Goal: Task Accomplishment & Management: Manage account settings

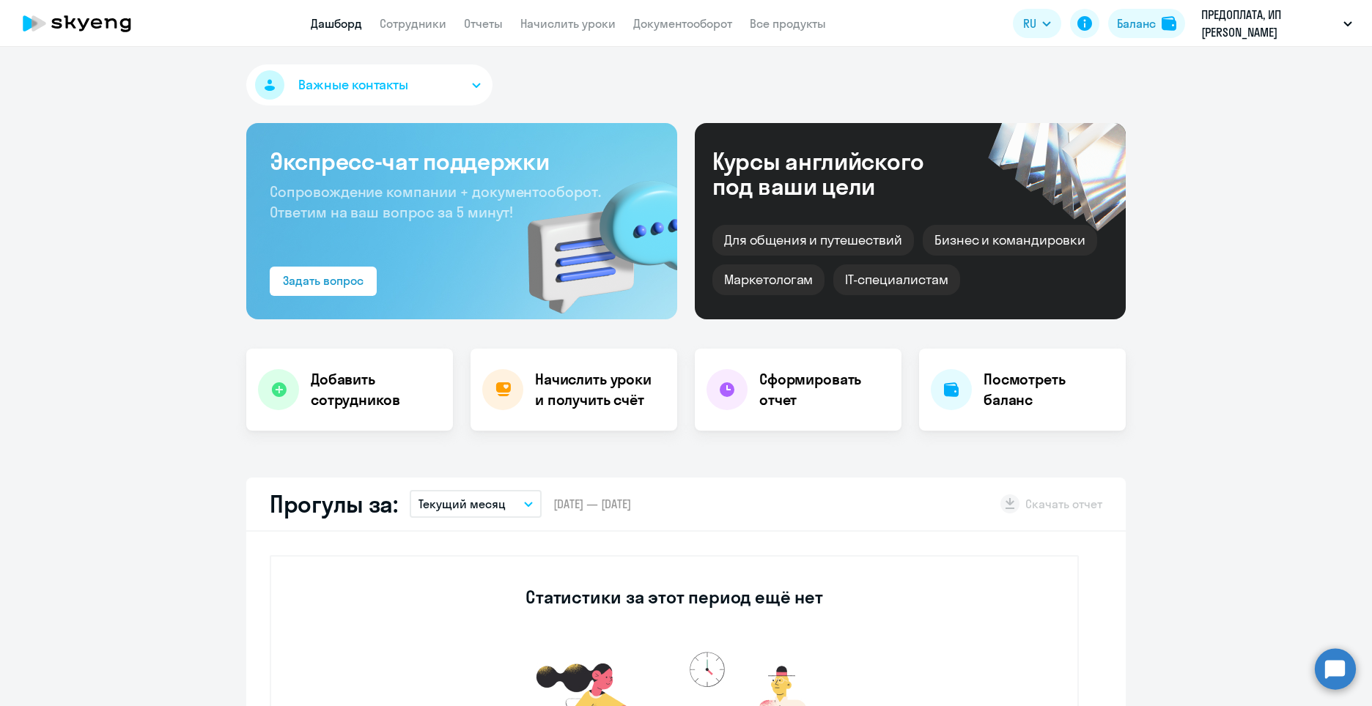
select select "30"
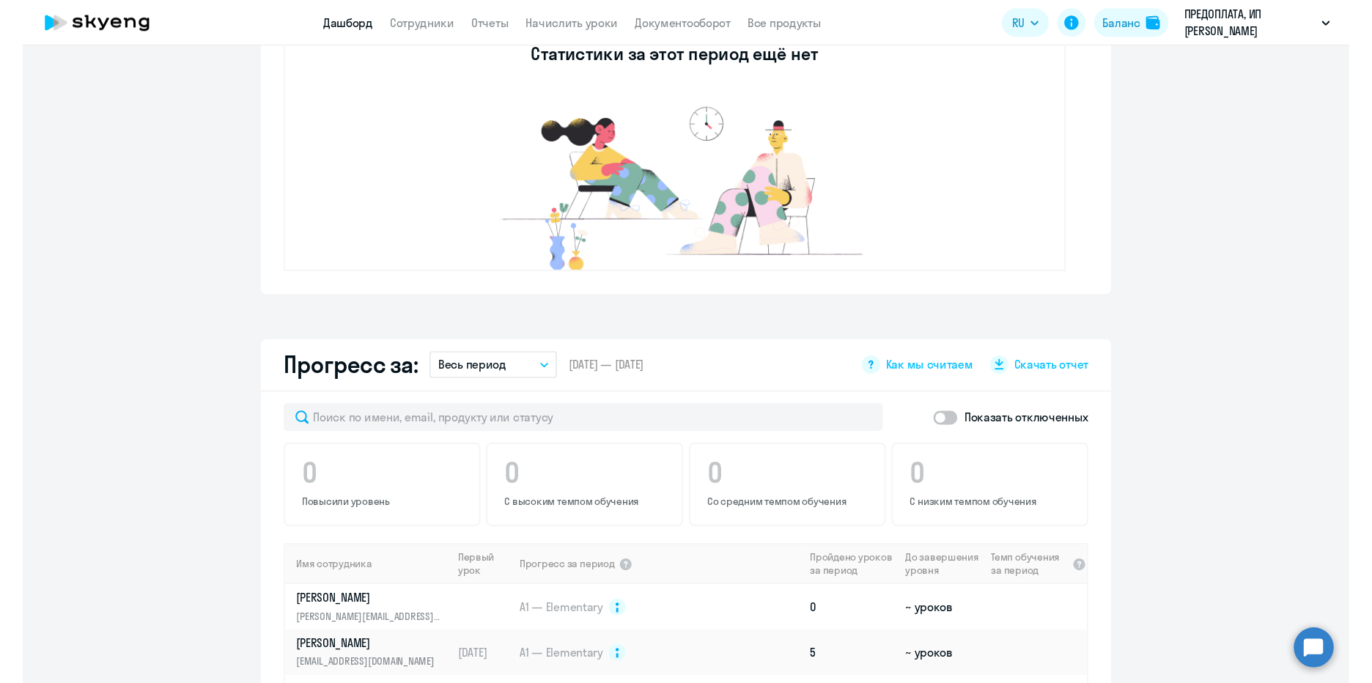
scroll to position [440, 0]
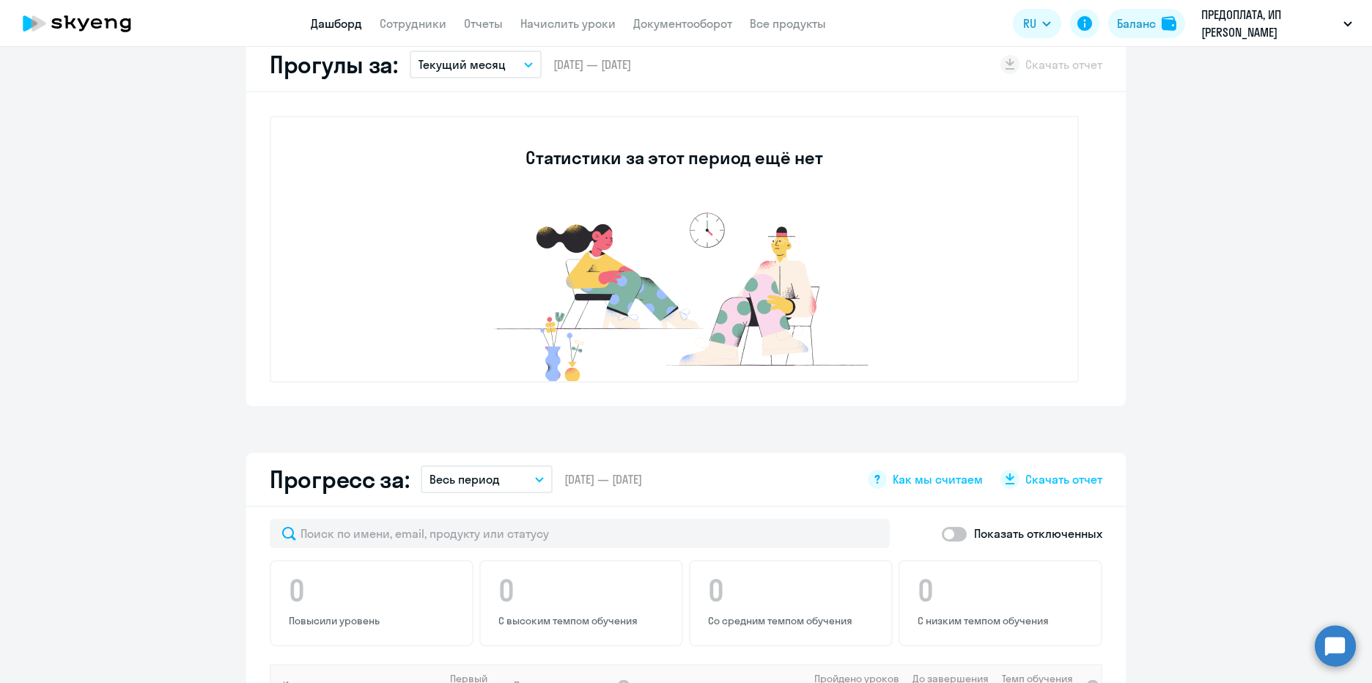
click at [1143, 196] on app-truancy-attendance-dashboard "Прогулы за: Текущий месяц – [DATE] — [DATE] Скачать отчет Статистики за этот пе…" at bounding box center [686, 222] width 1372 height 368
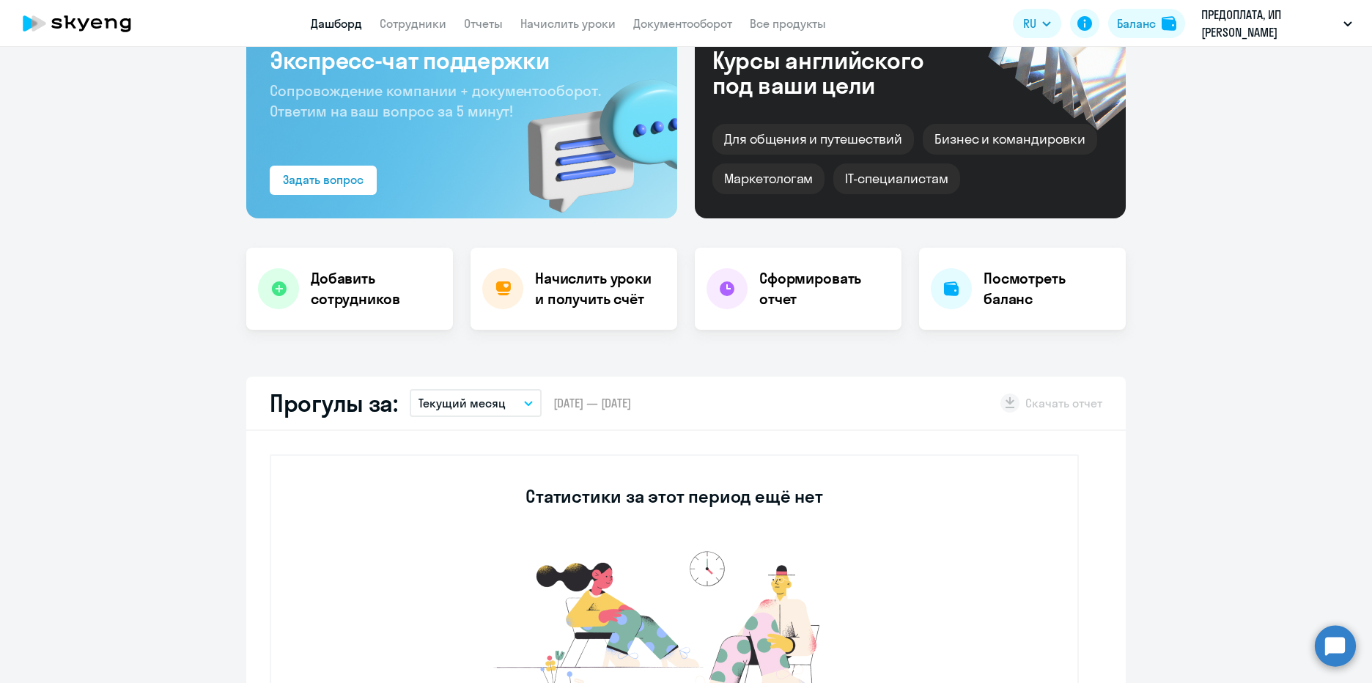
scroll to position [0, 0]
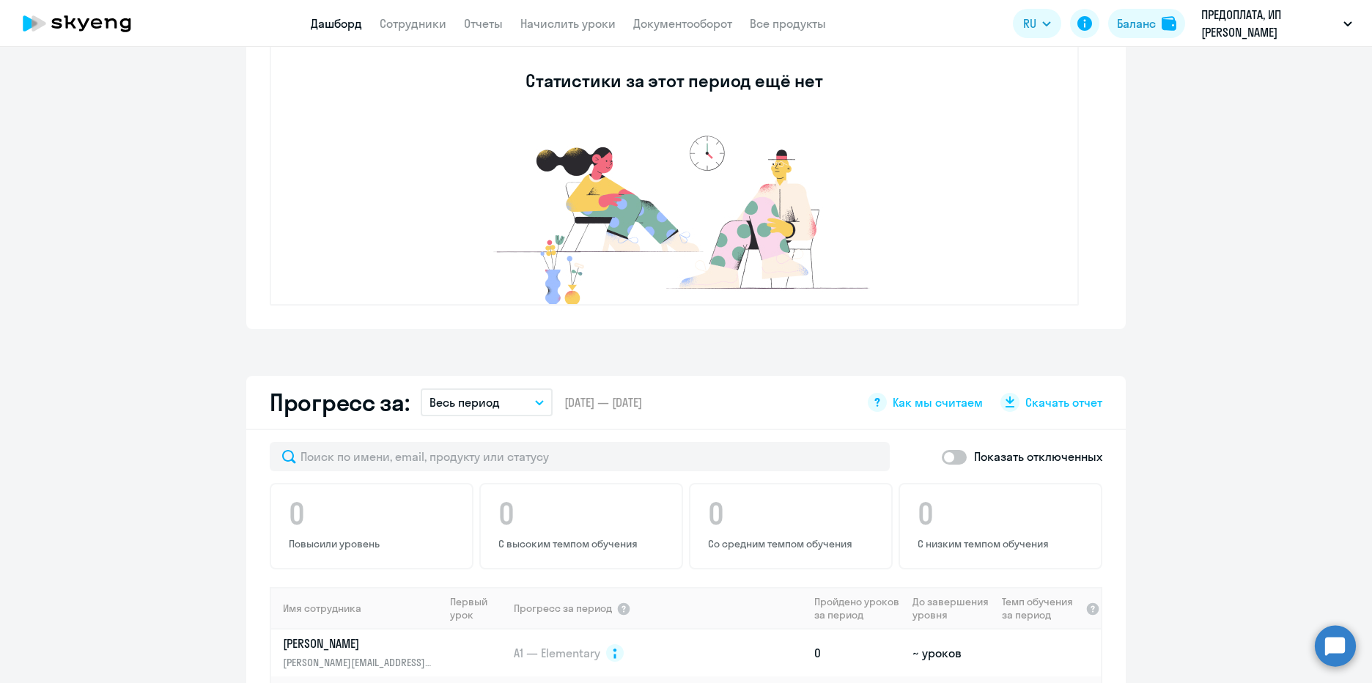
scroll to position [703, 0]
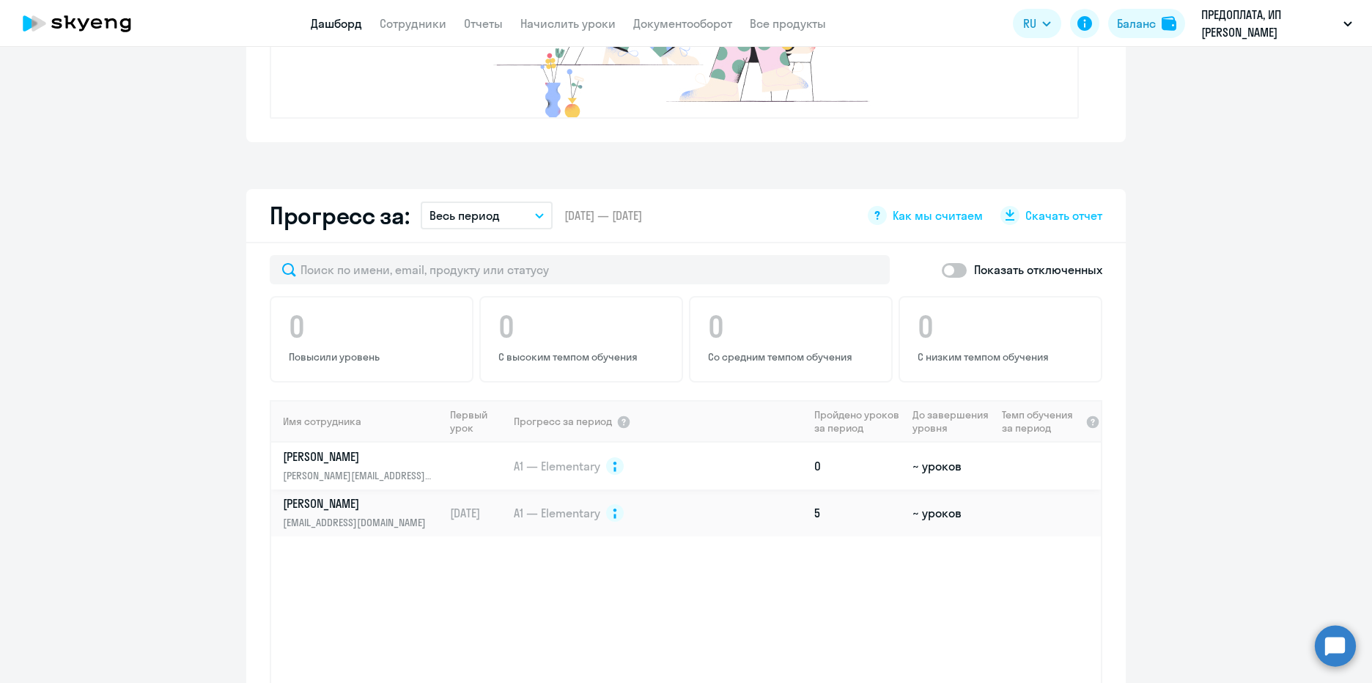
click at [337, 461] on p "[PERSON_NAME]" at bounding box center [358, 456] width 151 height 16
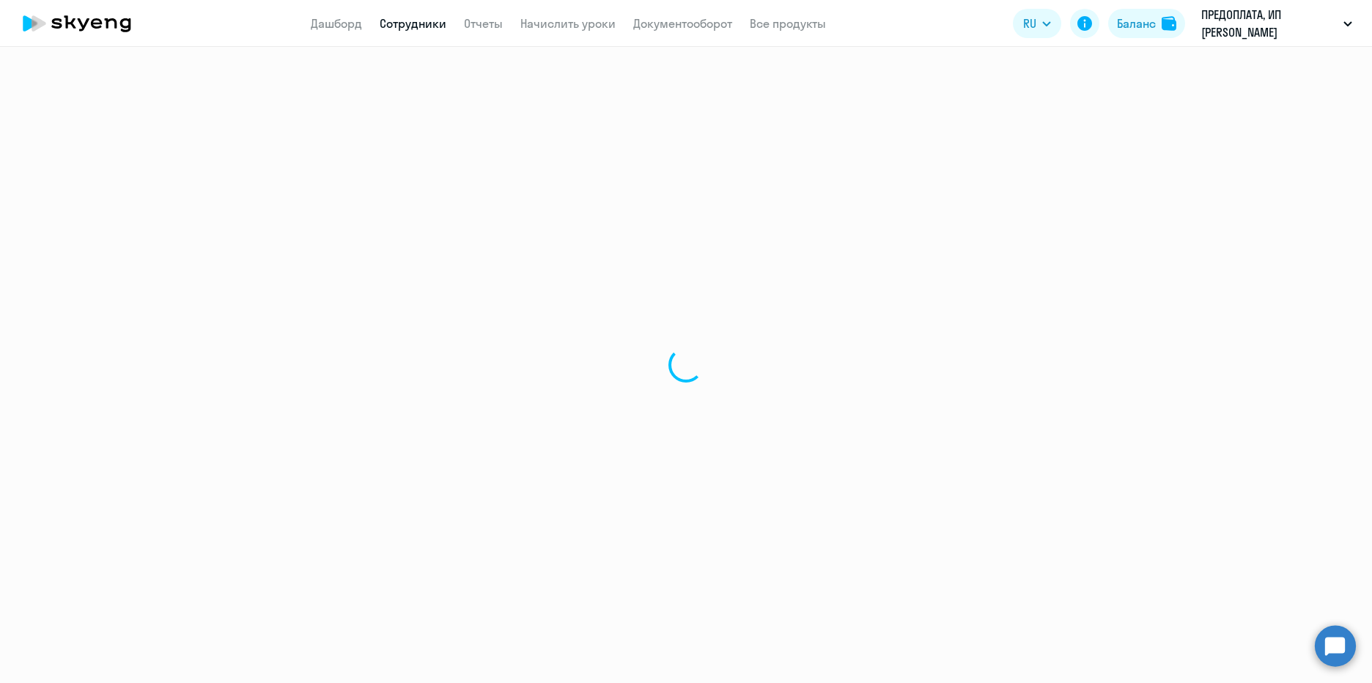
select select "english"
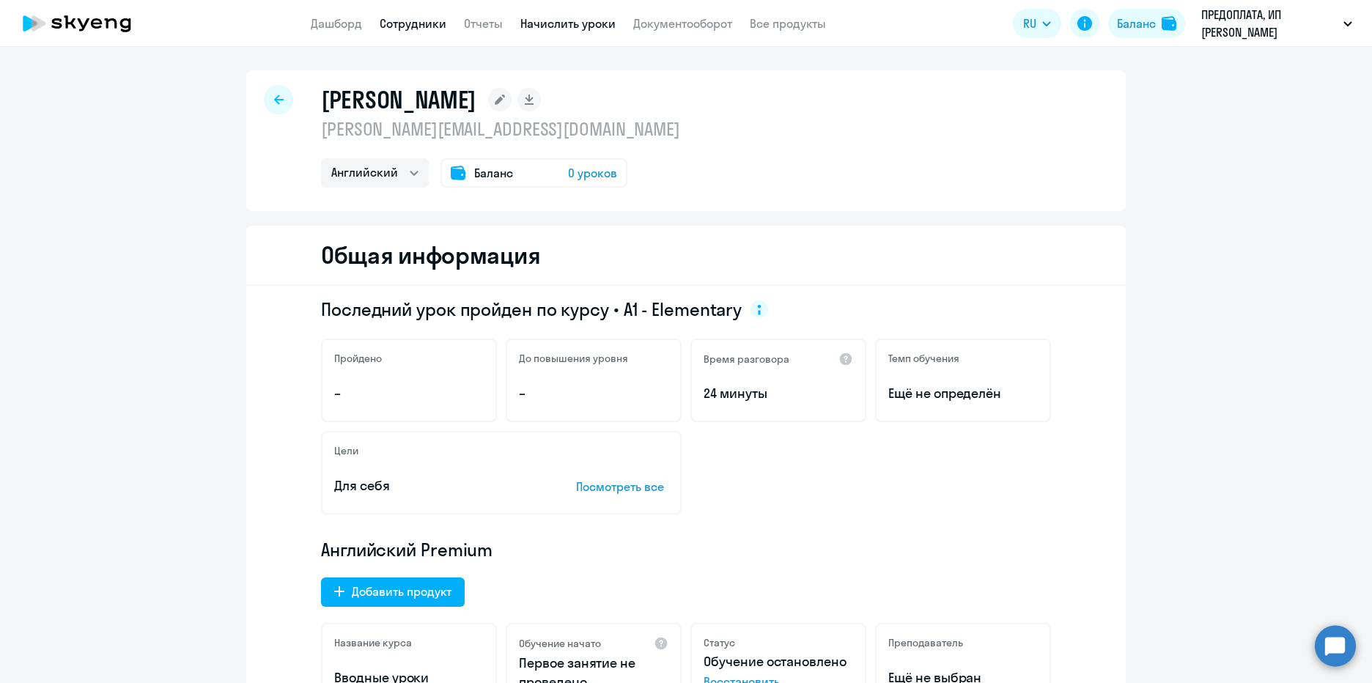
click at [588, 19] on link "Начислить уроки" at bounding box center [567, 23] width 95 height 15
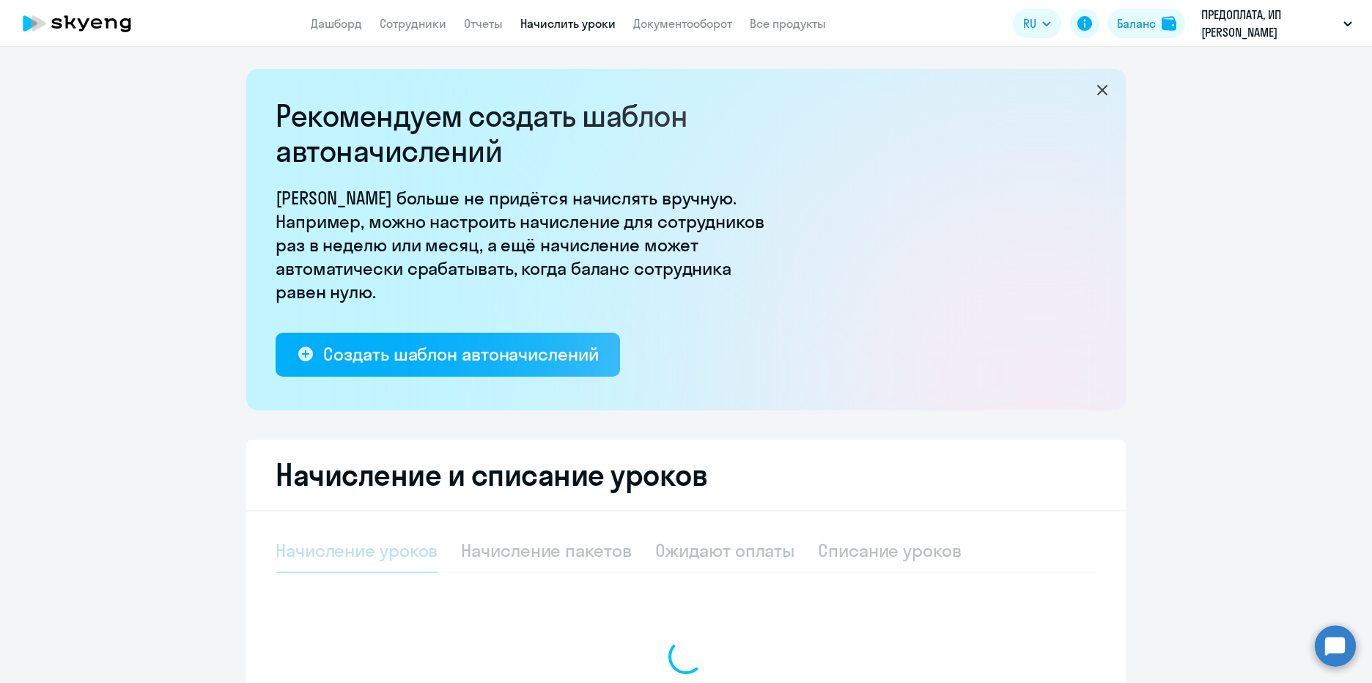
select select "10"
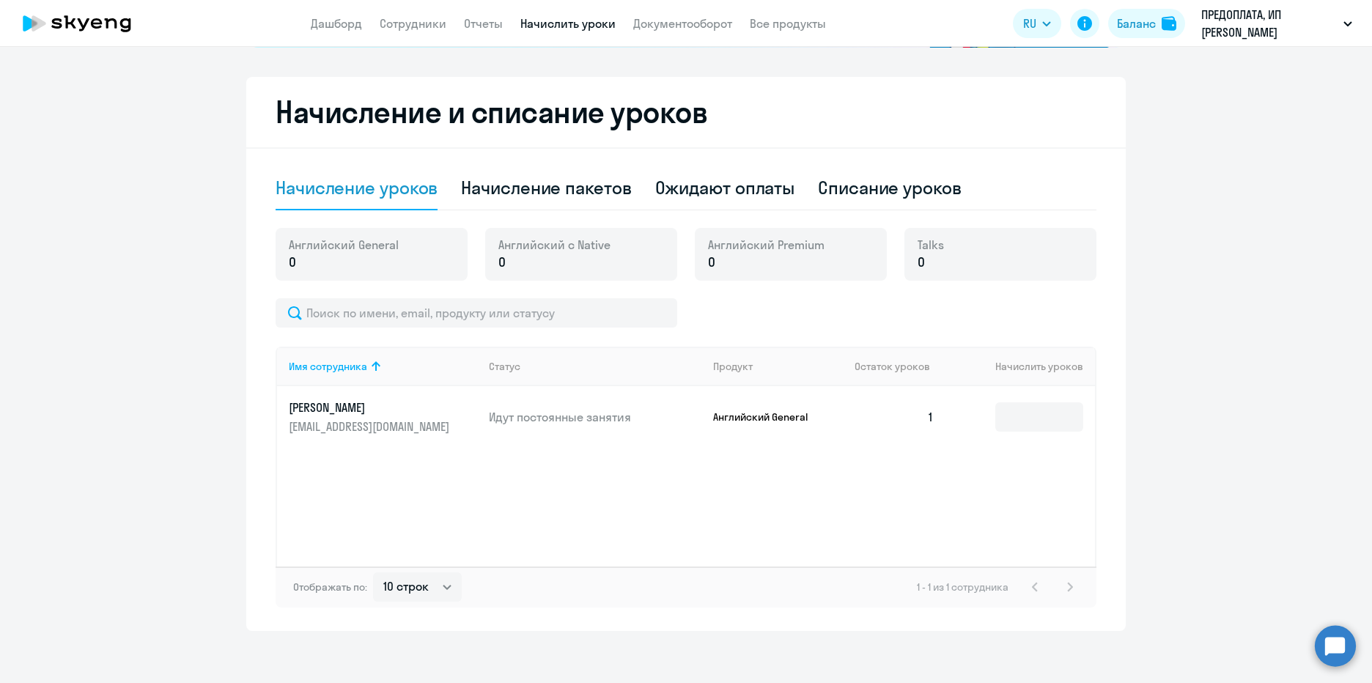
scroll to position [369, 0]
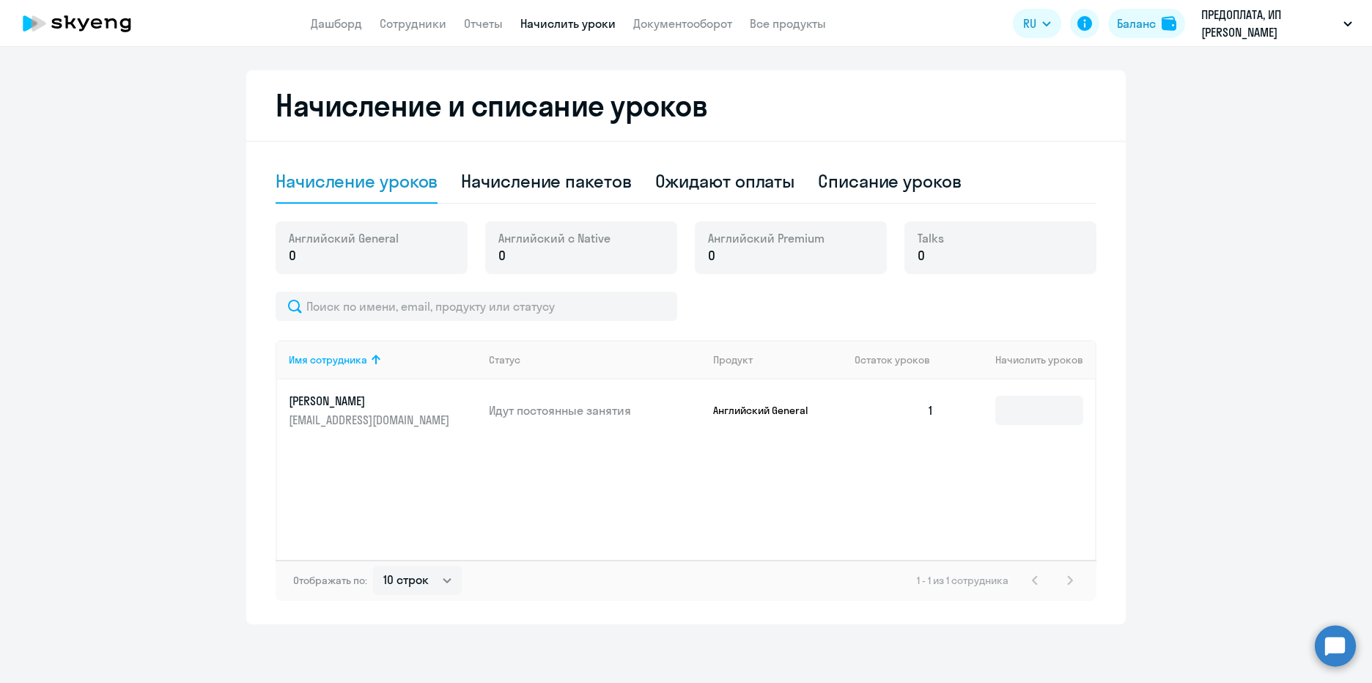
click at [367, 259] on p "0" at bounding box center [344, 255] width 110 height 19
click at [392, 453] on div "Имя сотрудника Статус Продукт Остаток уроков Начислить уроков [PERSON_NAME] [PE…" at bounding box center [686, 450] width 821 height 220
click at [406, 459] on div "Имя сотрудника Статус Продукт Остаток уроков Начислить уроков [PERSON_NAME] [PE…" at bounding box center [686, 450] width 821 height 220
drag, startPoint x: 692, startPoint y: 501, endPoint x: 448, endPoint y: 459, distance: 246.9
click at [687, 501] on div "Имя сотрудника Статус Продукт Остаток уроков Начислить уроков [PERSON_NAME] [PE…" at bounding box center [686, 450] width 821 height 220
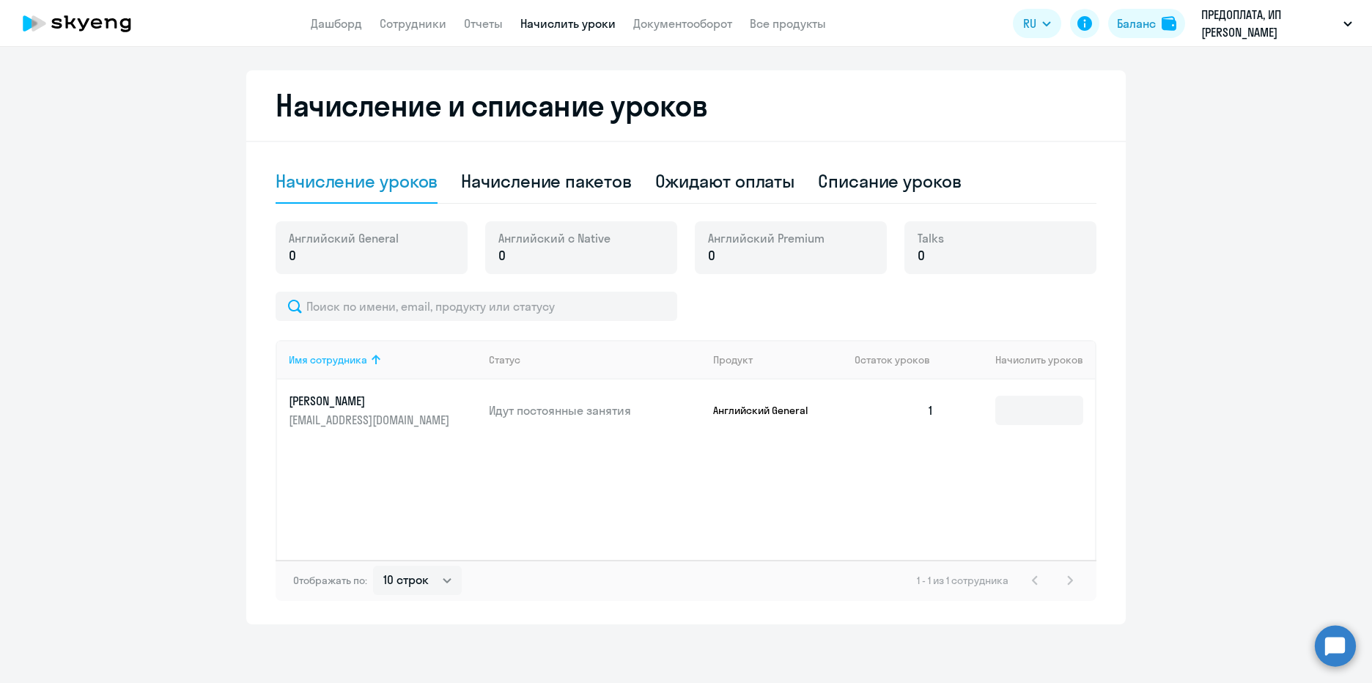
drag, startPoint x: 539, startPoint y: 488, endPoint x: 422, endPoint y: 363, distance: 171.1
click at [536, 487] on div "Имя сотрудника Статус Продукт Остаток уроков Начислить уроков [PERSON_NAME] [PE…" at bounding box center [686, 450] width 821 height 220
click at [388, 256] on p "0" at bounding box center [344, 255] width 110 height 19
drag, startPoint x: 328, startPoint y: 251, endPoint x: 564, endPoint y: 249, distance: 236.0
click at [331, 251] on p "0" at bounding box center [344, 255] width 110 height 19
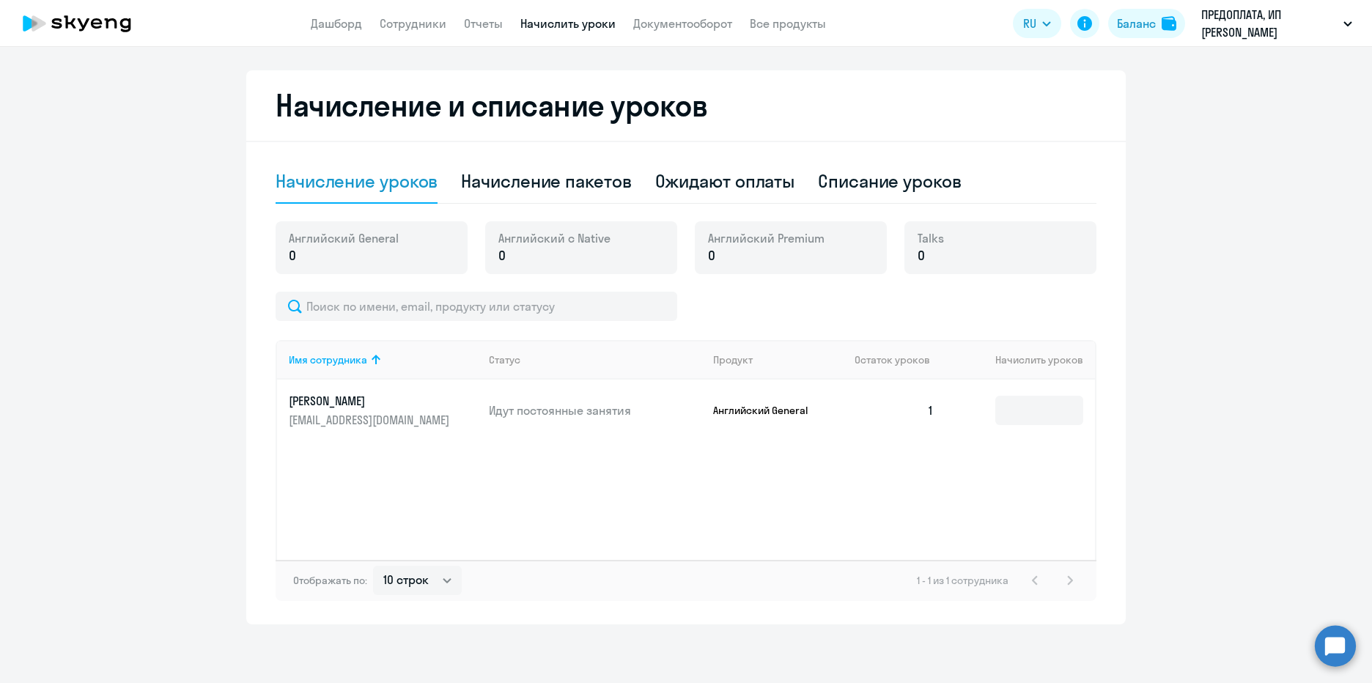
click at [572, 247] on p "0" at bounding box center [554, 255] width 112 height 19
drag, startPoint x: 647, startPoint y: 245, endPoint x: 779, endPoint y: 245, distance: 131.9
click at [656, 245] on div "Английский с Native 0" at bounding box center [581, 247] width 192 height 53
click at [782, 245] on span "Английский Premium" at bounding box center [766, 238] width 117 height 16
drag, startPoint x: 934, startPoint y: 237, endPoint x: 1026, endPoint y: 233, distance: 91.7
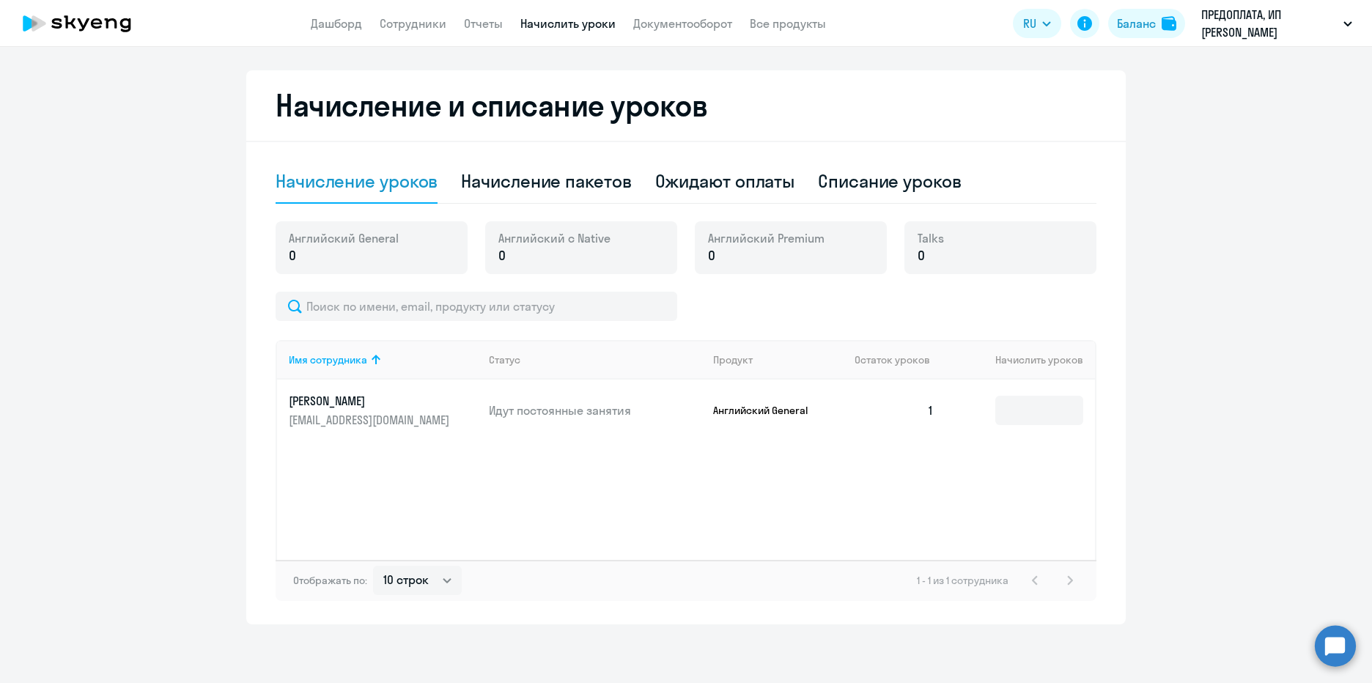
click at [939, 237] on div "Talks 0" at bounding box center [1000, 247] width 192 height 53
click at [1026, 233] on div "Talks 0" at bounding box center [1000, 247] width 192 height 53
click at [591, 451] on div "Имя сотрудника Статус Продукт Остаток уроков Начислить уроков [PERSON_NAME] [PE…" at bounding box center [686, 450] width 821 height 220
click at [803, 461] on div "Имя сотрудника Статус Продукт Остаток уроков Начислить уроков [PERSON_NAME] [PE…" at bounding box center [686, 450] width 821 height 220
click at [430, 463] on div "Имя сотрудника Статус Продукт Остаток уроков Начислить уроков [PERSON_NAME] [PE…" at bounding box center [686, 450] width 821 height 220
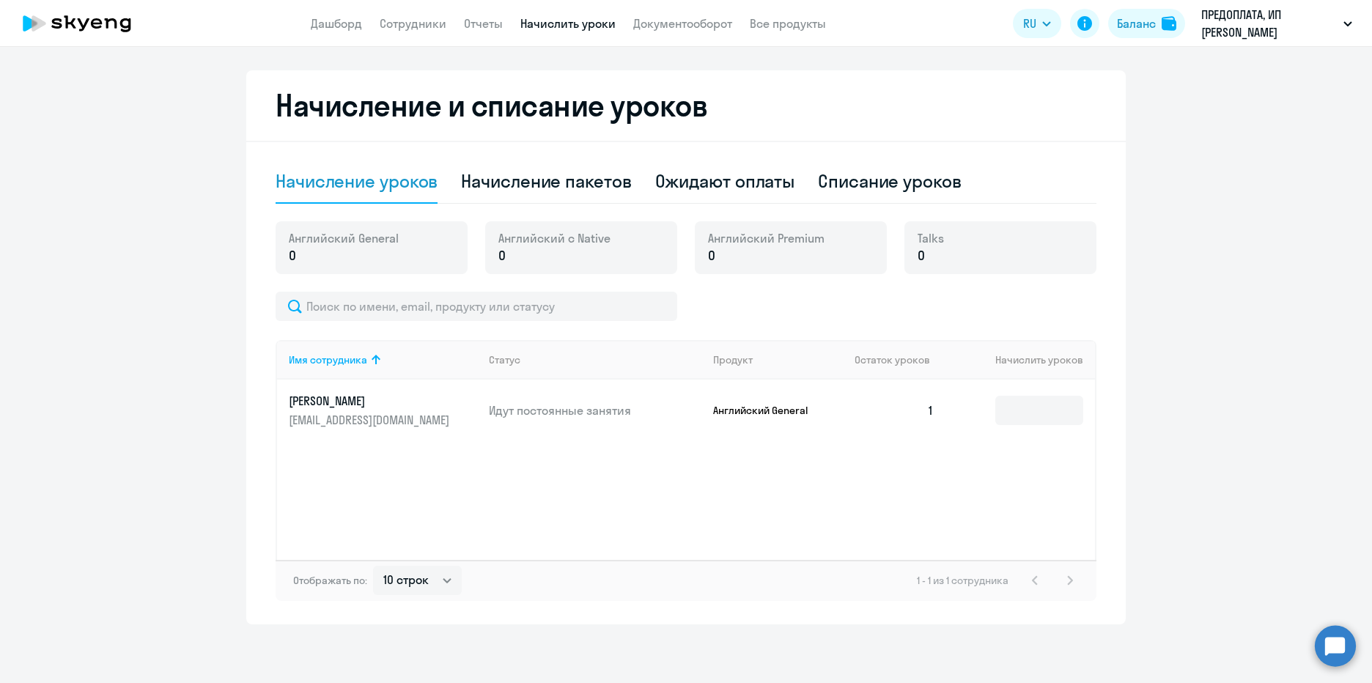
drag, startPoint x: 539, startPoint y: 461, endPoint x: 190, endPoint y: 385, distance: 357.0
click at [190, 385] on ng-component "Рекомендуем создать шаблон автоначислений Уроки больше не придётся начислять вр…" at bounding box center [686, 162] width 1372 height 925
click at [501, 486] on div "Имя сотрудника Статус Продукт Остаток уроков Начислить уроков [PERSON_NAME] [PE…" at bounding box center [686, 450] width 821 height 220
click at [512, 438] on td "Идут постоянные занятия" at bounding box center [589, 411] width 224 height 62
click at [461, 478] on div "Имя сотрудника Статус Продукт Остаток уроков Начислить уроков [PERSON_NAME] [PE…" at bounding box center [686, 450] width 821 height 220
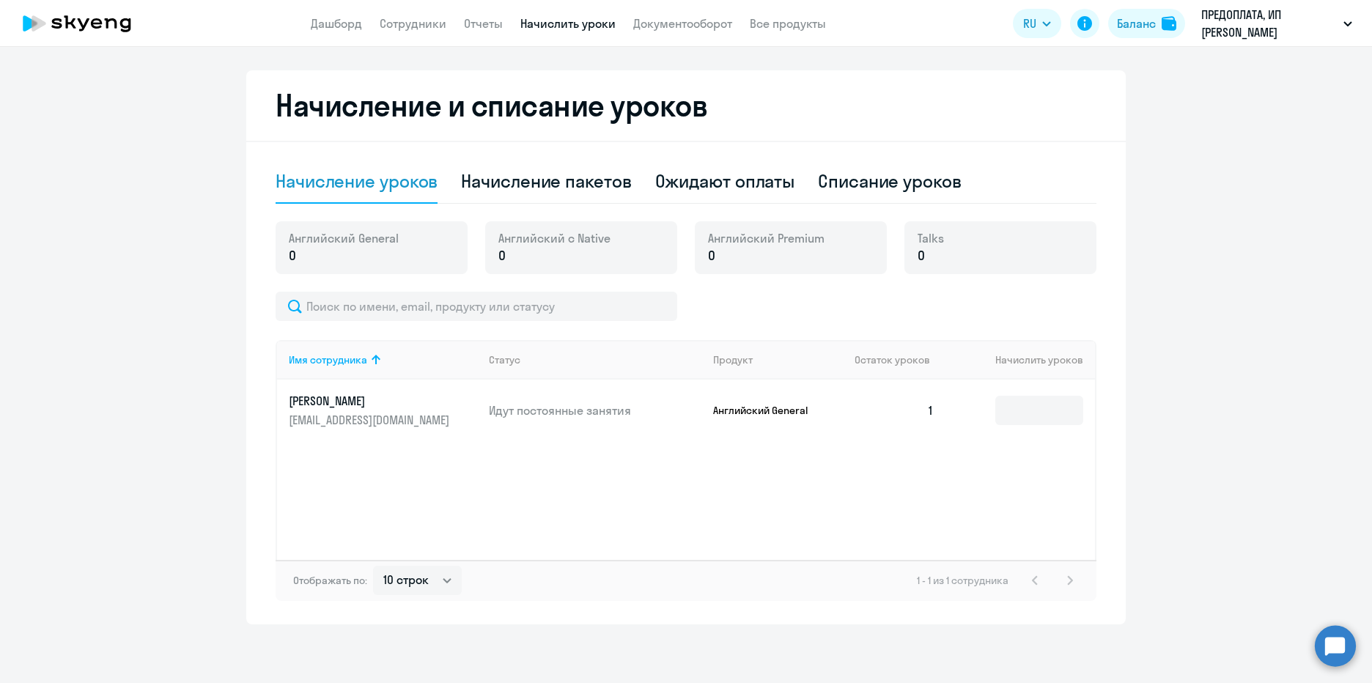
click at [519, 455] on div "Имя сотрудника Статус Продукт Остаток уроков Начислить уроков [PERSON_NAME] [PE…" at bounding box center [686, 450] width 821 height 220
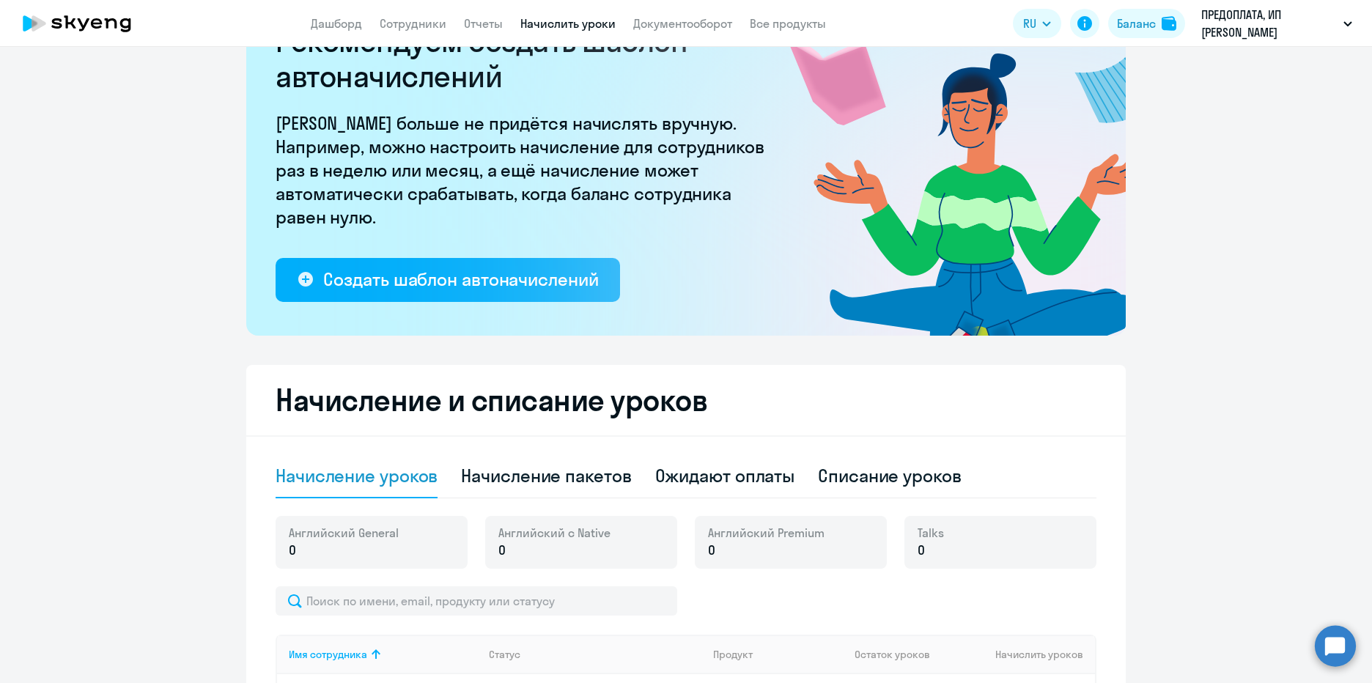
scroll to position [0, 0]
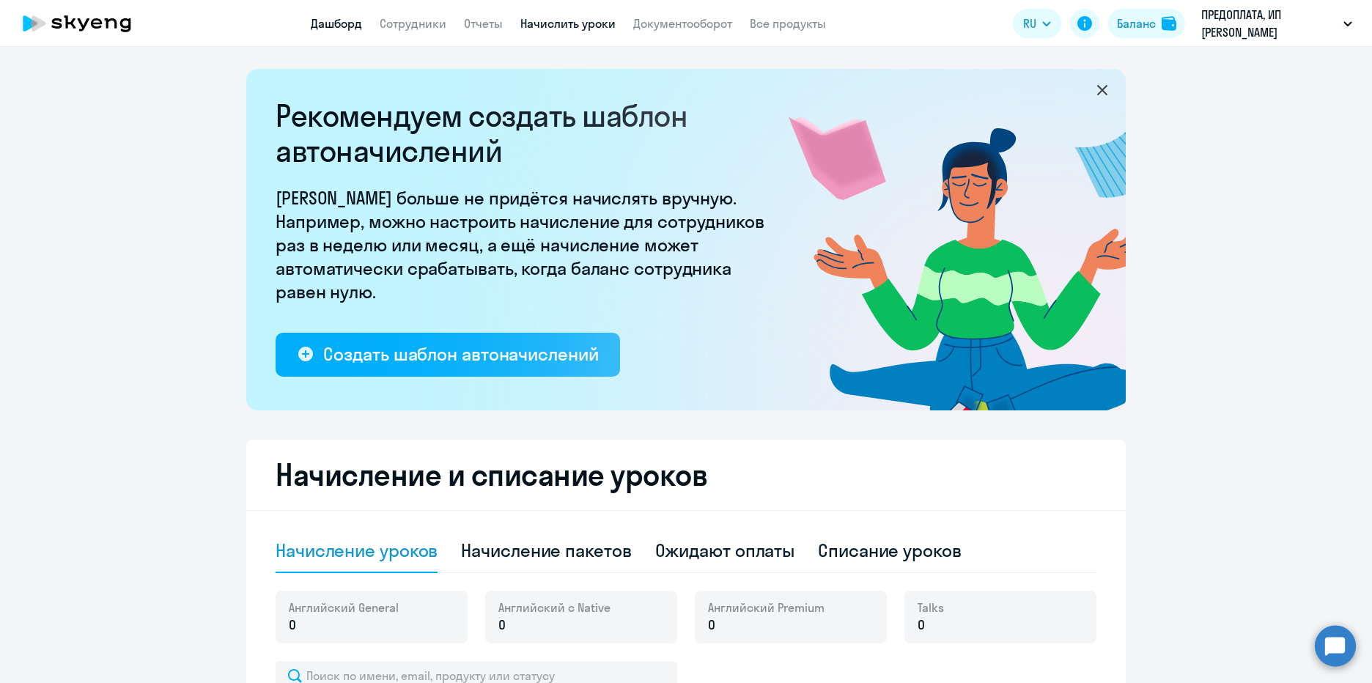
click at [353, 23] on link "Дашборд" at bounding box center [336, 23] width 51 height 15
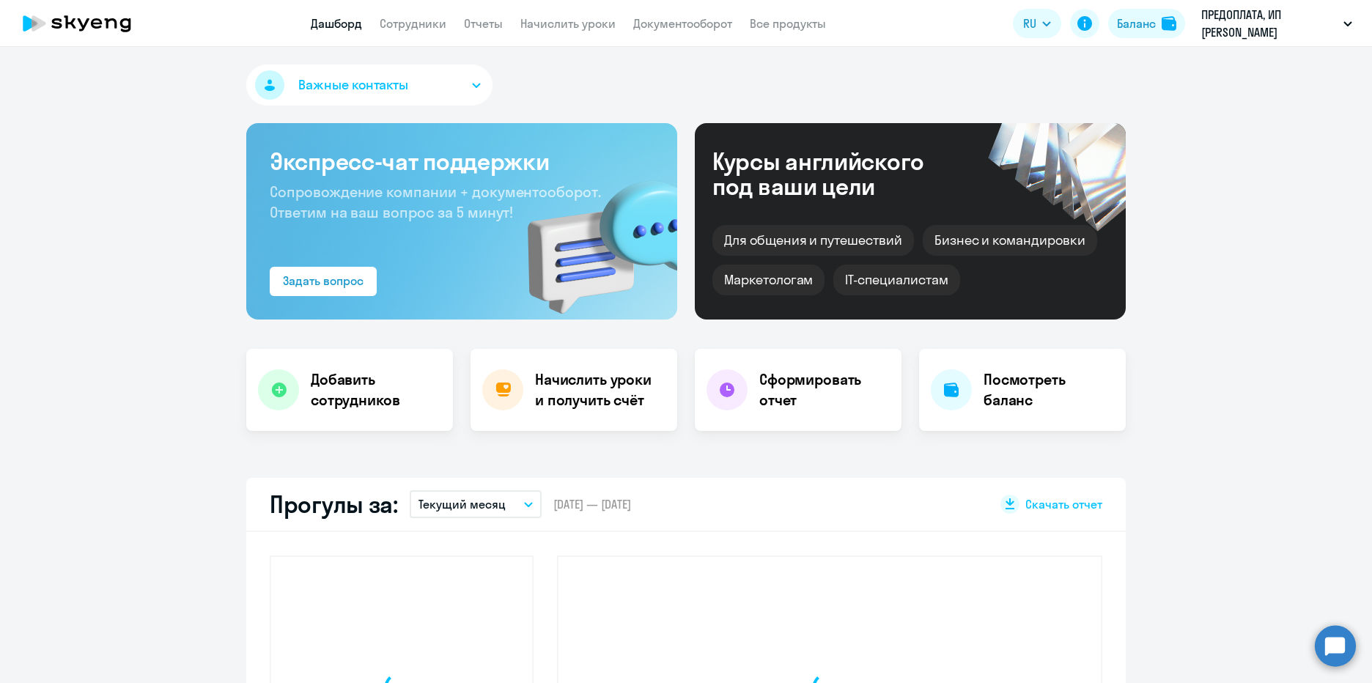
select select "30"
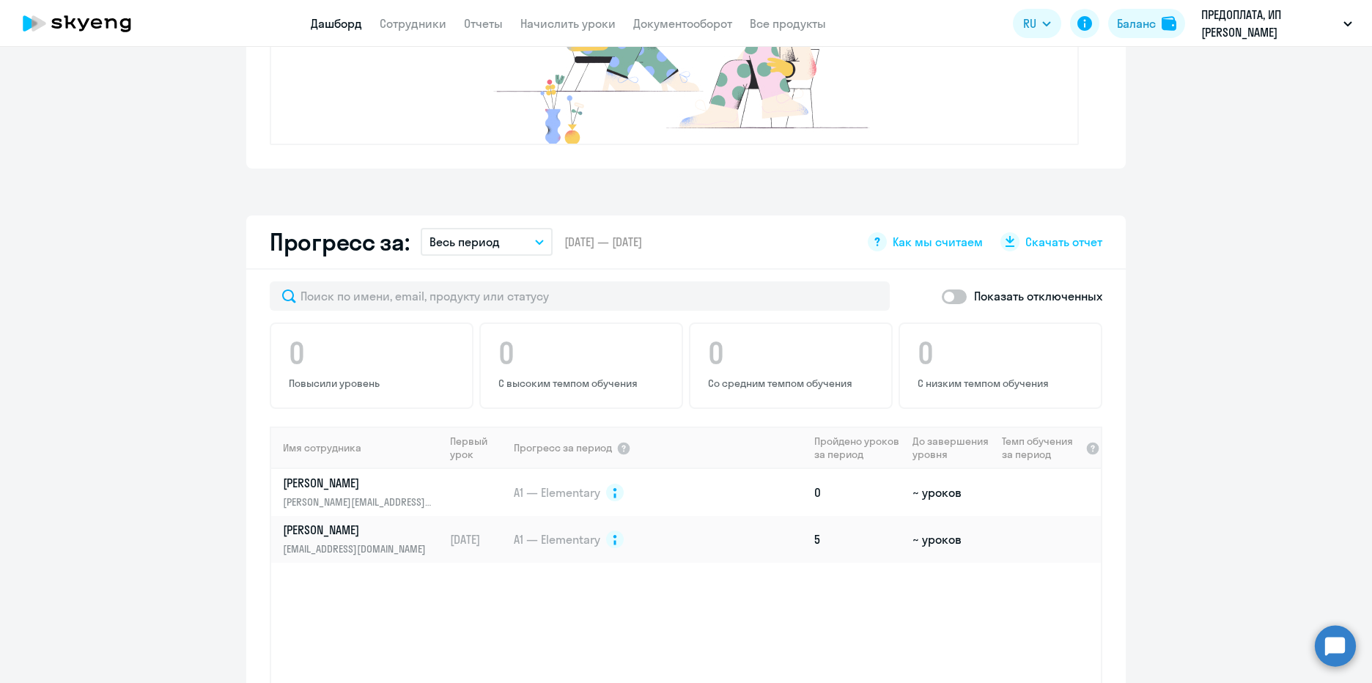
scroll to position [791, 0]
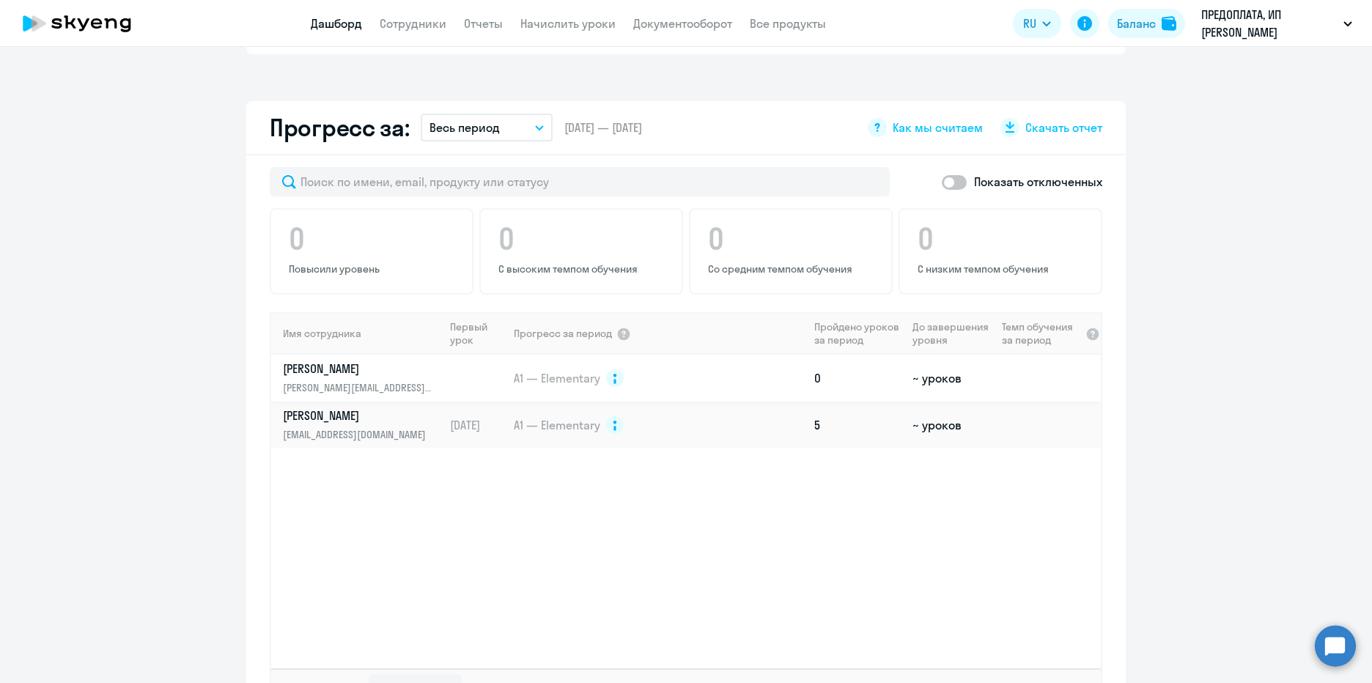
click at [394, 376] on p "[PERSON_NAME]" at bounding box center [358, 369] width 151 height 16
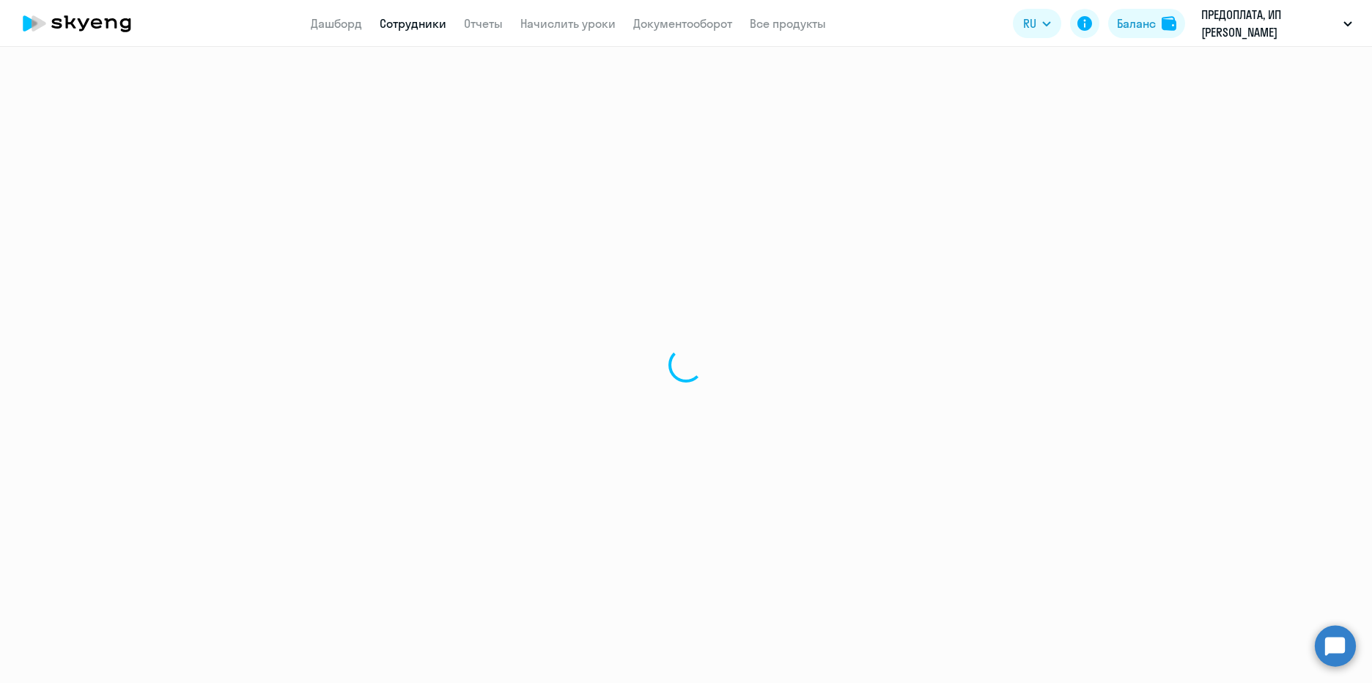
select select "english"
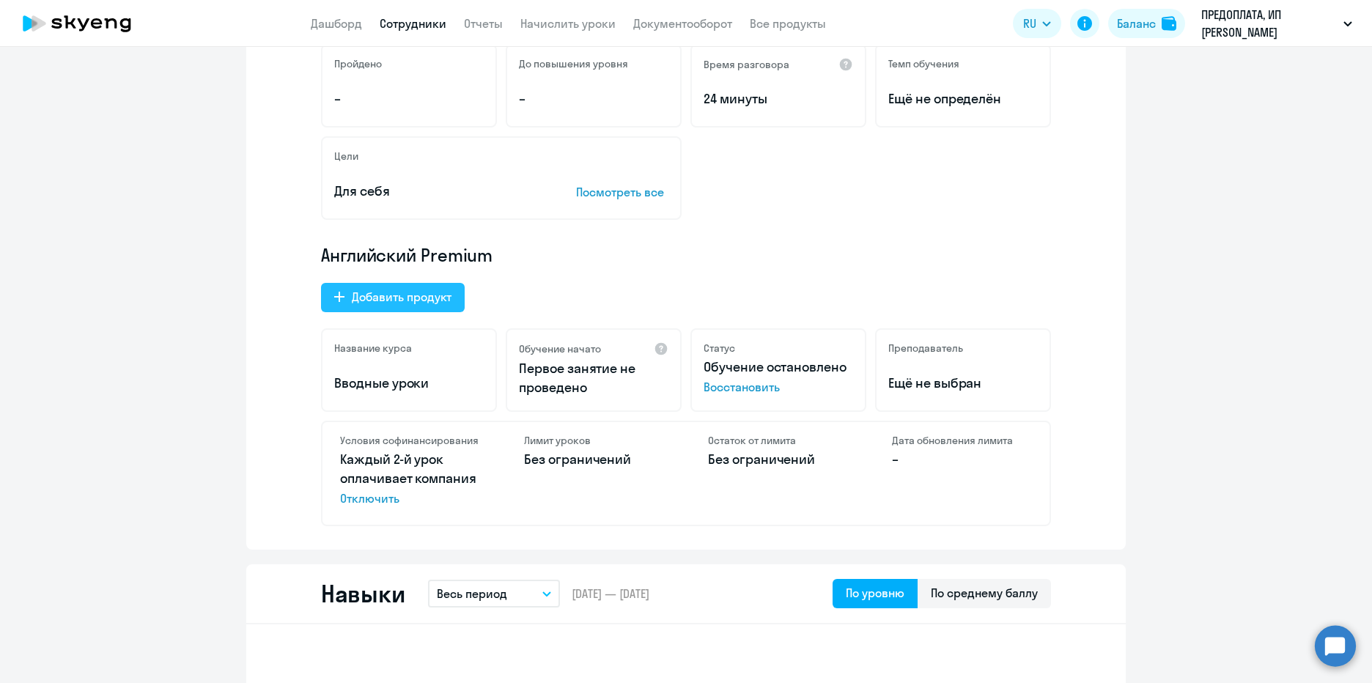
scroll to position [264, 0]
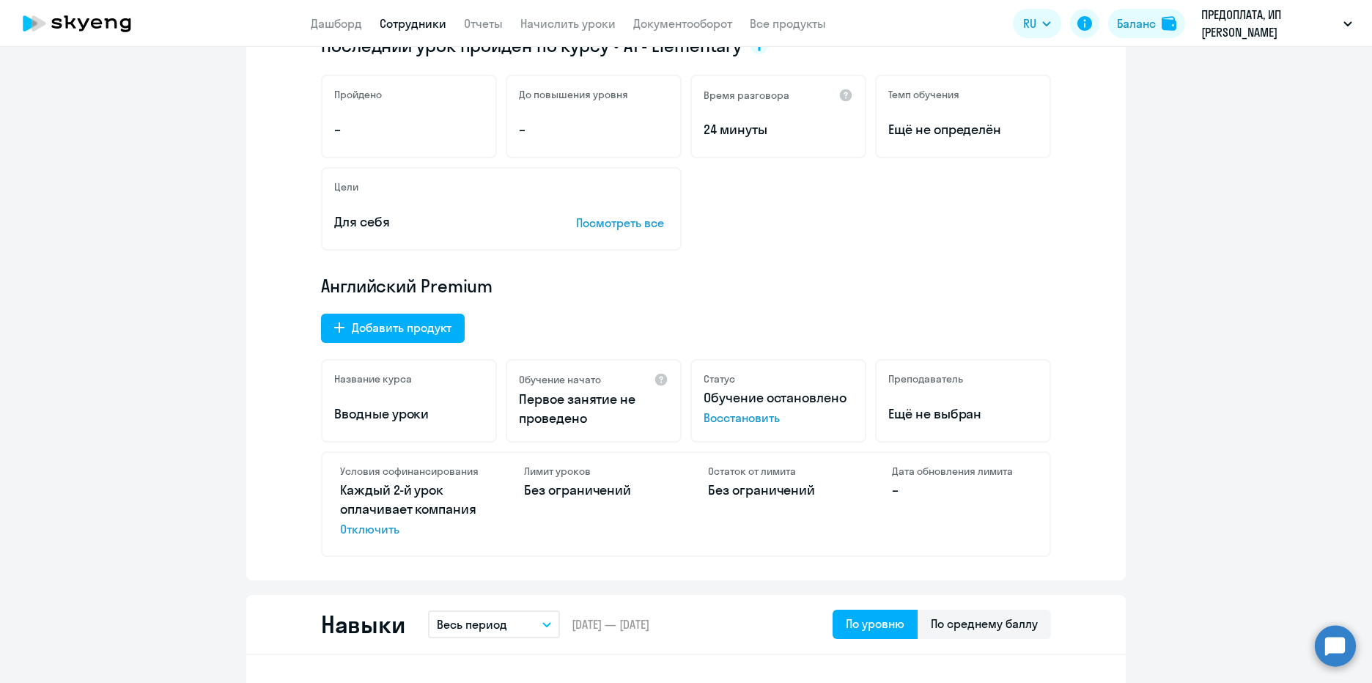
click at [760, 389] on span "Обучение остановлено" at bounding box center [774, 397] width 143 height 17
click at [791, 391] on span "Обучение остановлено" at bounding box center [774, 397] width 143 height 17
click at [830, 398] on span "Обучение остановлено" at bounding box center [774, 397] width 143 height 17
click at [819, 391] on span "Обучение остановлено" at bounding box center [774, 397] width 143 height 17
click at [832, 393] on span "Обучение остановлено" at bounding box center [774, 397] width 143 height 17
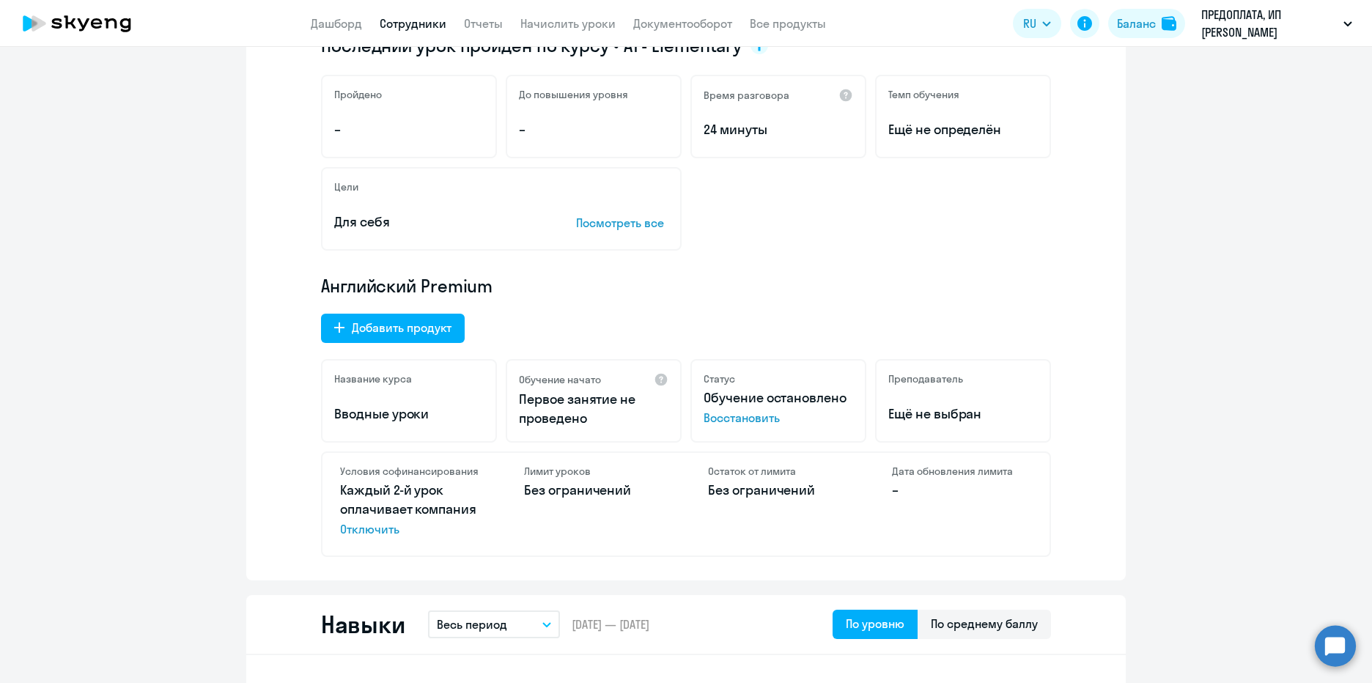
click at [846, 402] on p "Обучение остановлено Восстановить" at bounding box center [777, 407] width 149 height 38
click at [723, 411] on span "Восстановить" at bounding box center [777, 418] width 149 height 18
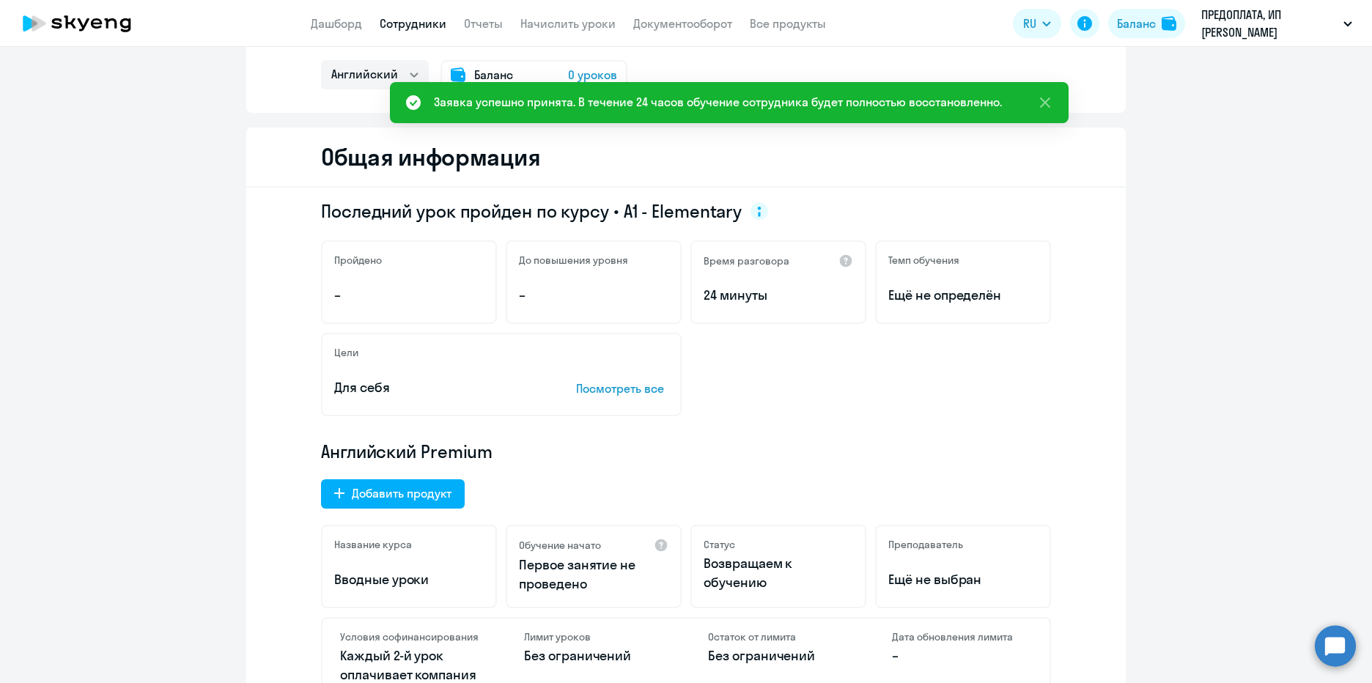
scroll to position [0, 0]
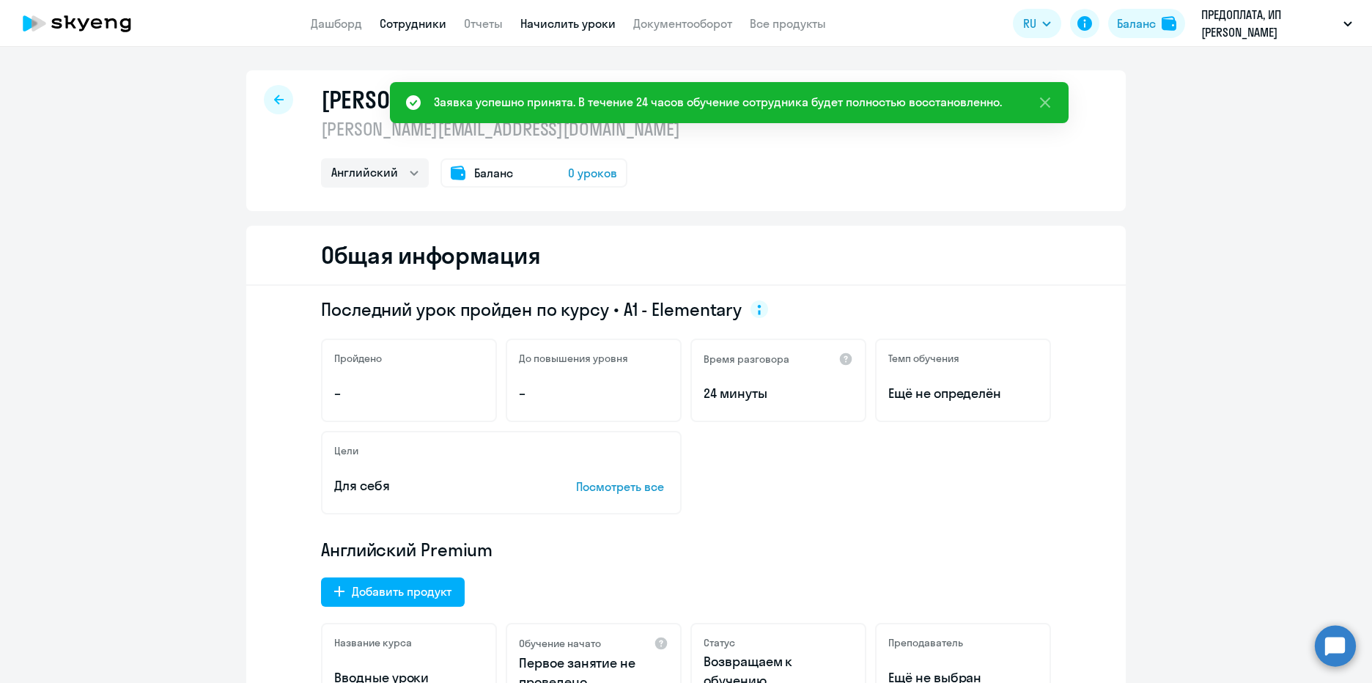
click at [583, 21] on link "Начислить уроки" at bounding box center [567, 23] width 95 height 15
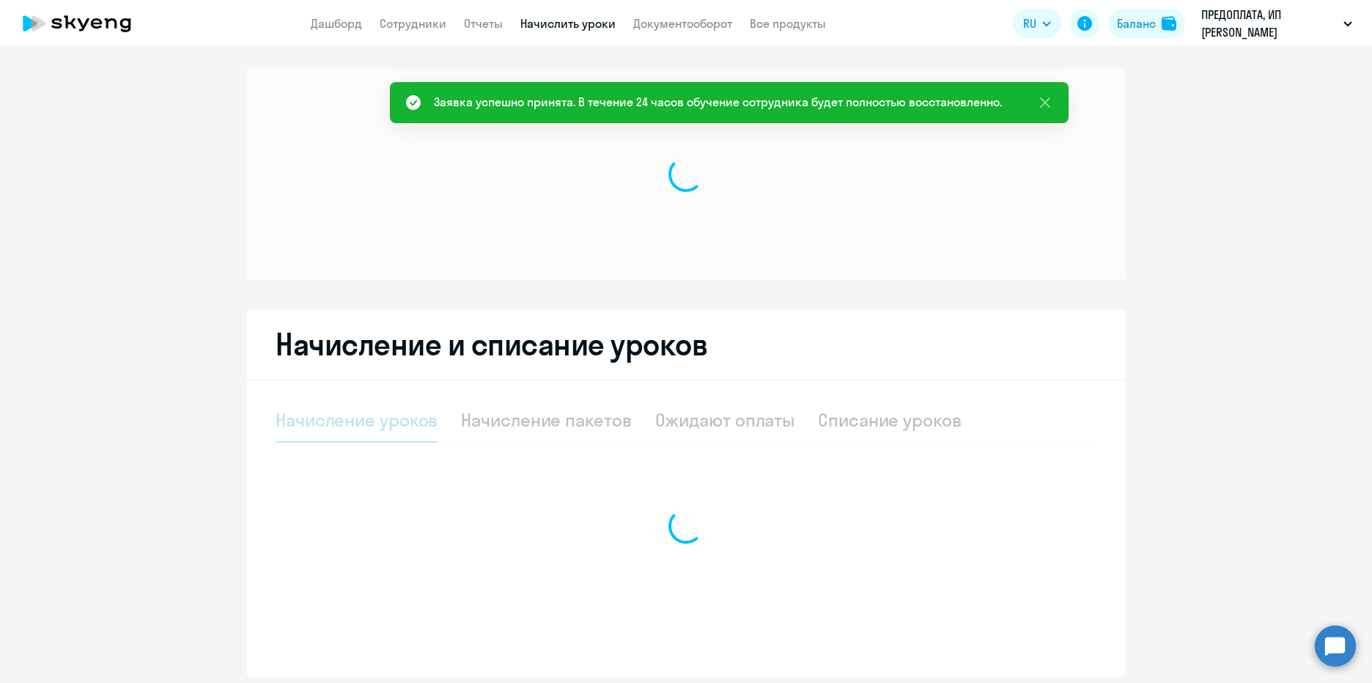
select select "10"
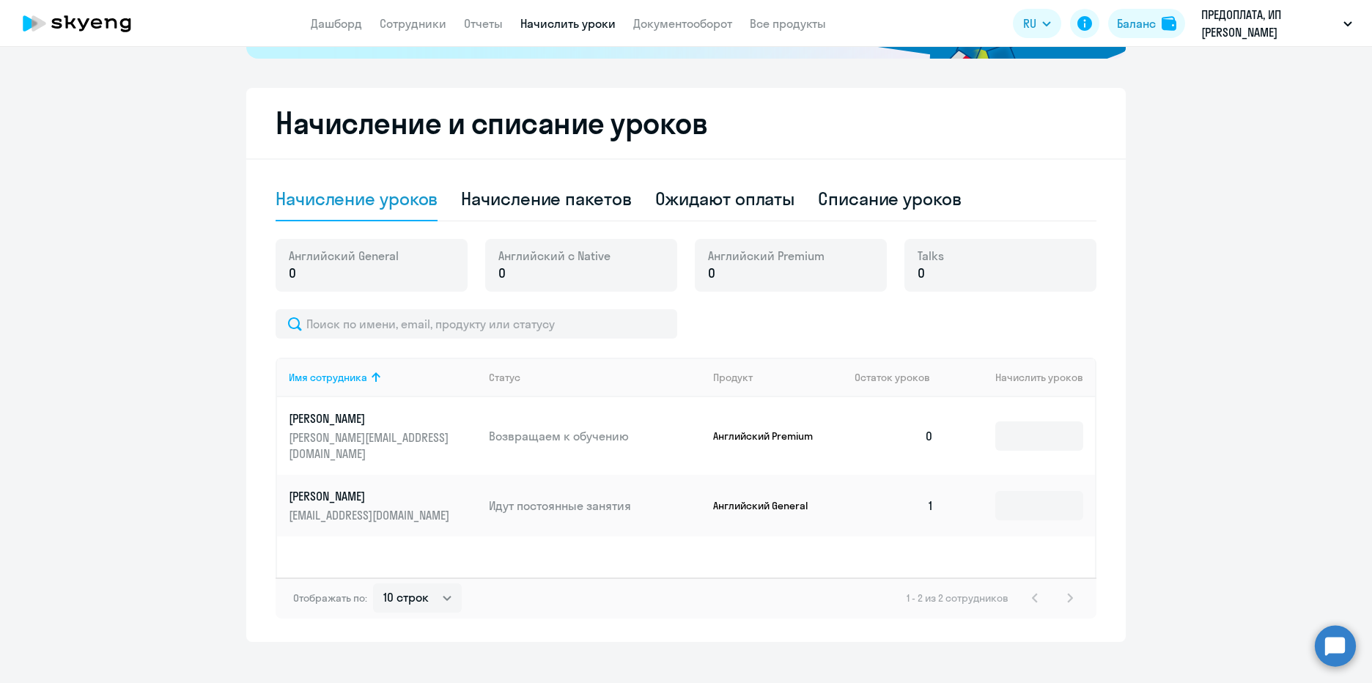
scroll to position [369, 0]
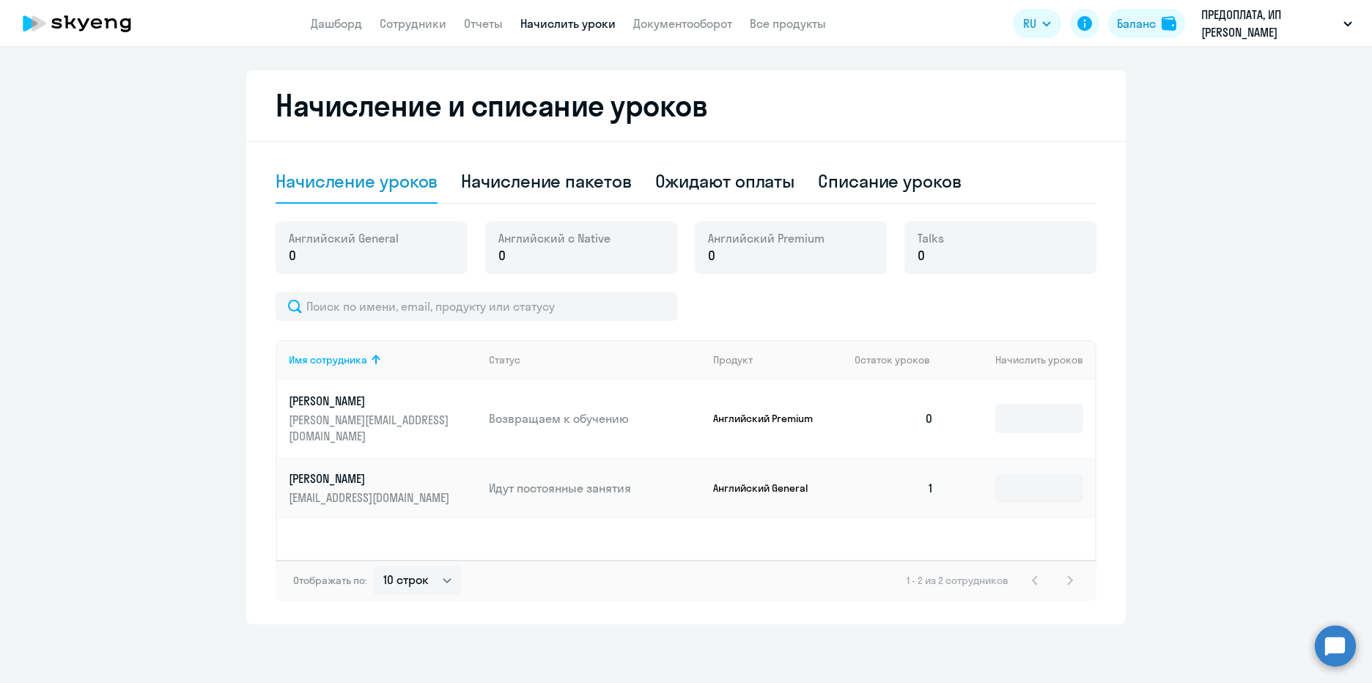
click at [370, 409] on link "[PERSON_NAME] [PERSON_NAME][EMAIL_ADDRESS][DOMAIN_NAME]" at bounding box center [383, 418] width 188 height 51
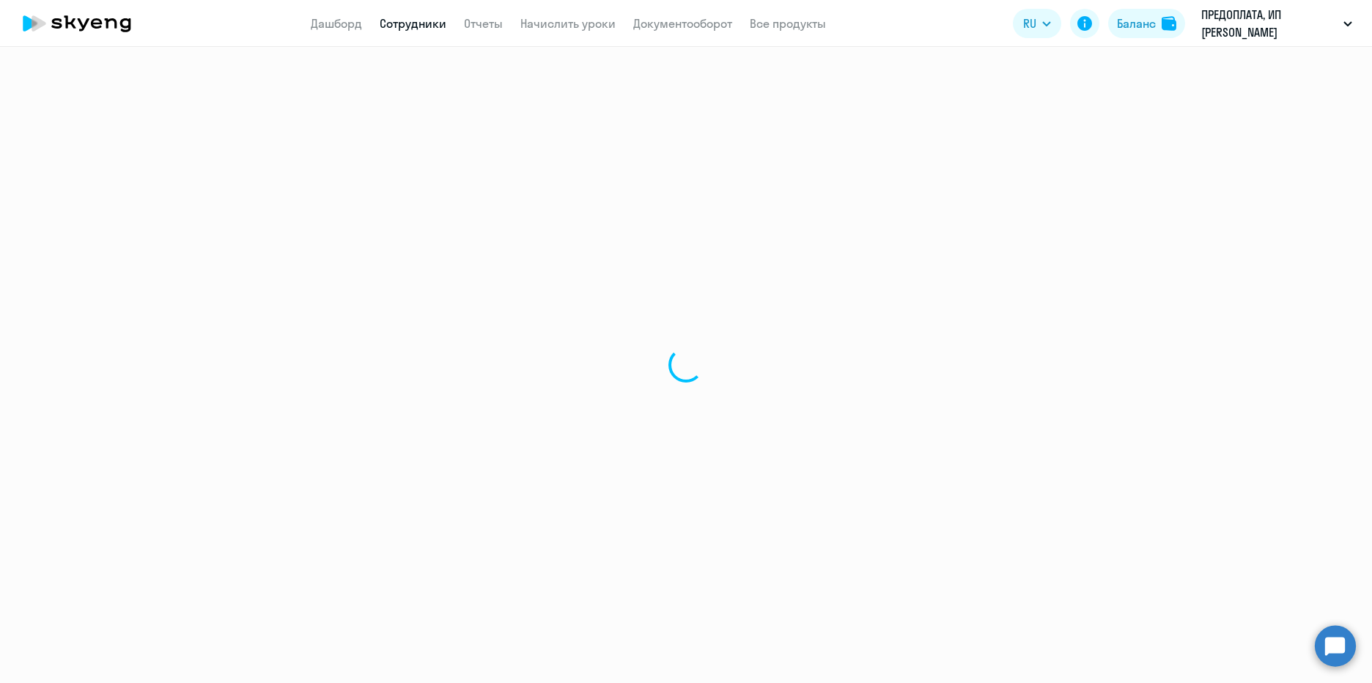
select select "english"
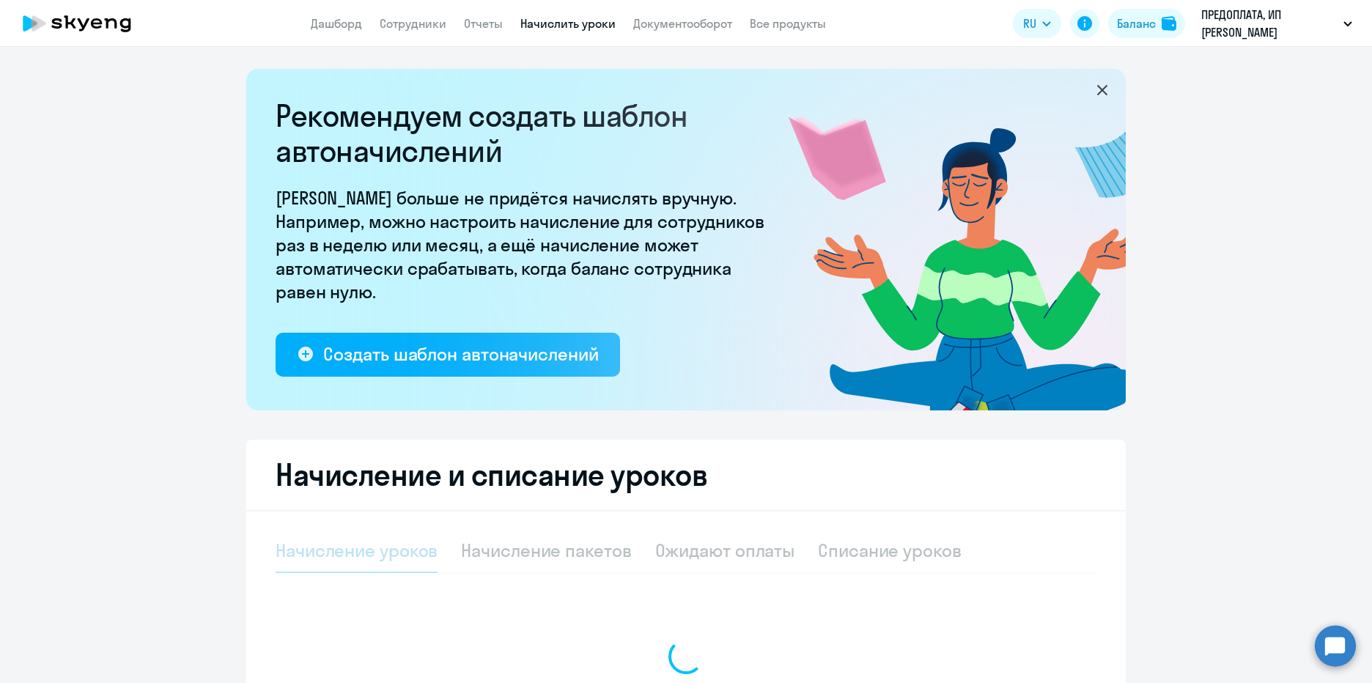
select select "10"
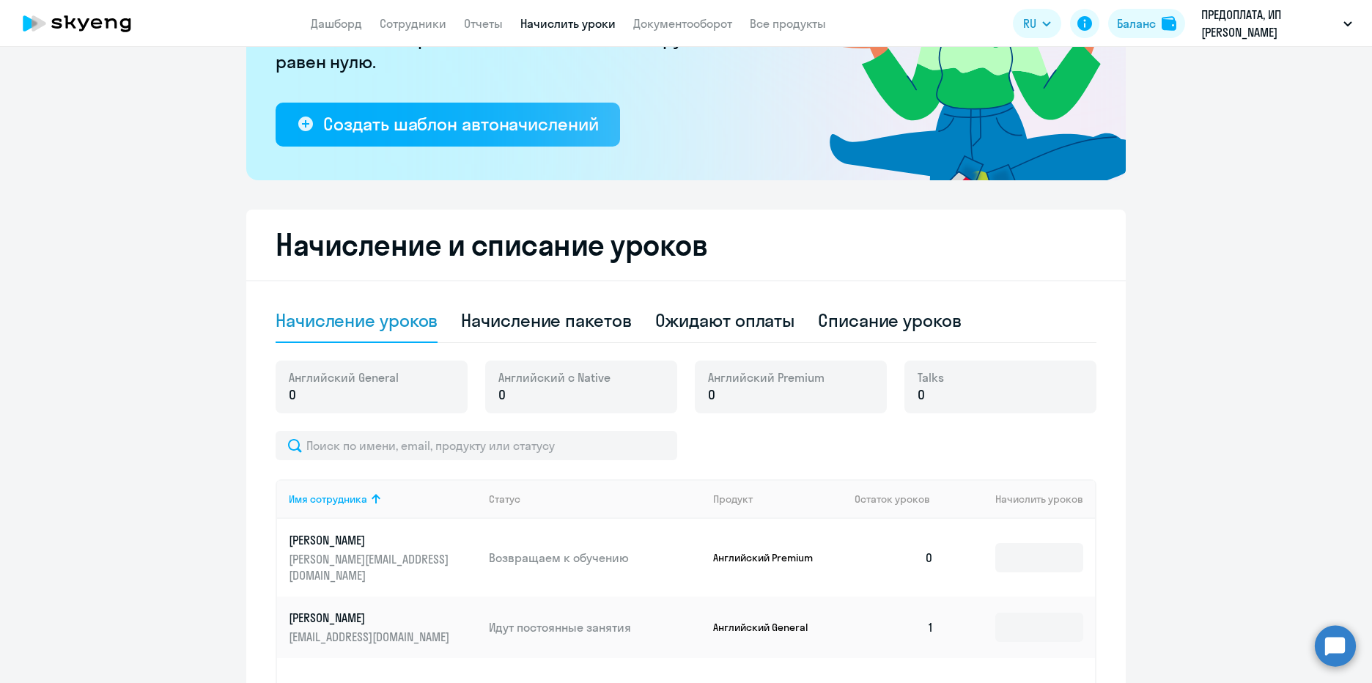
scroll to position [352, 0]
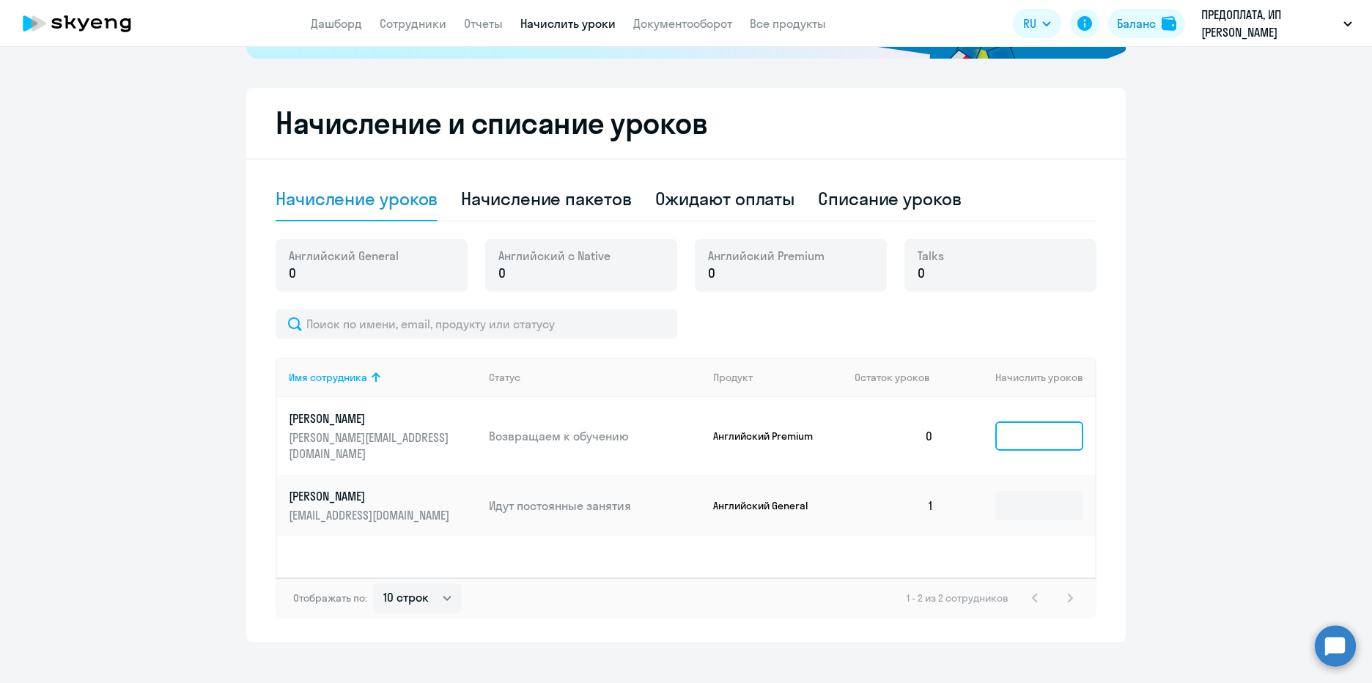
click at [1028, 421] on input at bounding box center [1039, 435] width 88 height 29
click at [600, 193] on div "Начисление пакетов" at bounding box center [546, 198] width 170 height 23
select select "10"
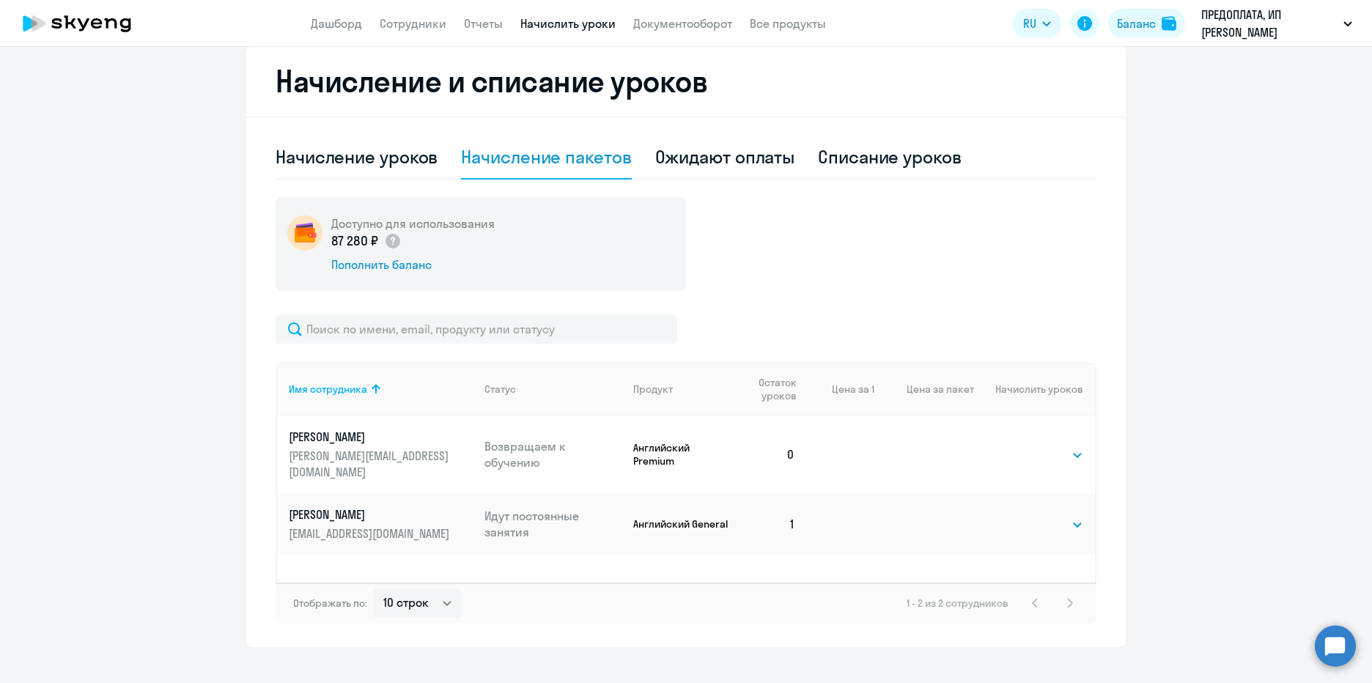
scroll to position [416, 0]
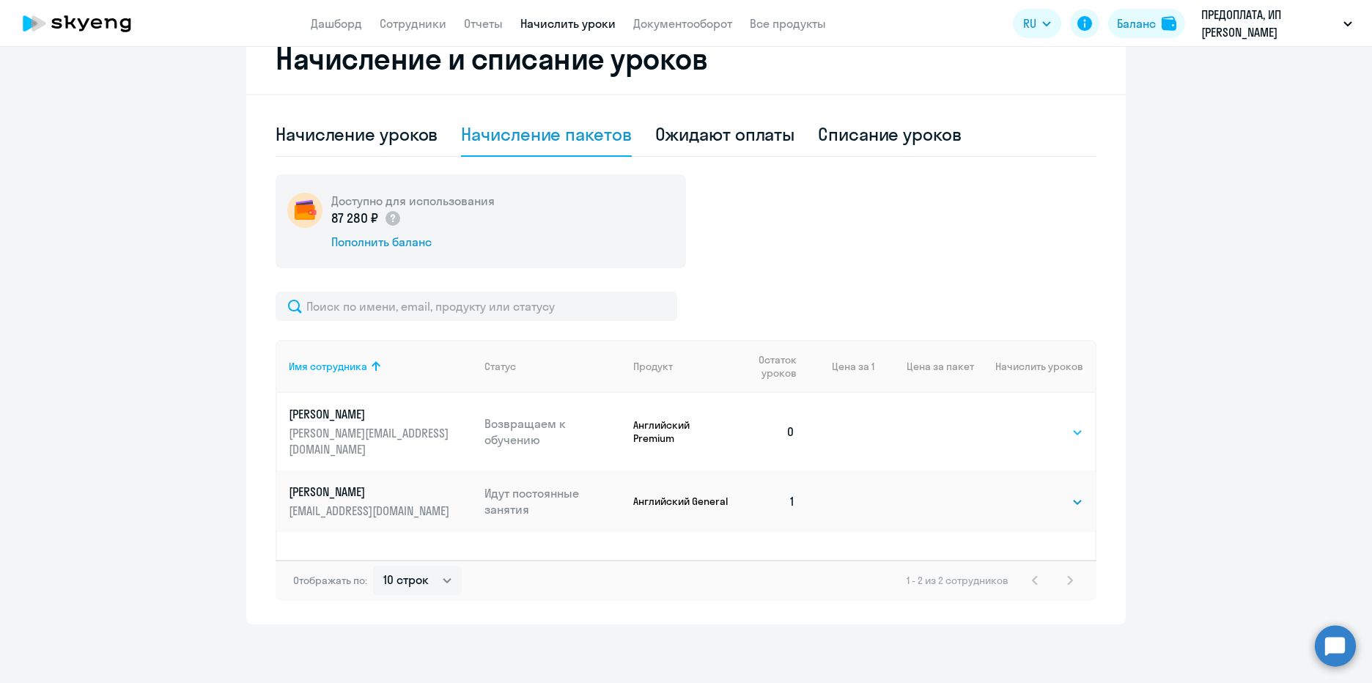
select select "4"
click at [1023, 424] on select "Выбрать 4 8 16 32 64 96 128" at bounding box center [1053, 433] width 60 height 18
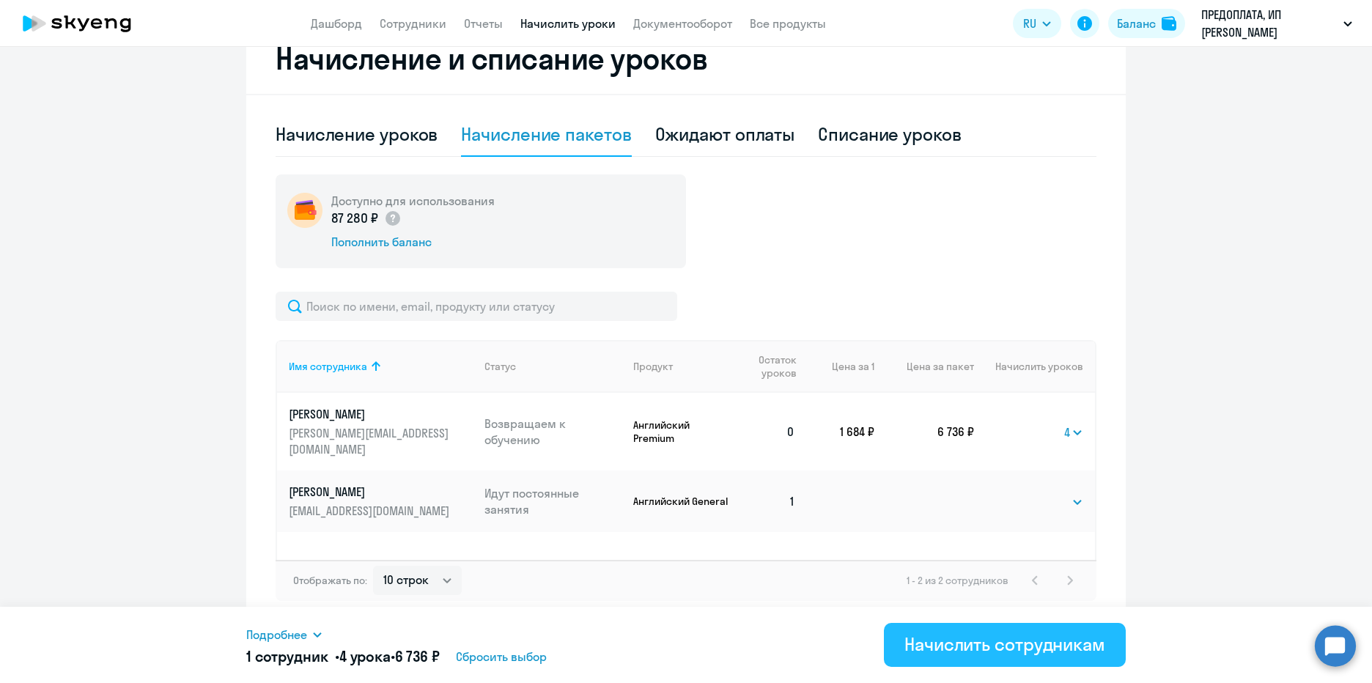
click at [1033, 647] on div "Начислить сотрудникам" at bounding box center [1004, 643] width 201 height 23
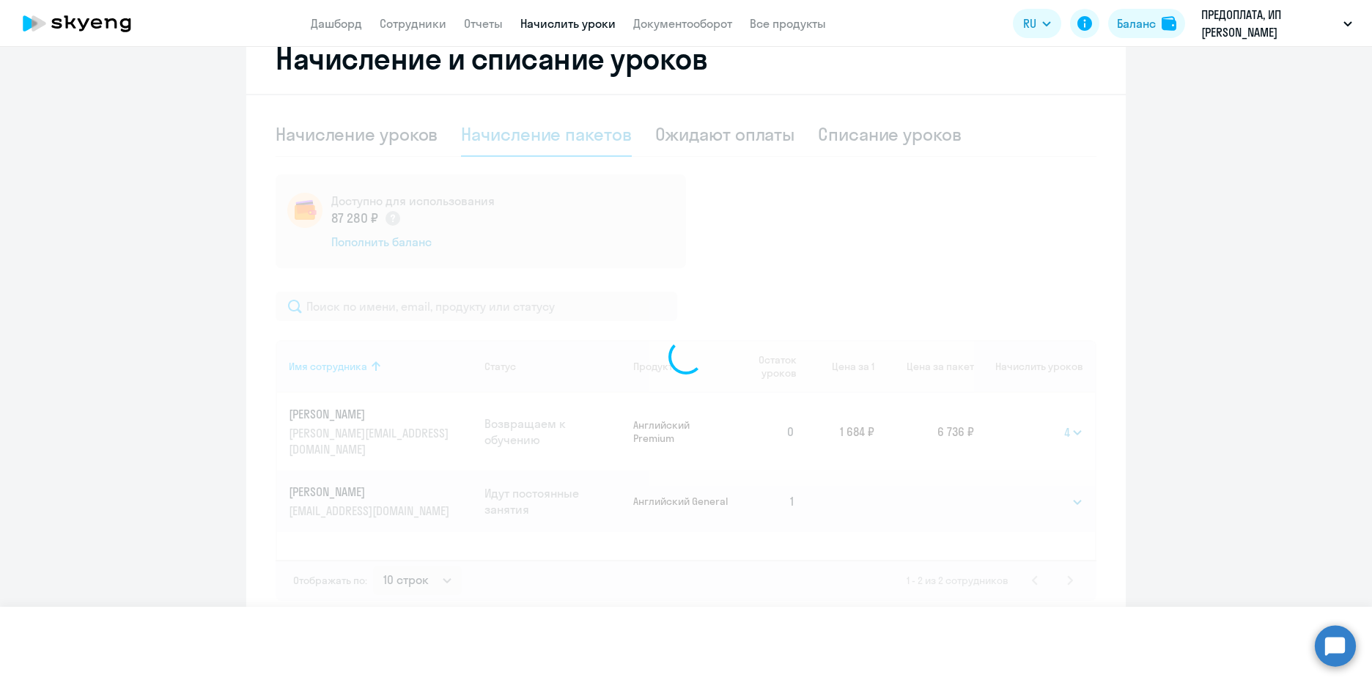
select select
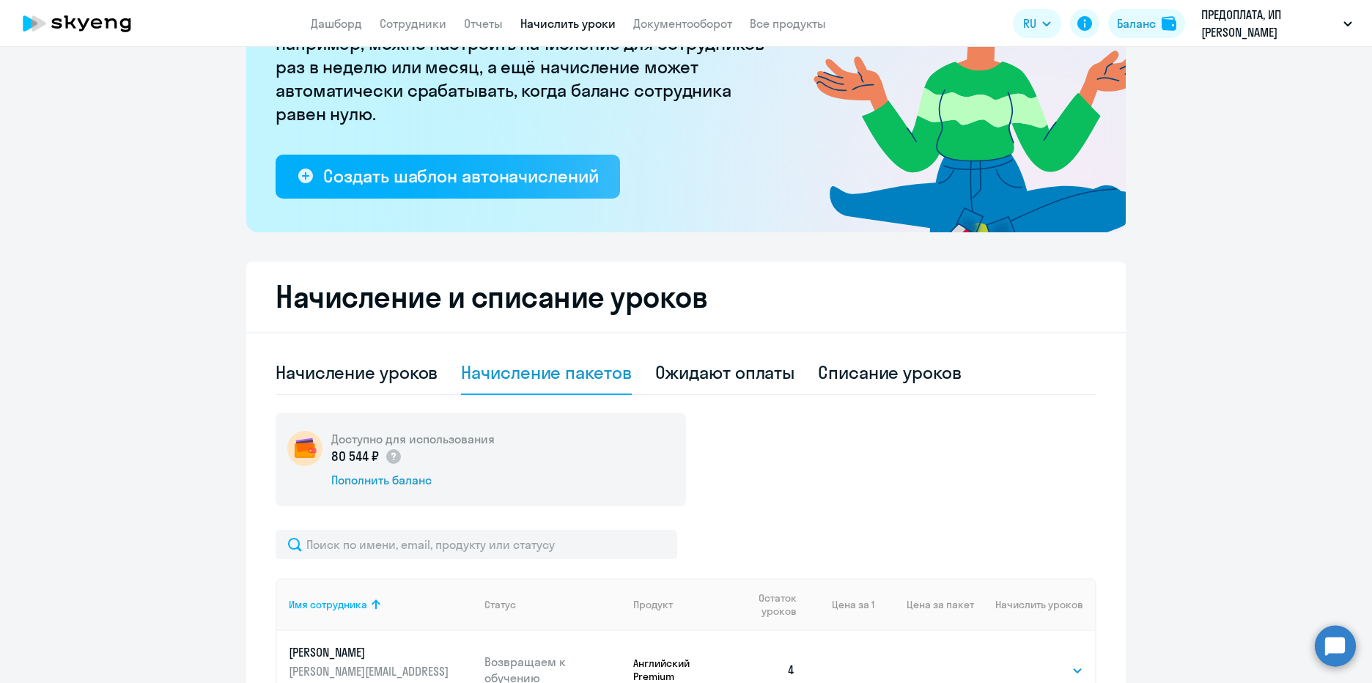
scroll to position [0, 0]
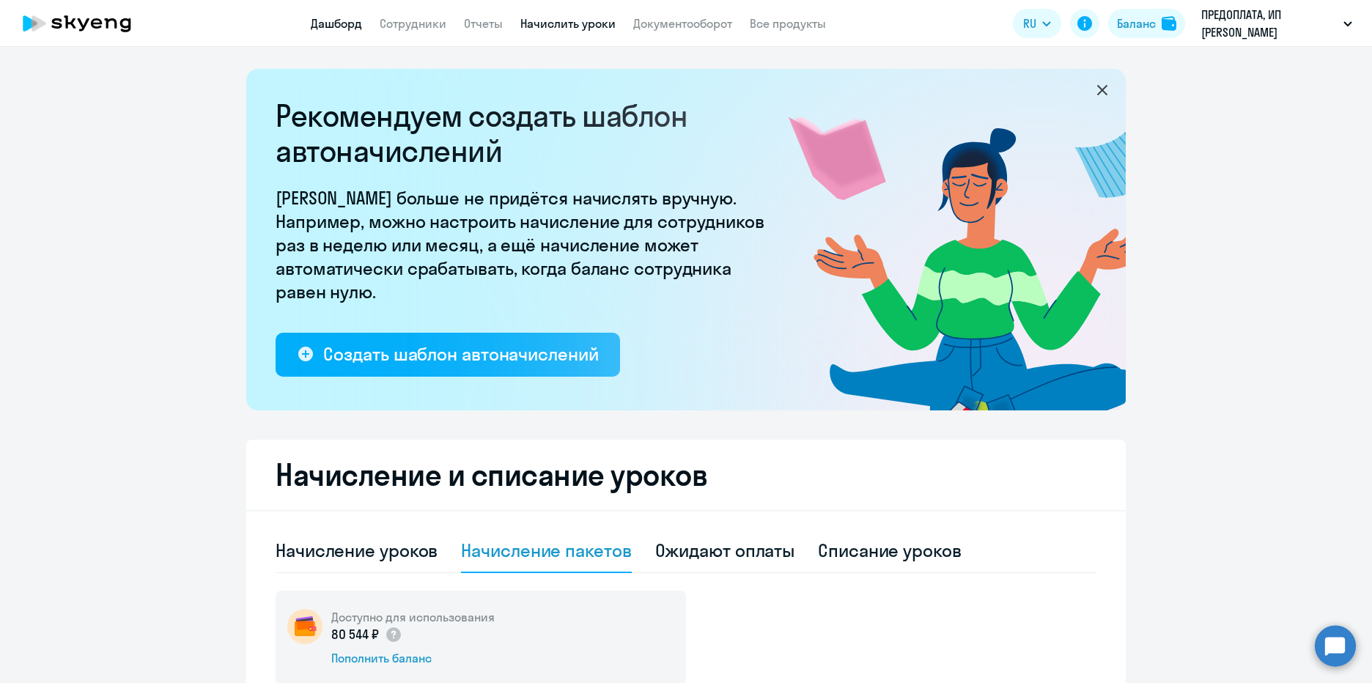
click at [359, 22] on link "Дашборд" at bounding box center [336, 23] width 51 height 15
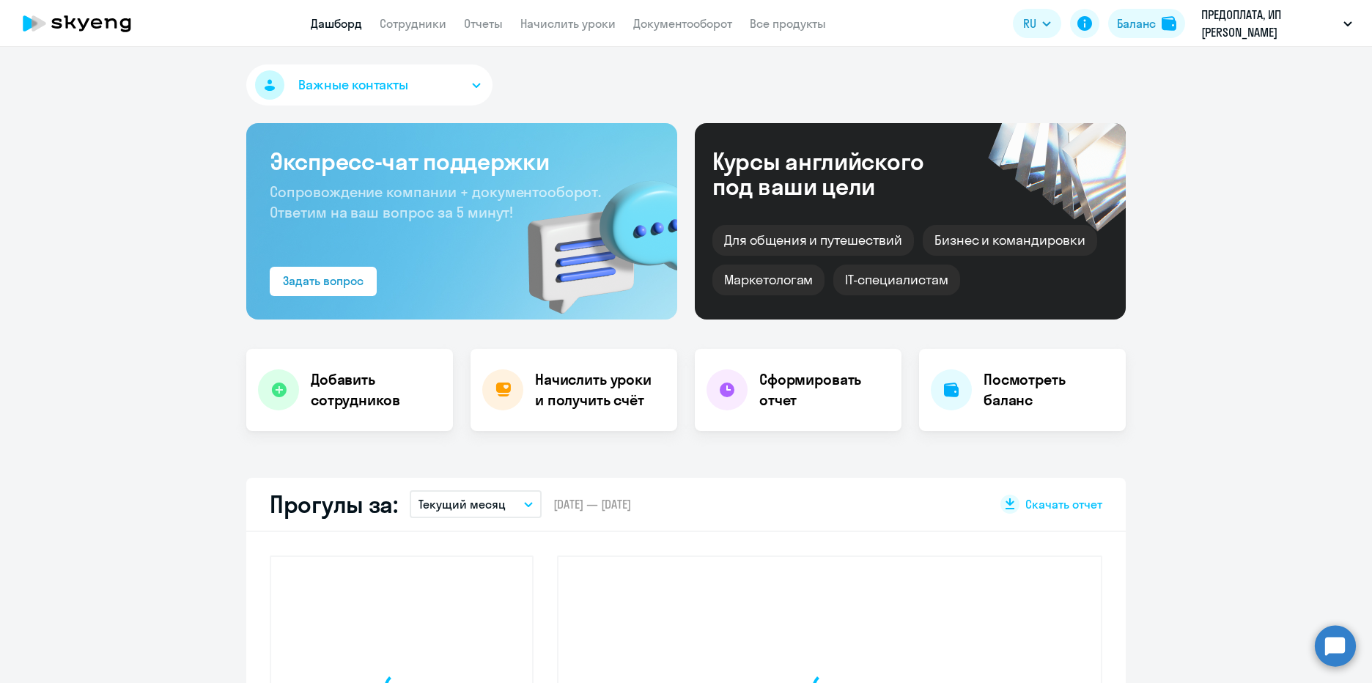
select select "30"
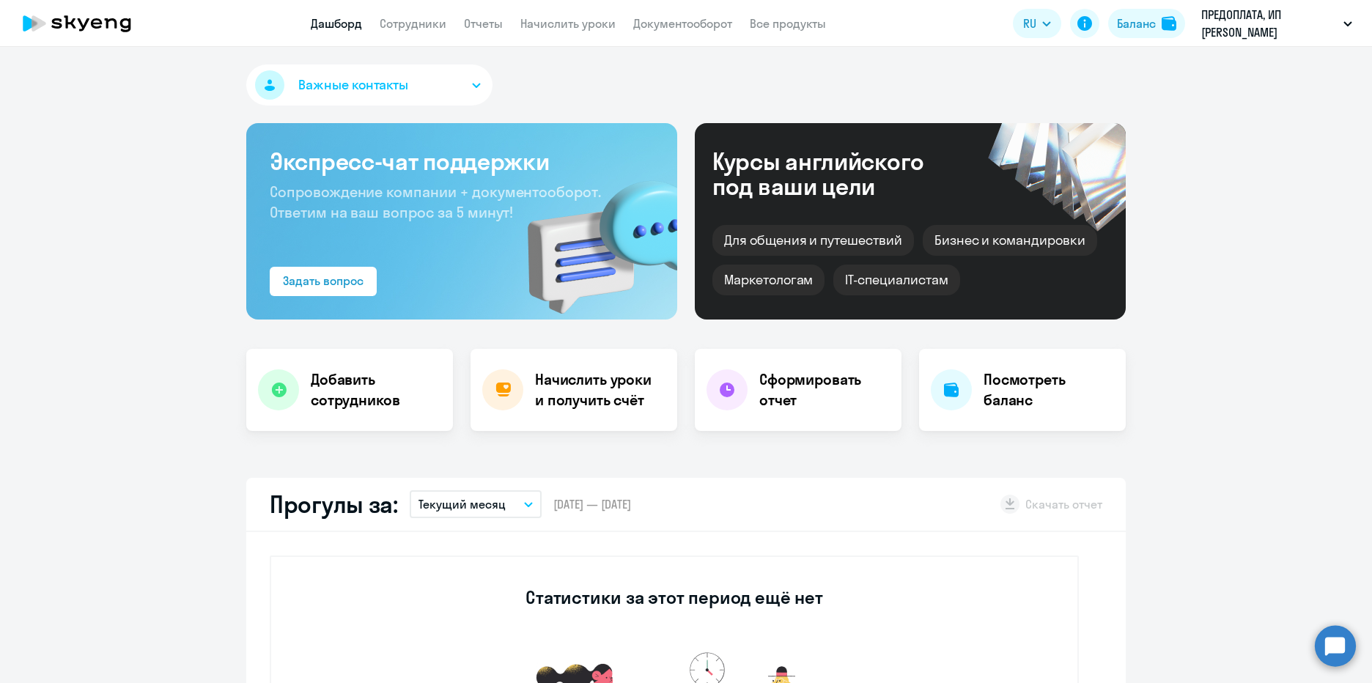
scroll to position [88, 0]
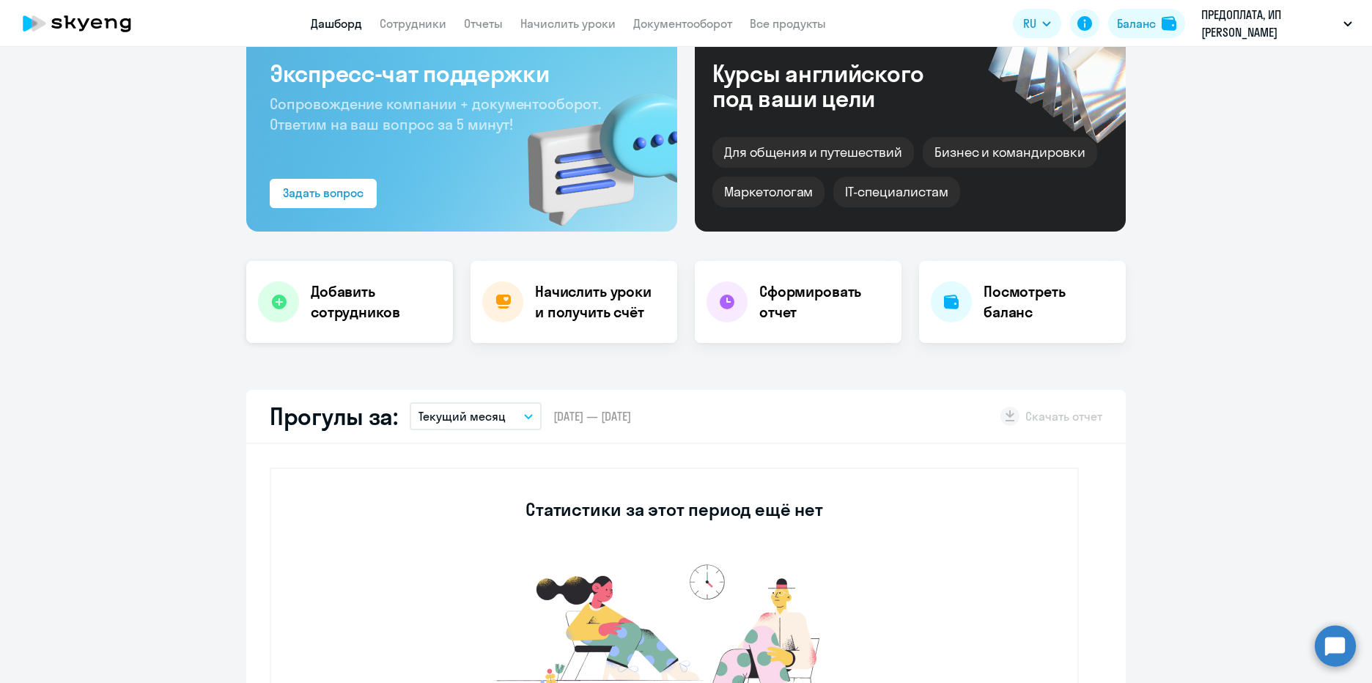
click at [372, 300] on h4 "Добавить сотрудников" at bounding box center [376, 301] width 130 height 41
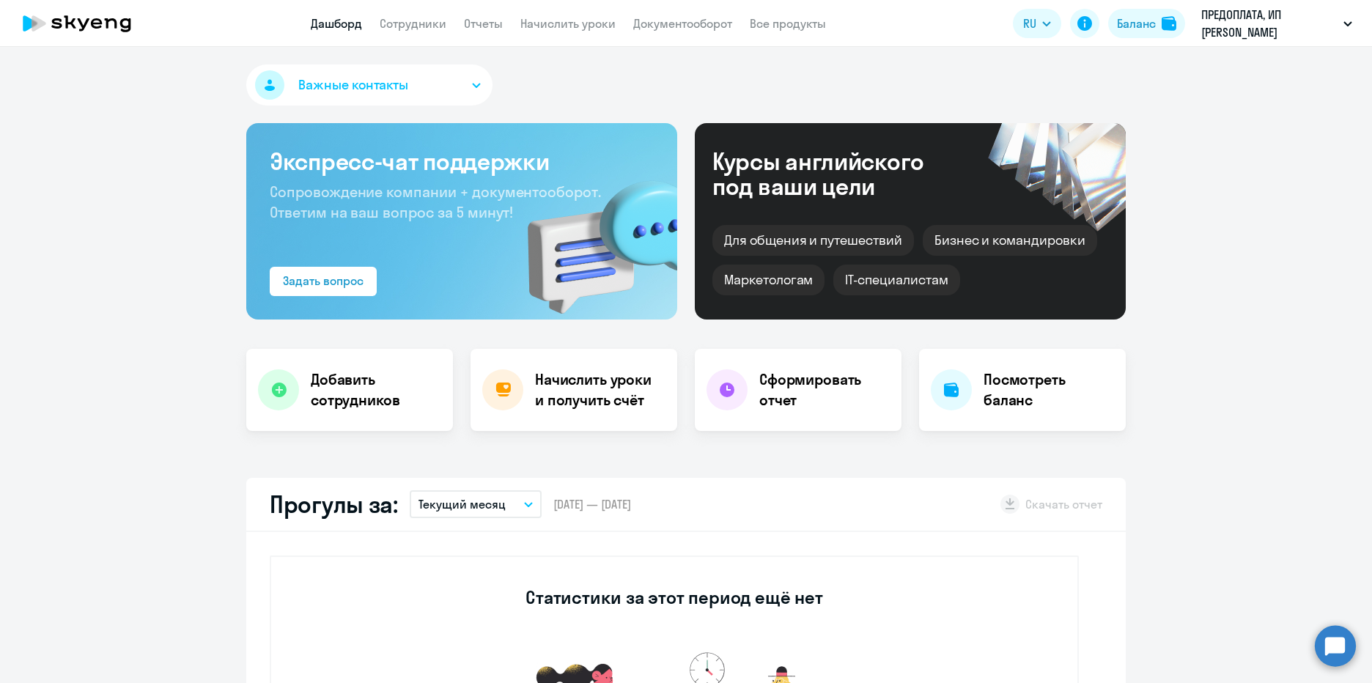
select select "english_adult_not_native_speaker"
select select "7"
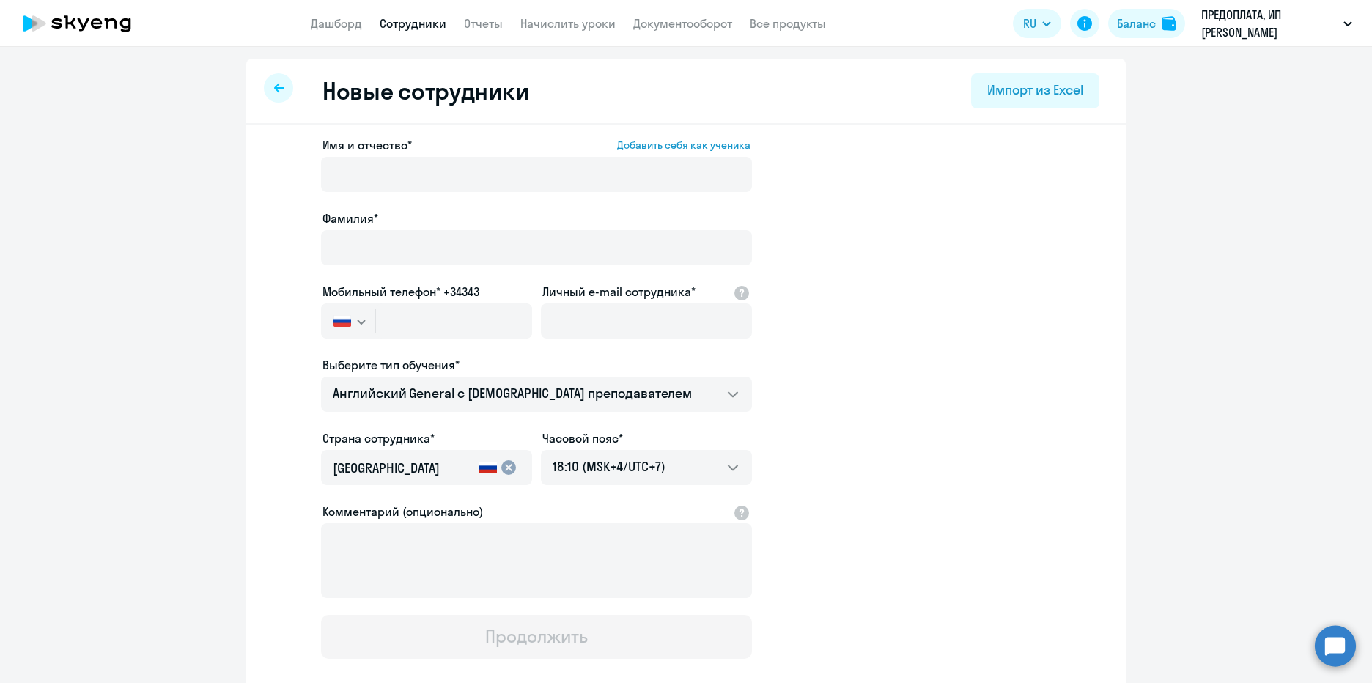
click at [281, 89] on div at bounding box center [278, 87] width 29 height 29
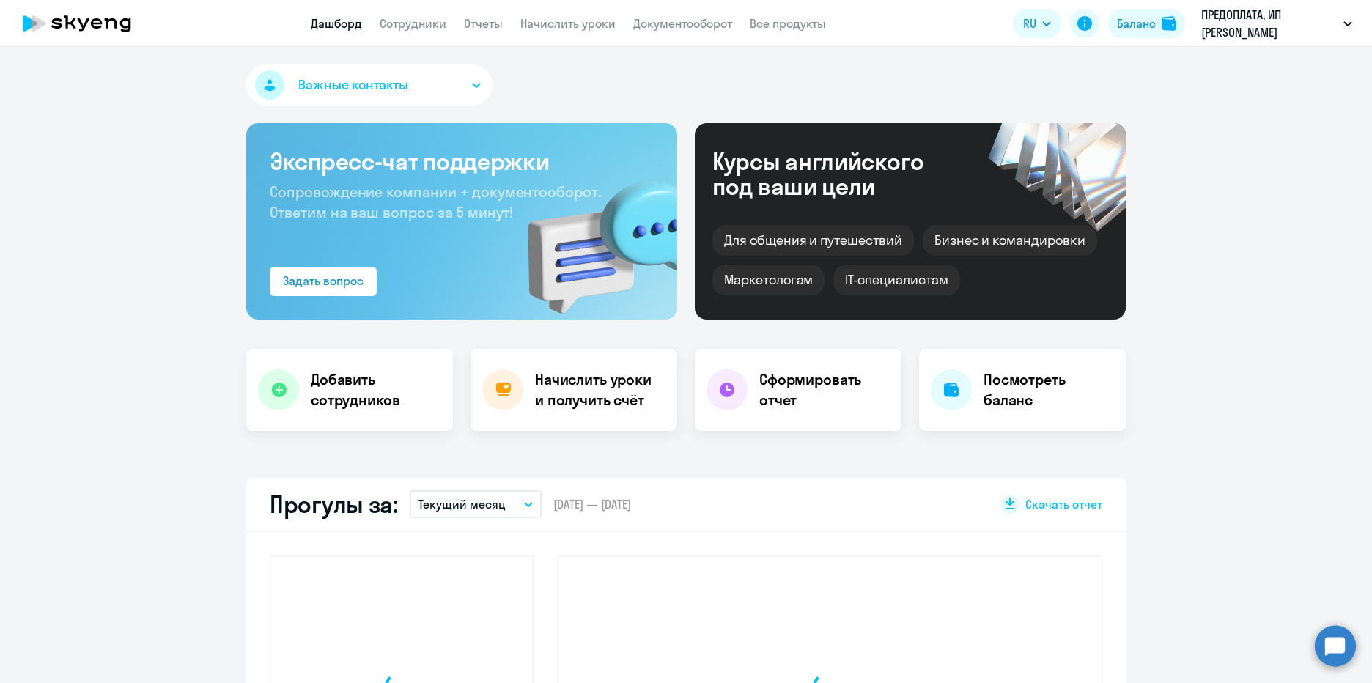
select select "30"
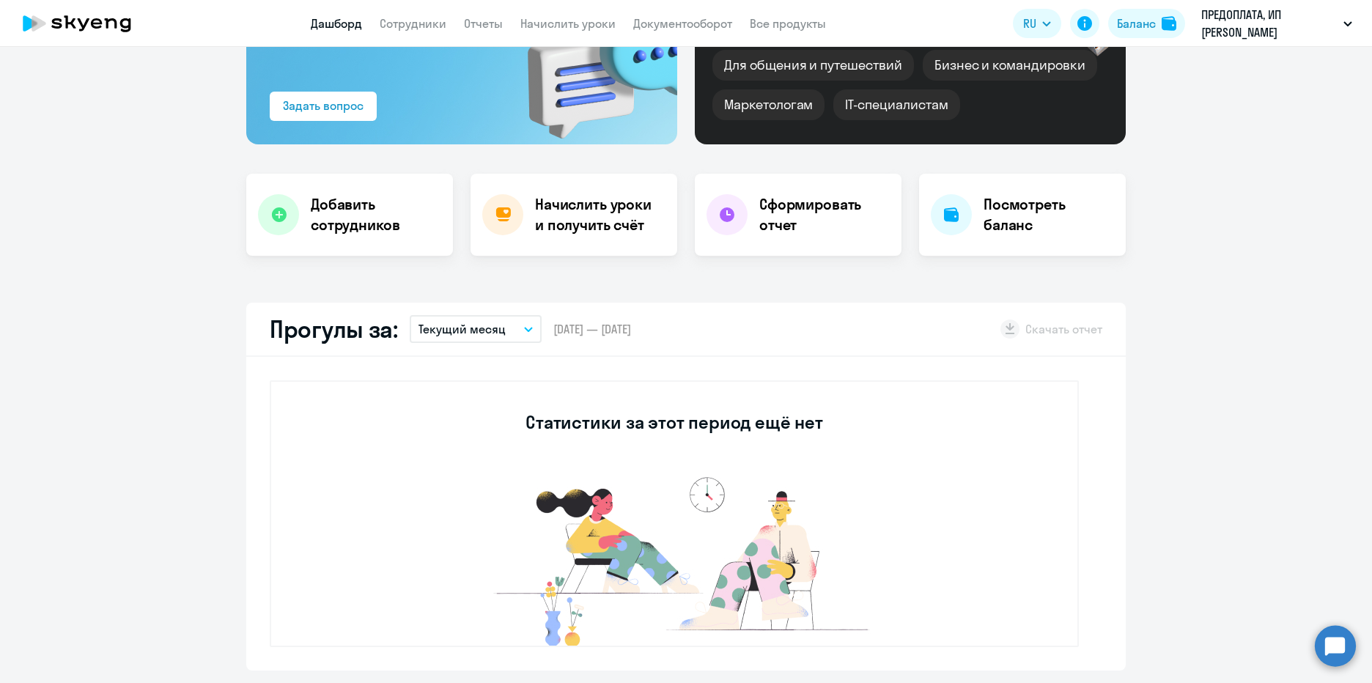
scroll to position [176, 0]
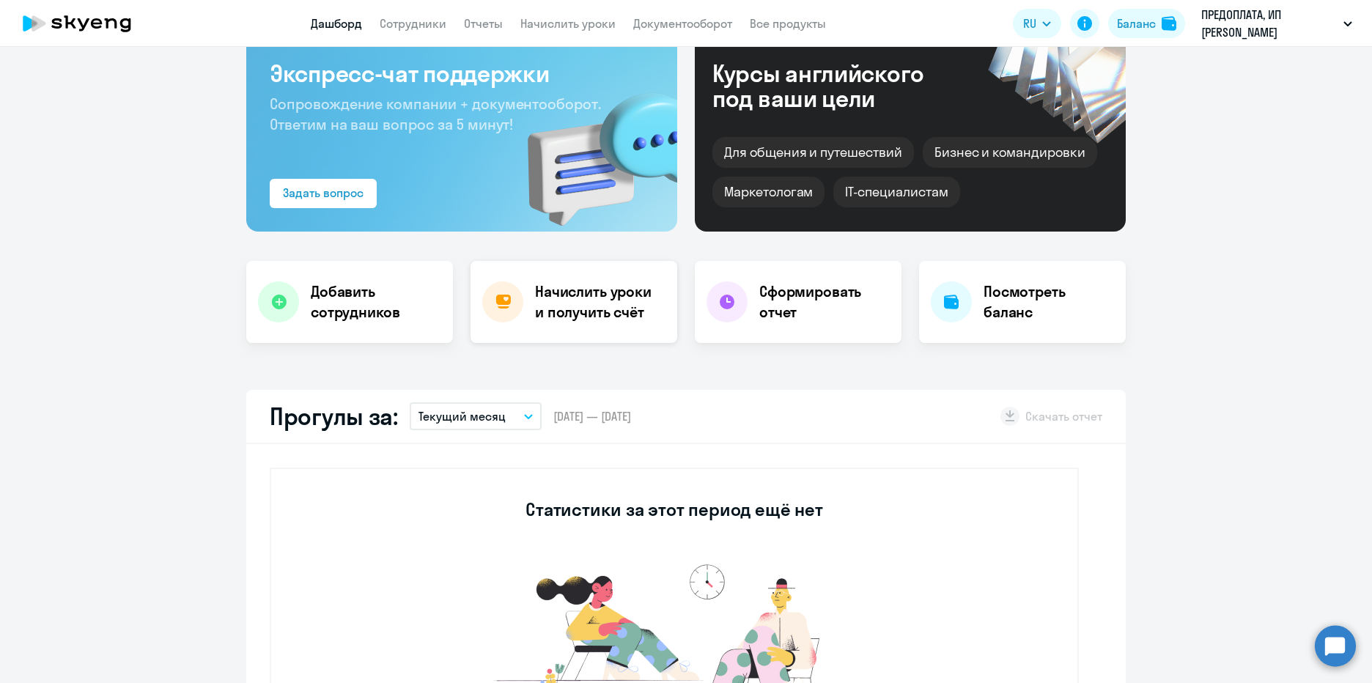
click at [598, 307] on h4 "Начислить уроки и получить счёт" at bounding box center [599, 301] width 128 height 41
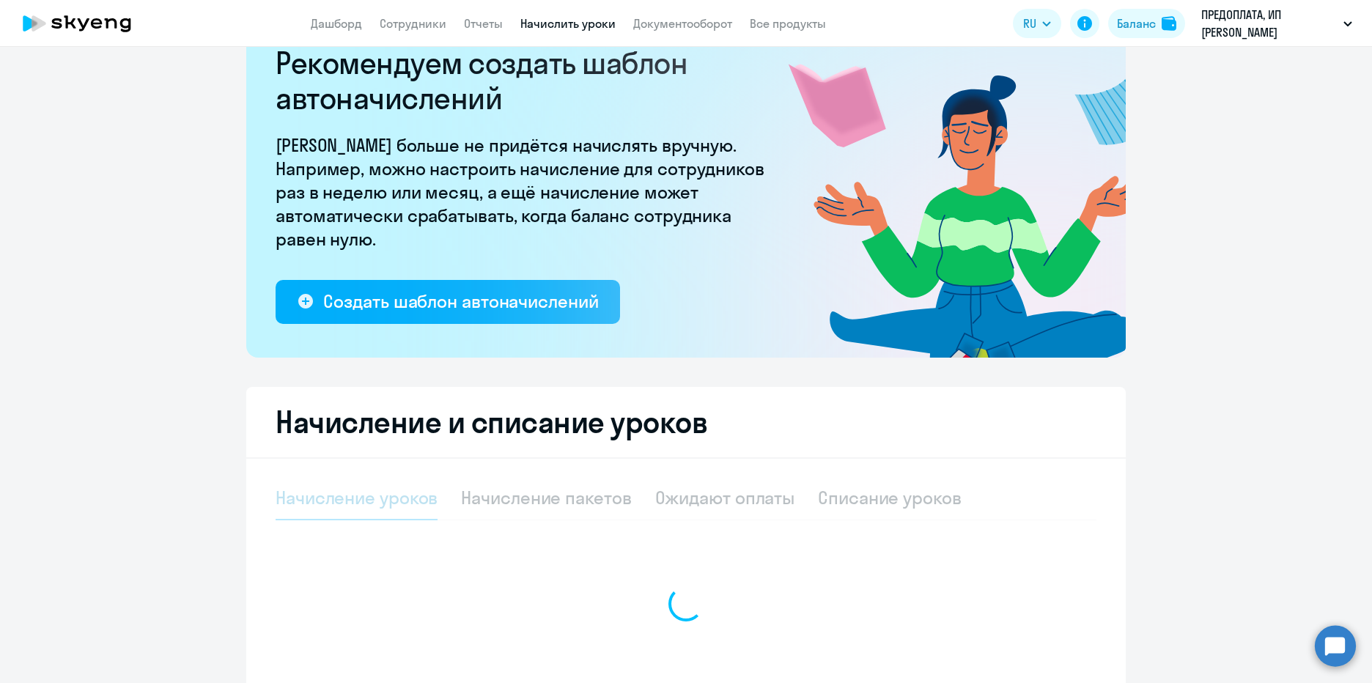
select select "10"
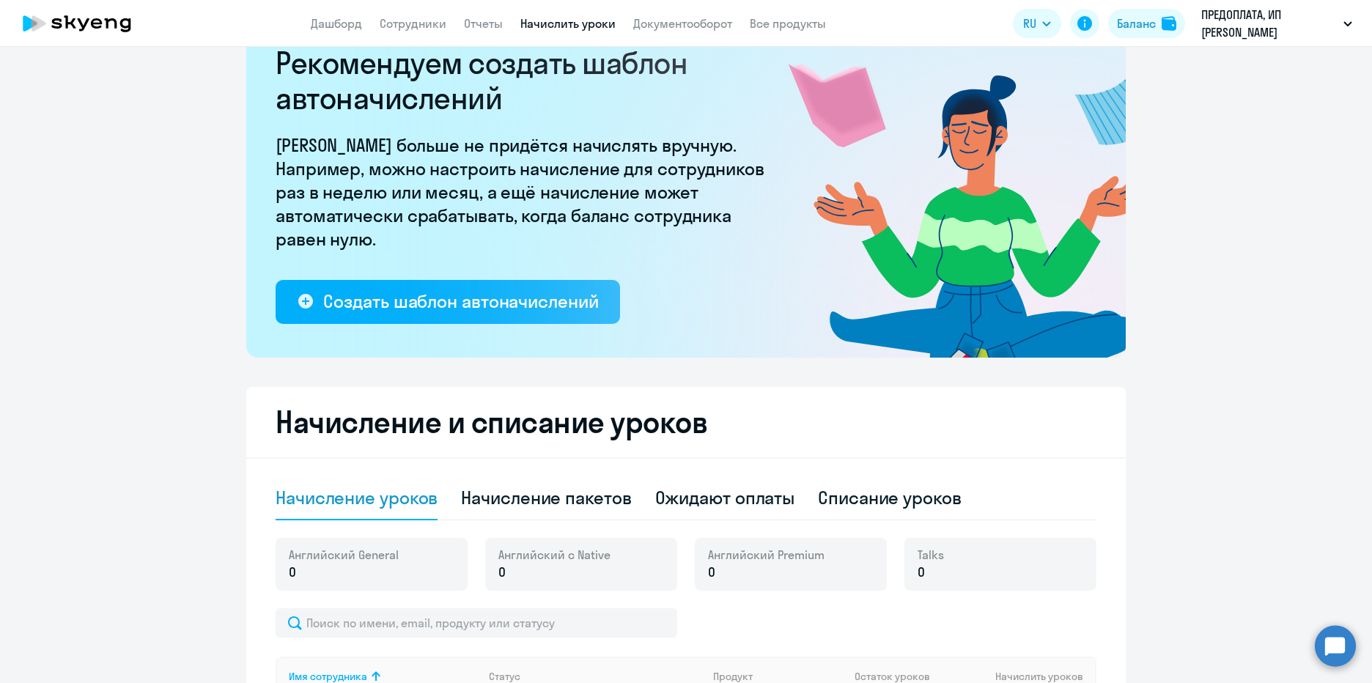
scroll to position [317, 0]
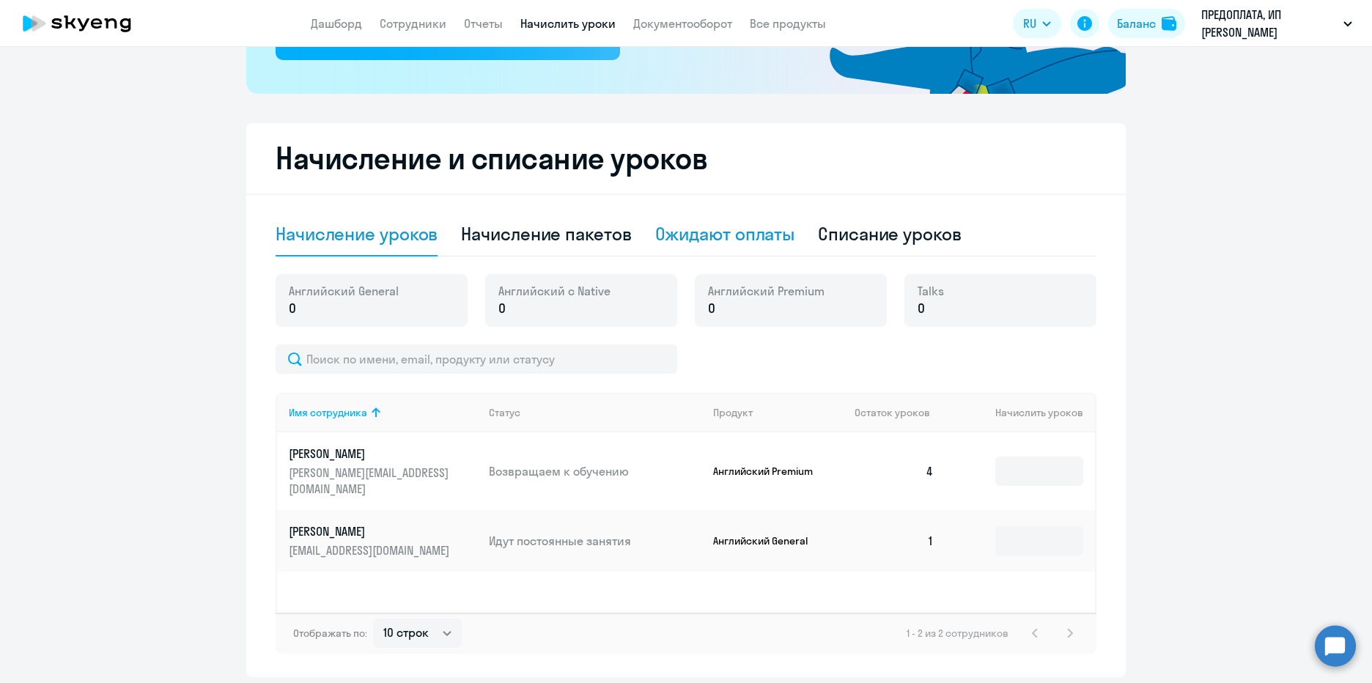
click at [733, 226] on div "Ожидают оплаты" at bounding box center [725, 233] width 140 height 23
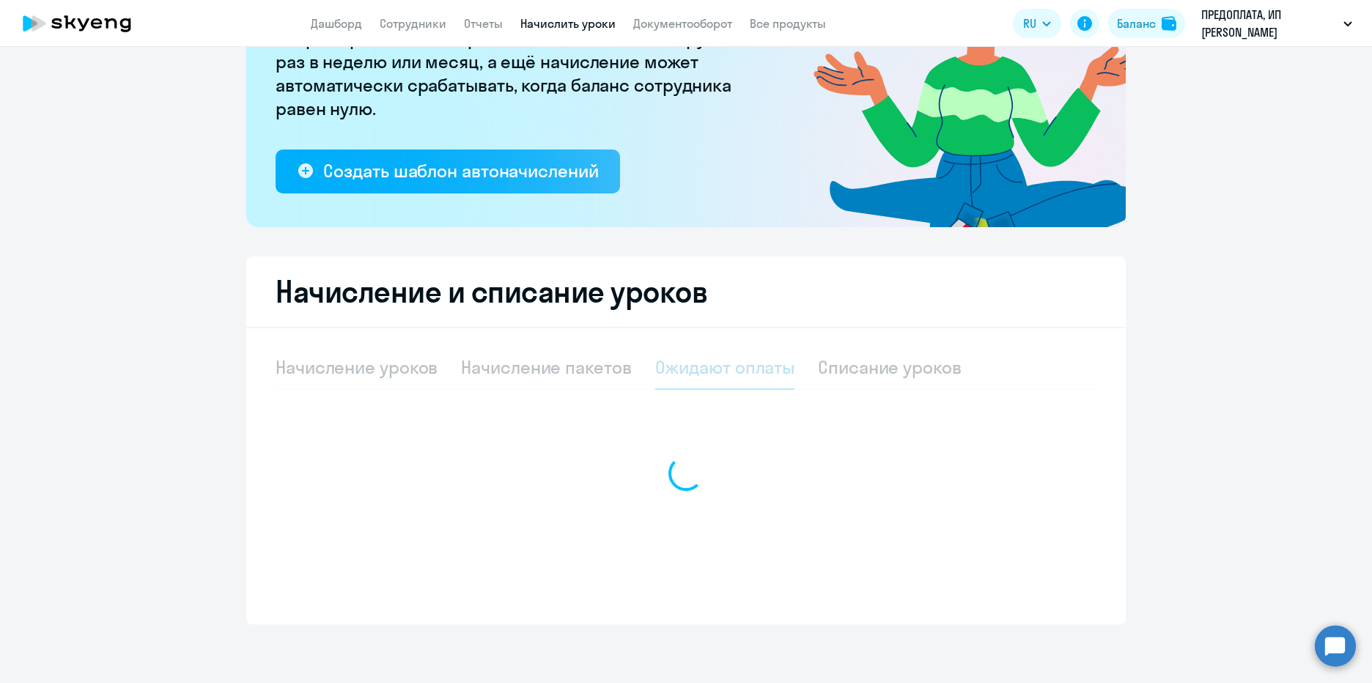
scroll to position [183, 0]
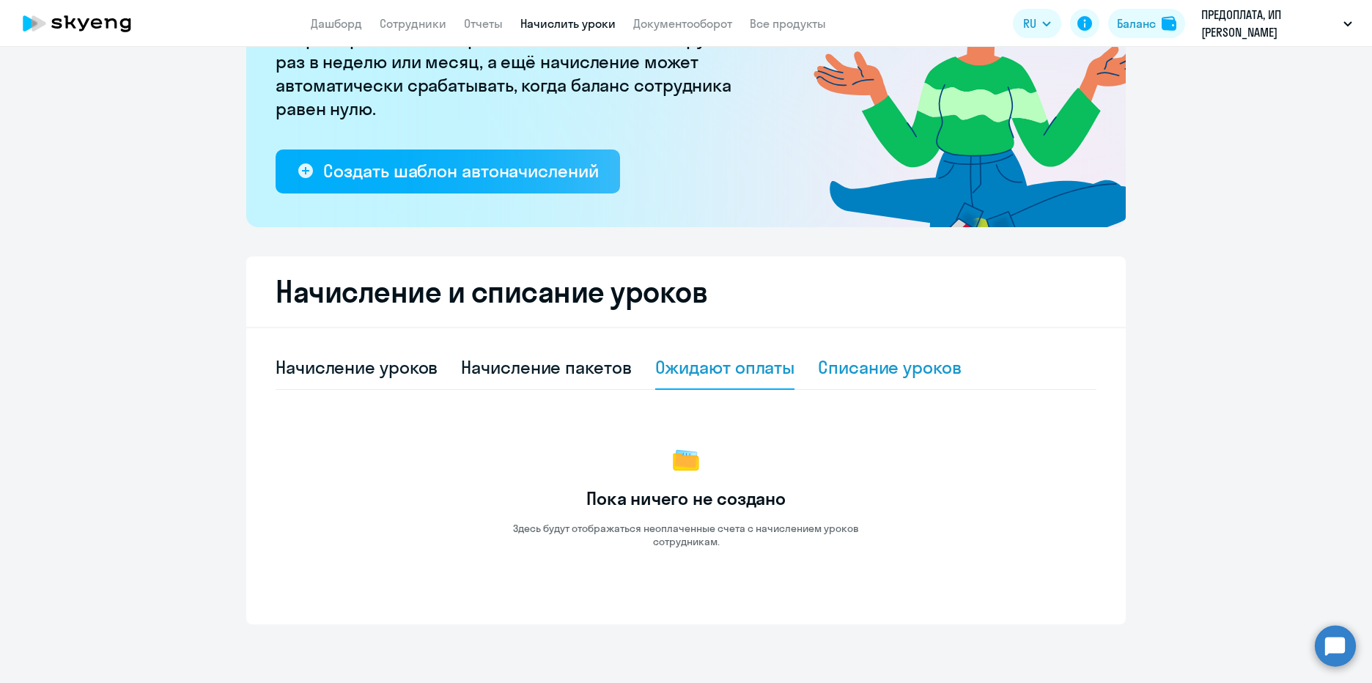
click at [907, 366] on div "Списание уроков" at bounding box center [890, 366] width 144 height 23
select select "10"
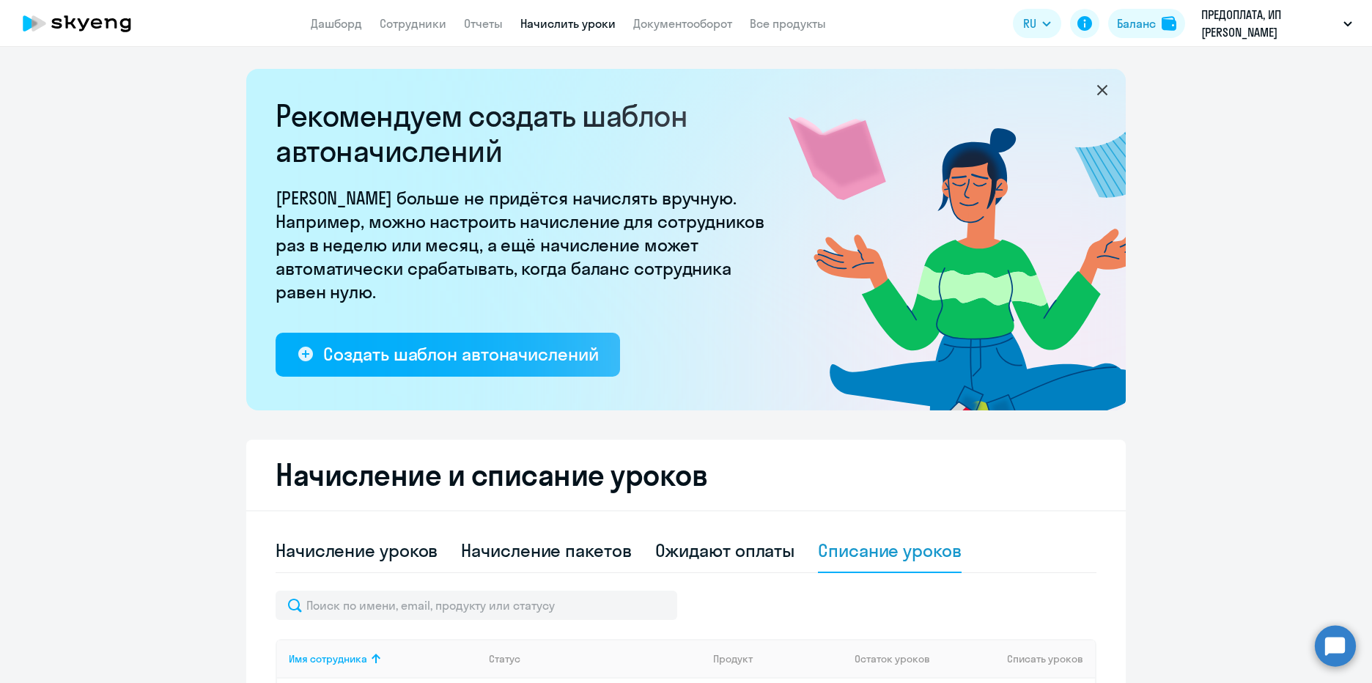
scroll to position [299, 0]
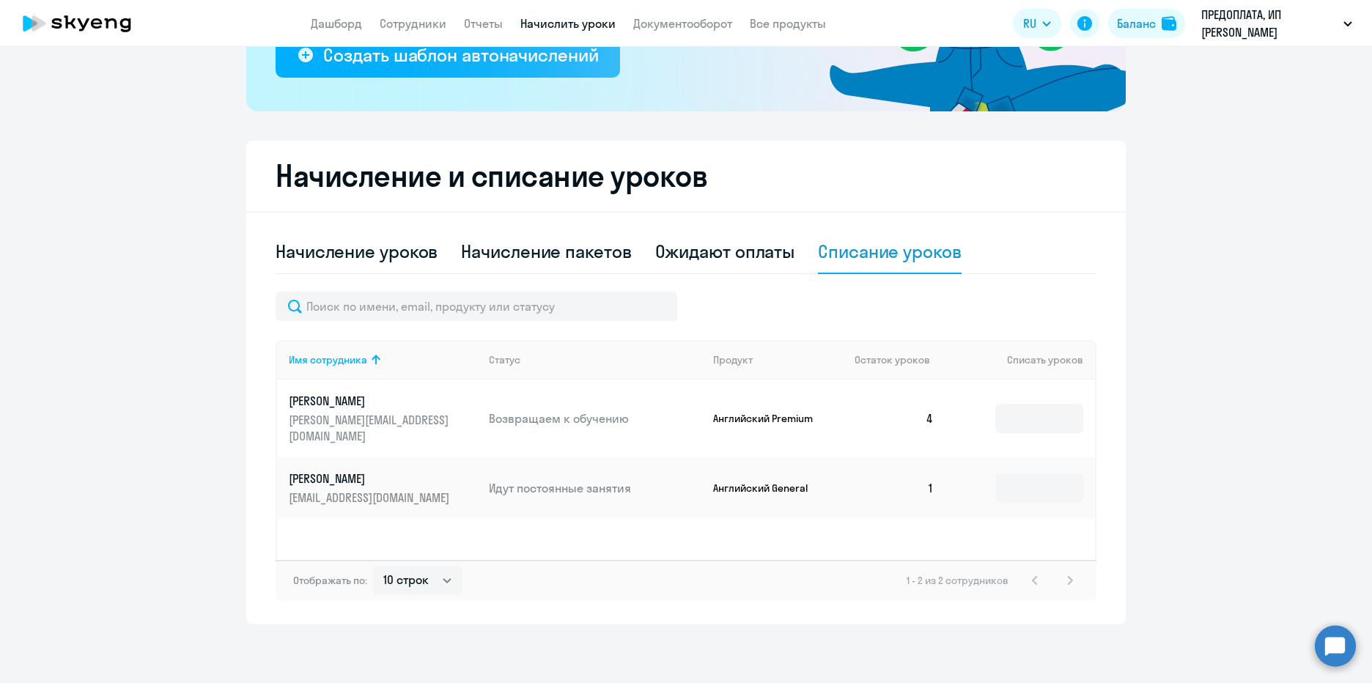
click at [1310, 638] on div "Рекомендуем создать шаблон автоначислений Уроки больше не придётся начислять вр…" at bounding box center [686, 365] width 1372 height 636
click at [1332, 645] on circle at bounding box center [1335, 645] width 41 height 41
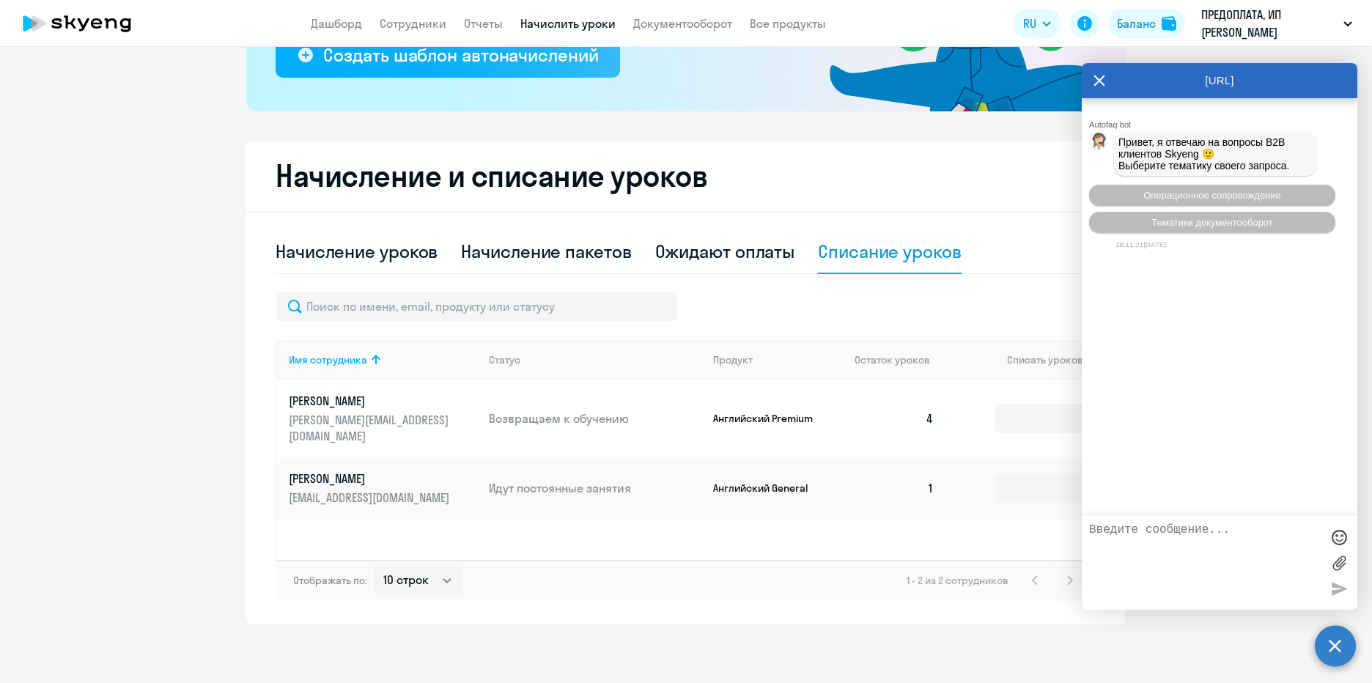
click at [1211, 636] on div "Рекомендуем создать шаблон автоначислений Уроки больше не придётся начислять вр…" at bounding box center [686, 365] width 1372 height 636
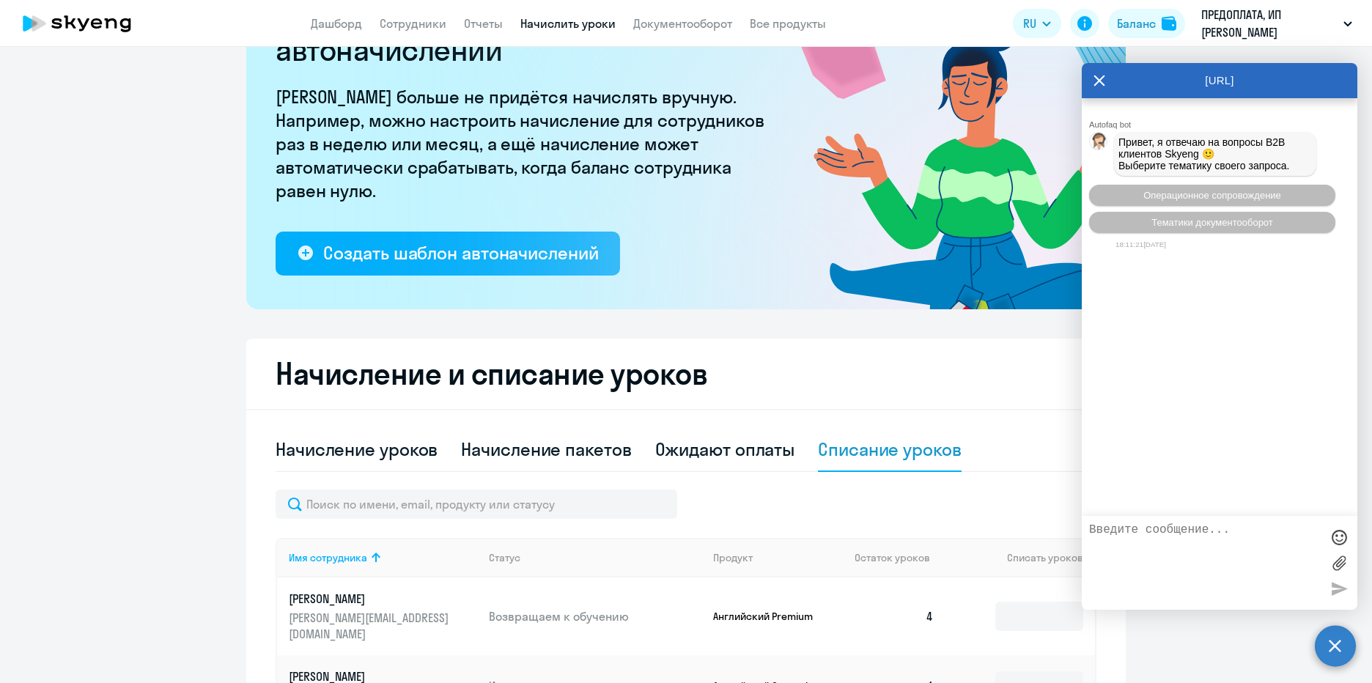
scroll to position [0, 0]
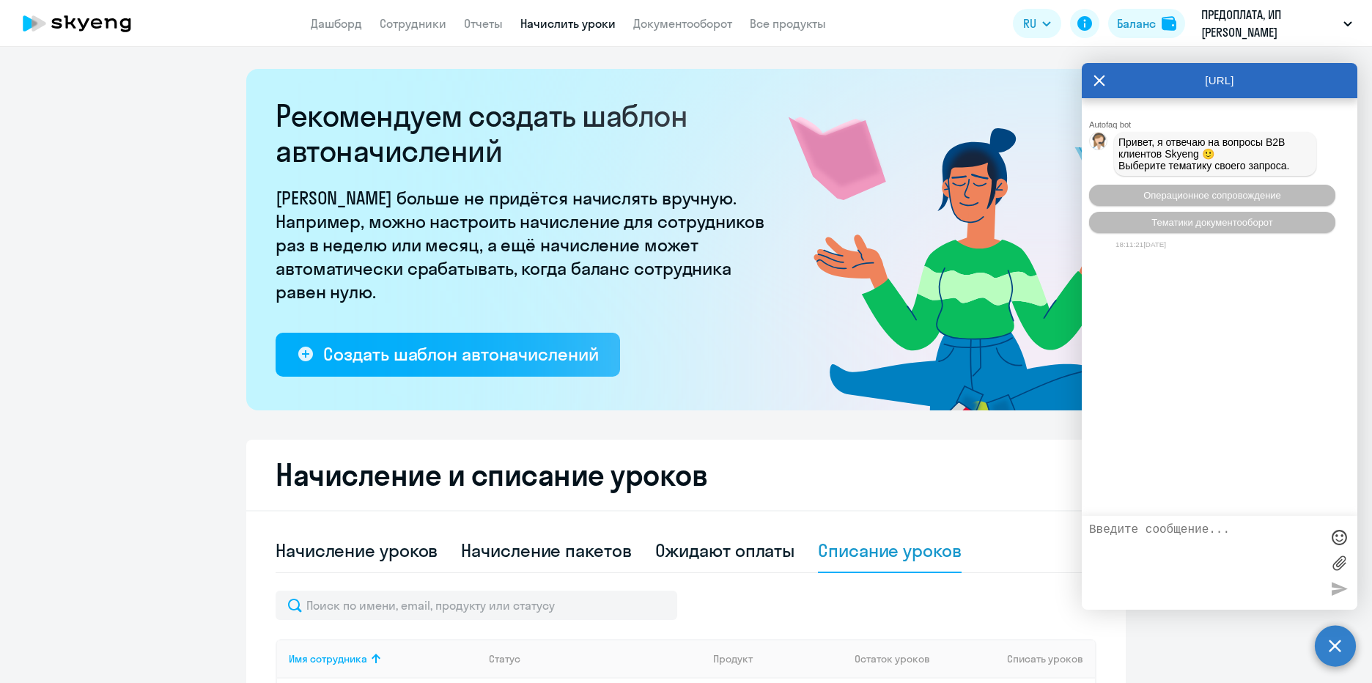
click at [1096, 83] on icon at bounding box center [1099, 80] width 12 height 35
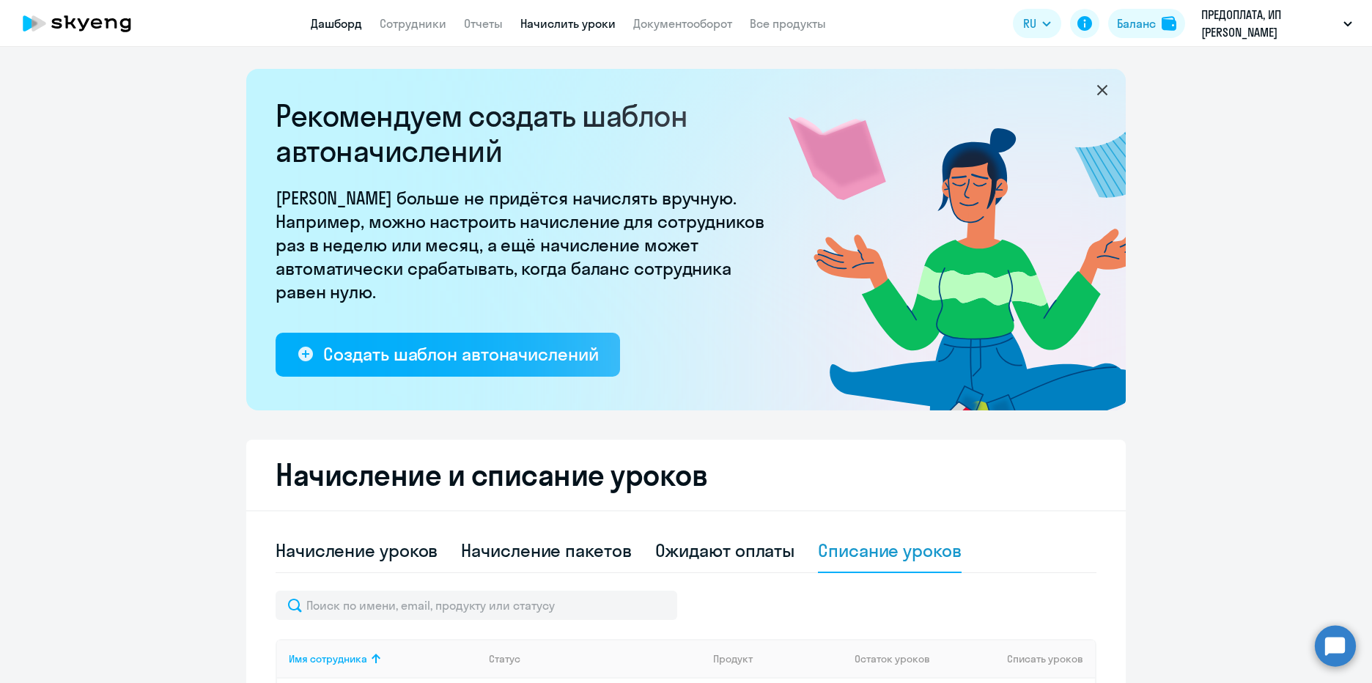
click at [339, 26] on link "Дашборд" at bounding box center [336, 23] width 51 height 15
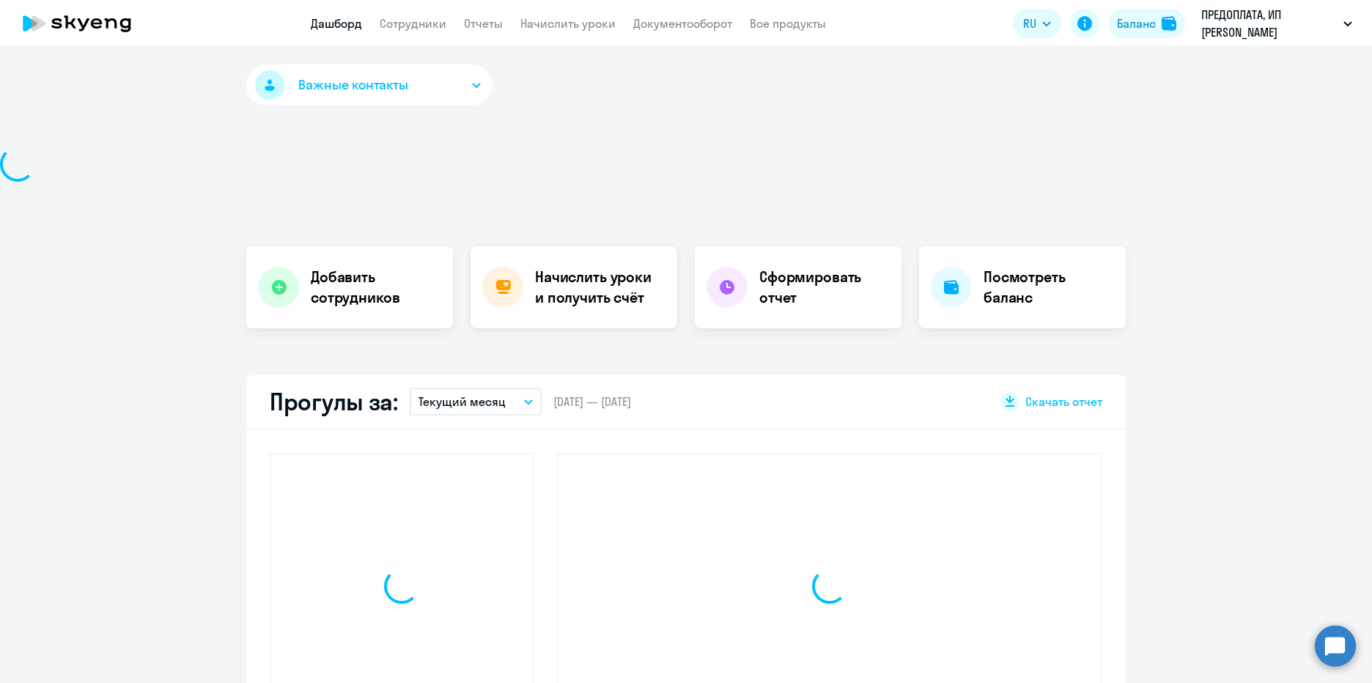
select select "30"
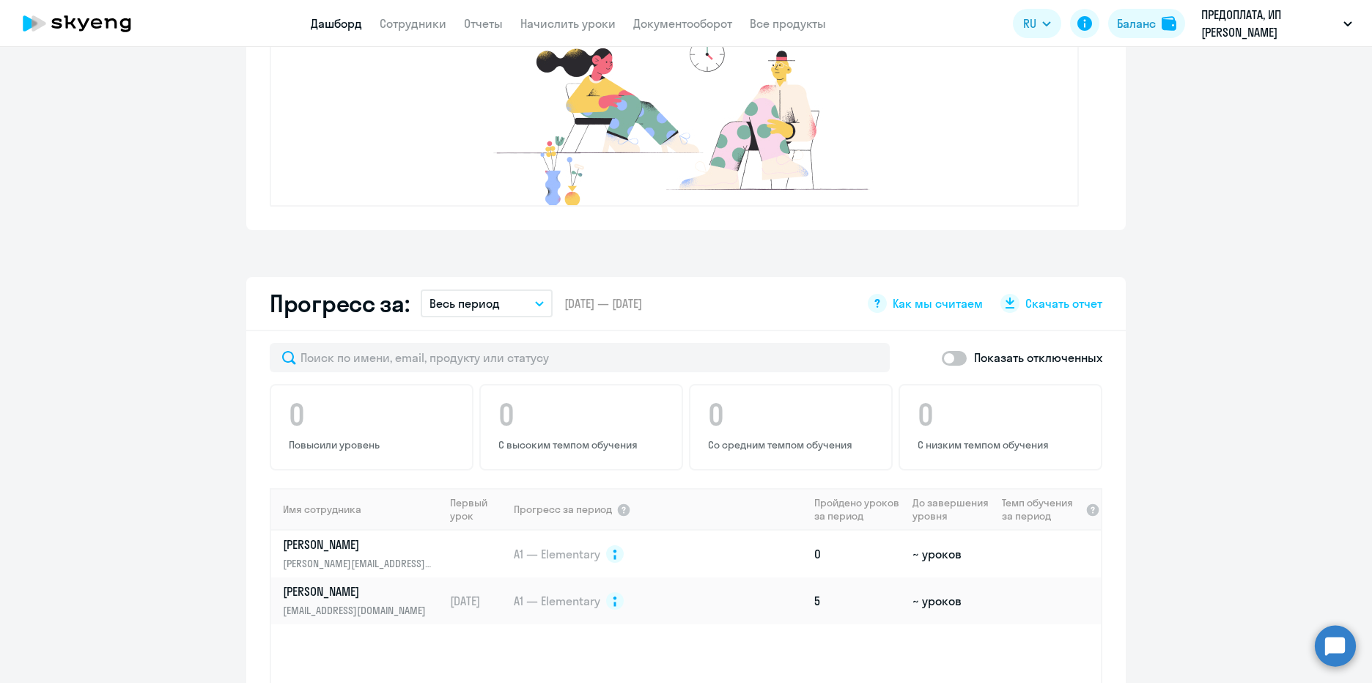
scroll to position [703, 0]
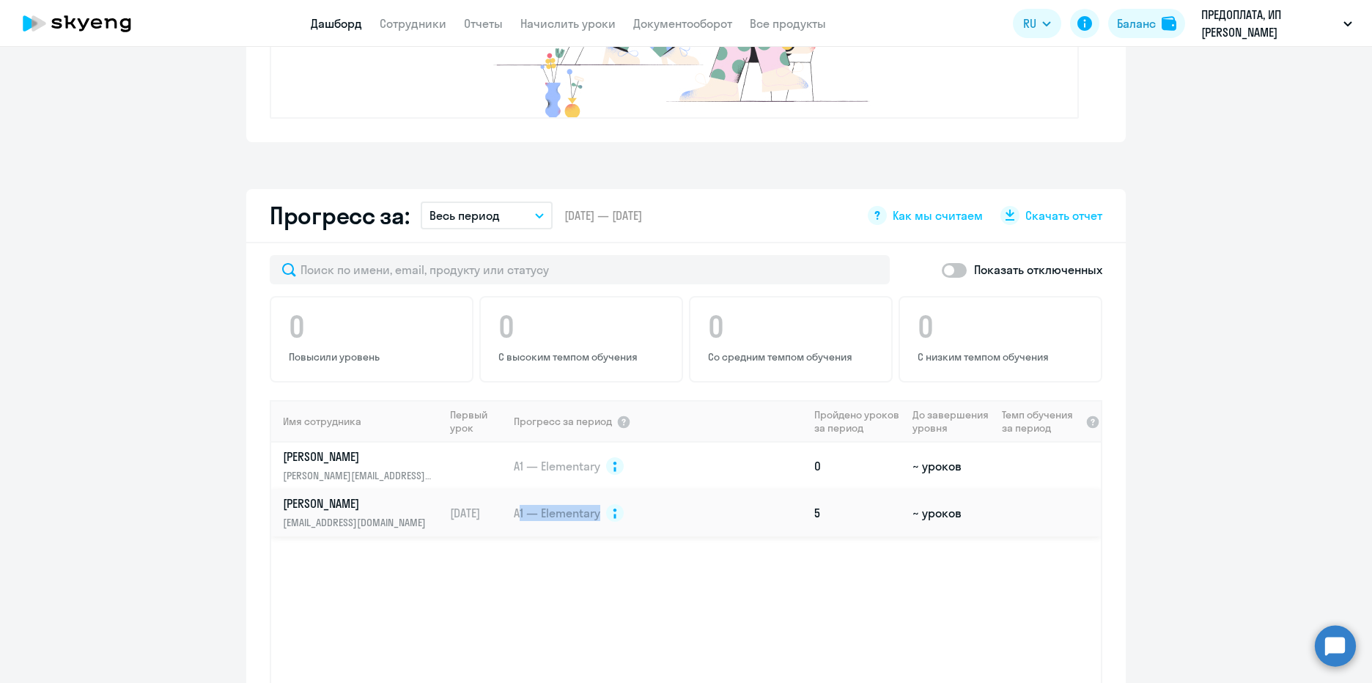
drag, startPoint x: 512, startPoint y: 513, endPoint x: 620, endPoint y: 516, distance: 107.8
click at [620, 516] on td "A1 — Elementary" at bounding box center [660, 513] width 296 height 47
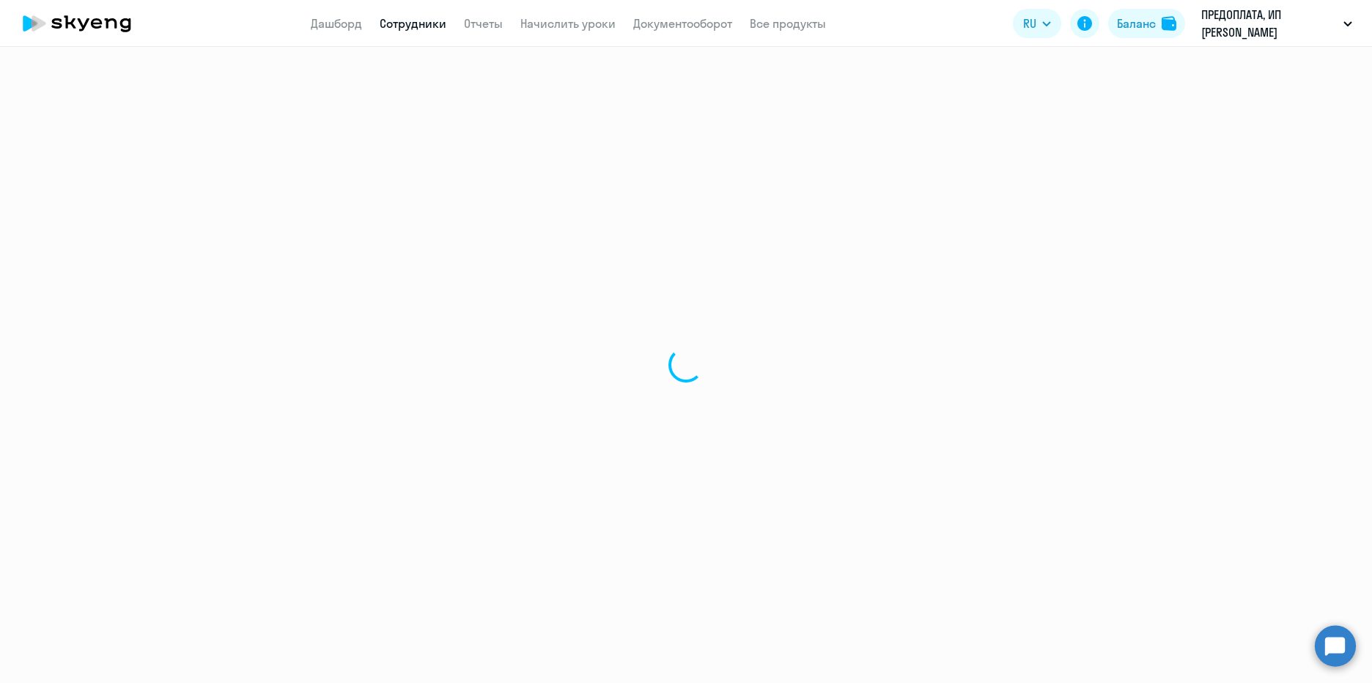
select select "english"
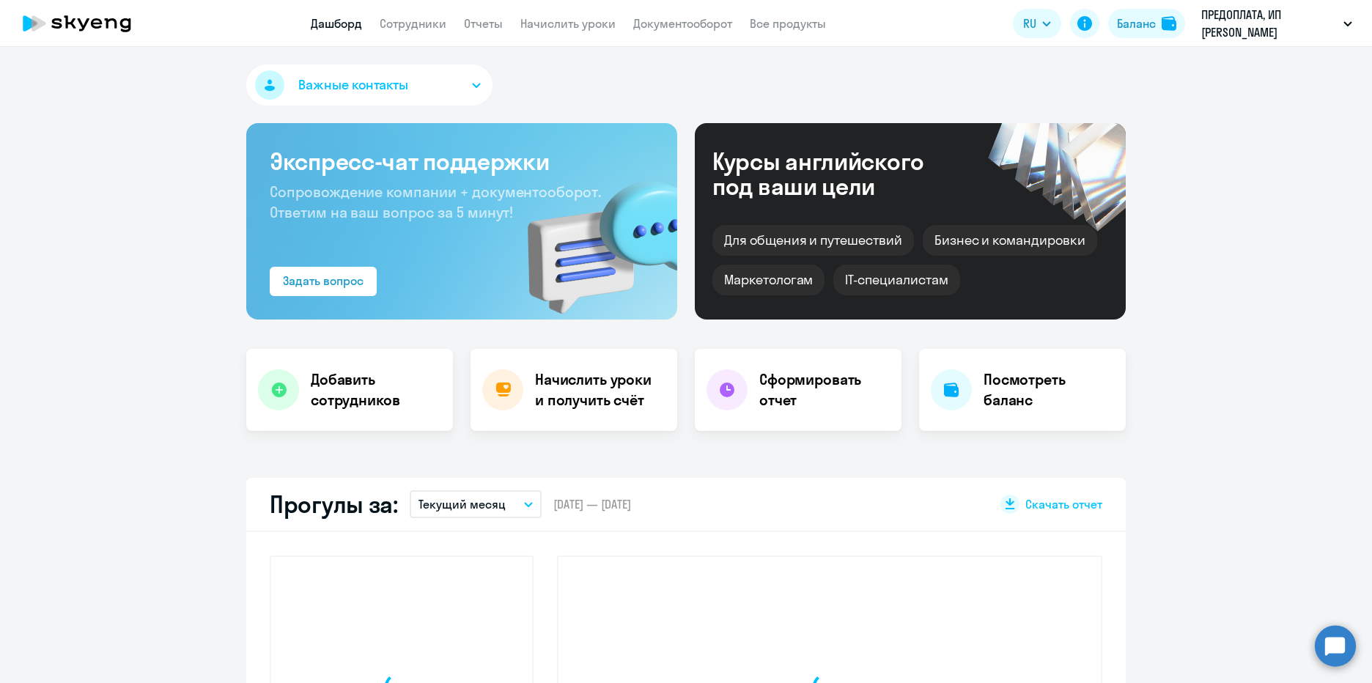
select select "30"
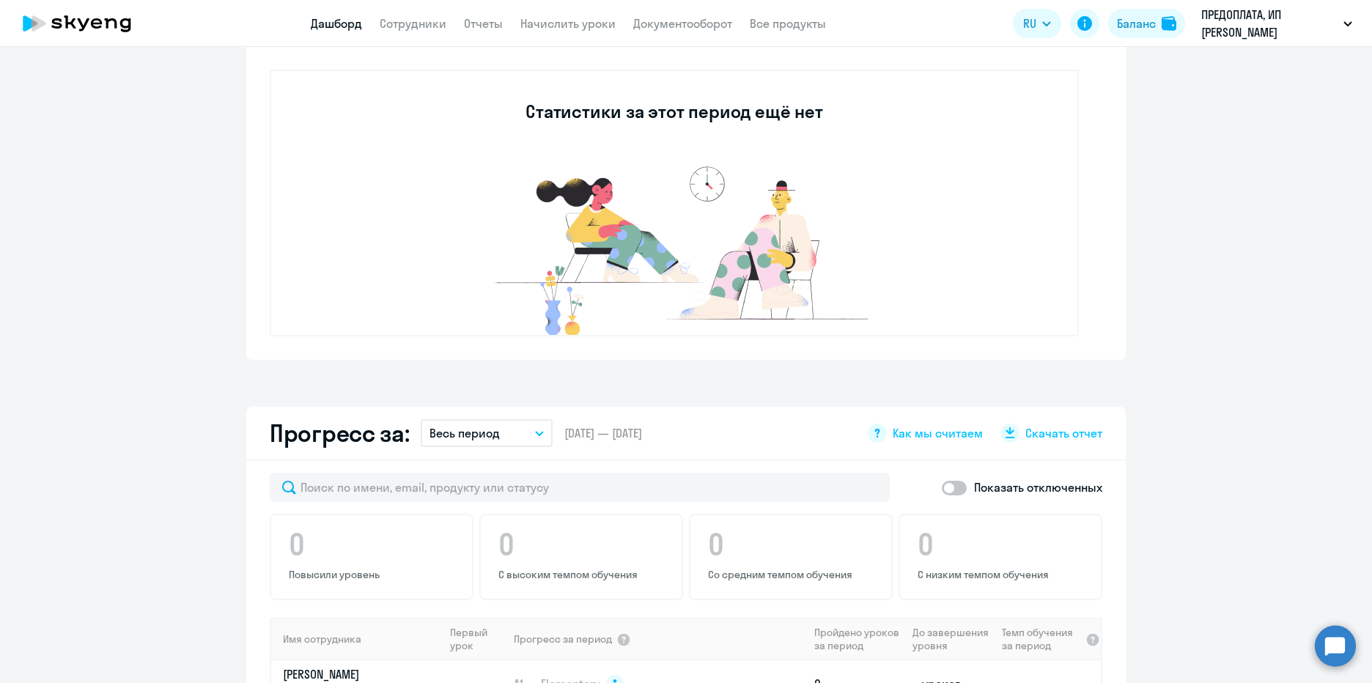
scroll to position [703, 0]
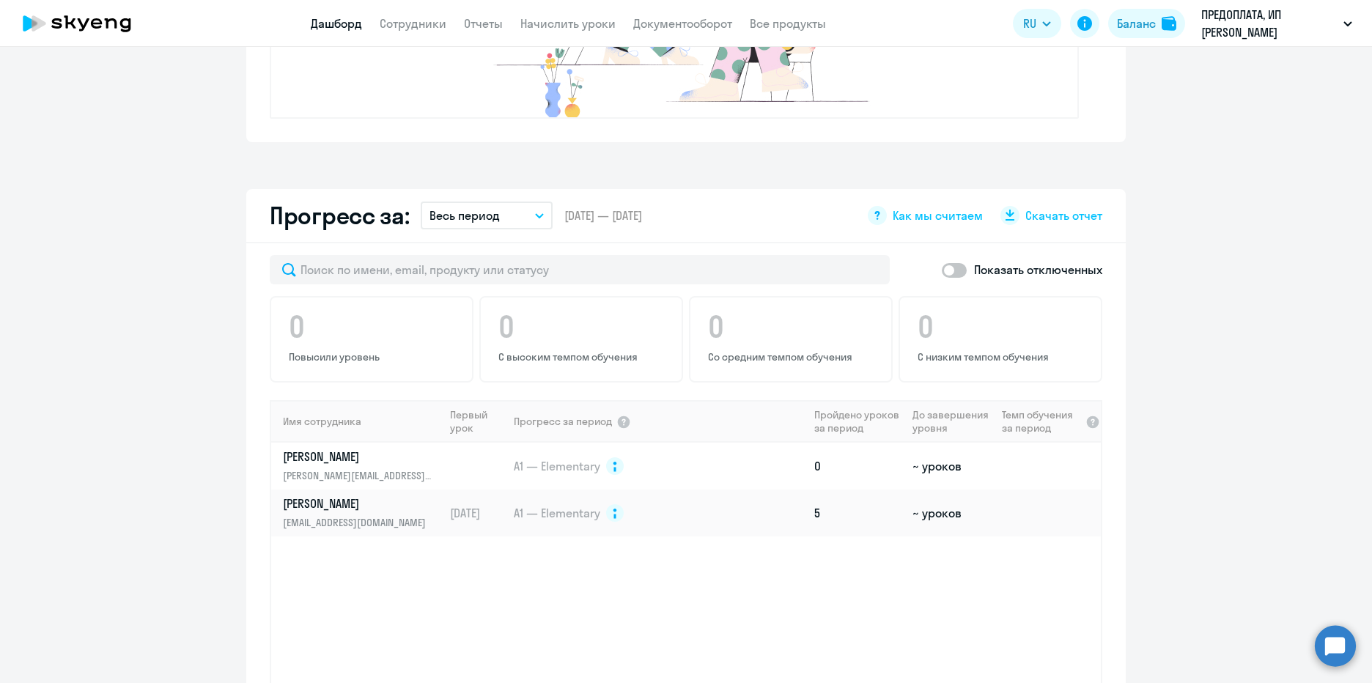
click at [947, 276] on span at bounding box center [954, 270] width 25 height 15
click at [942, 270] on input "checkbox" at bounding box center [941, 270] width 1 height 1
checkbox input "true"
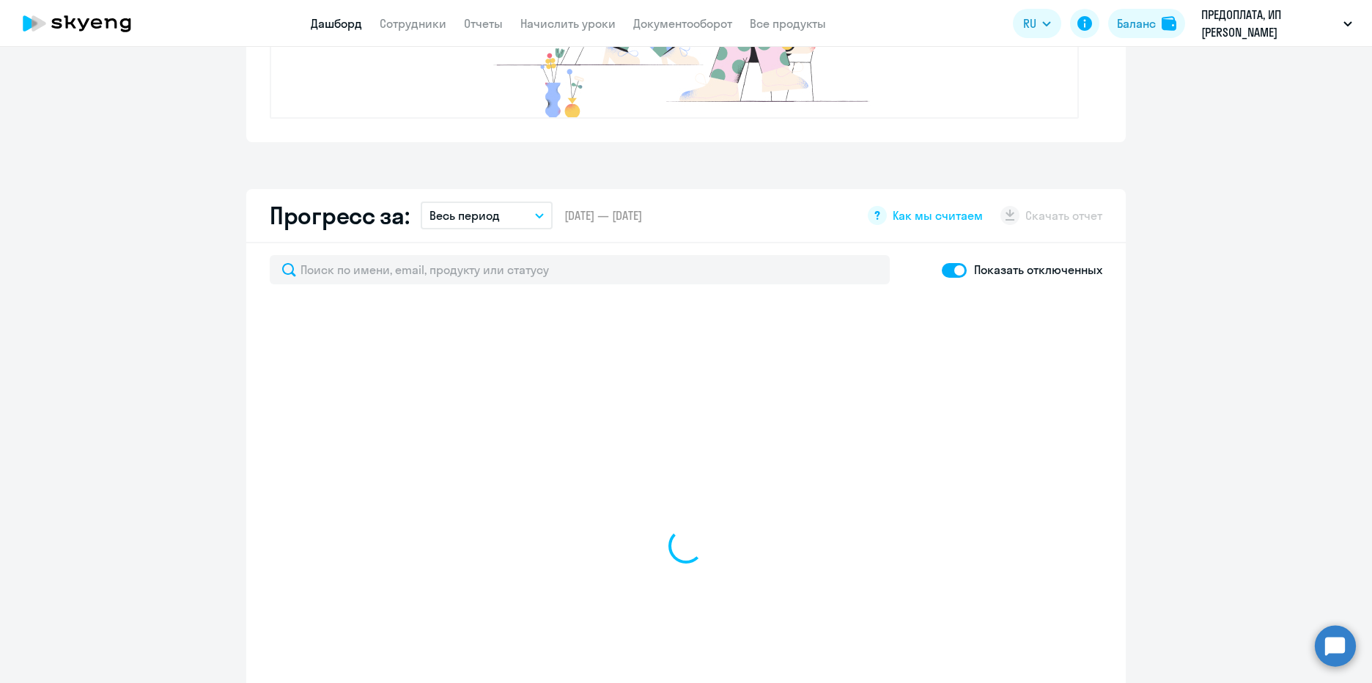
select select "30"
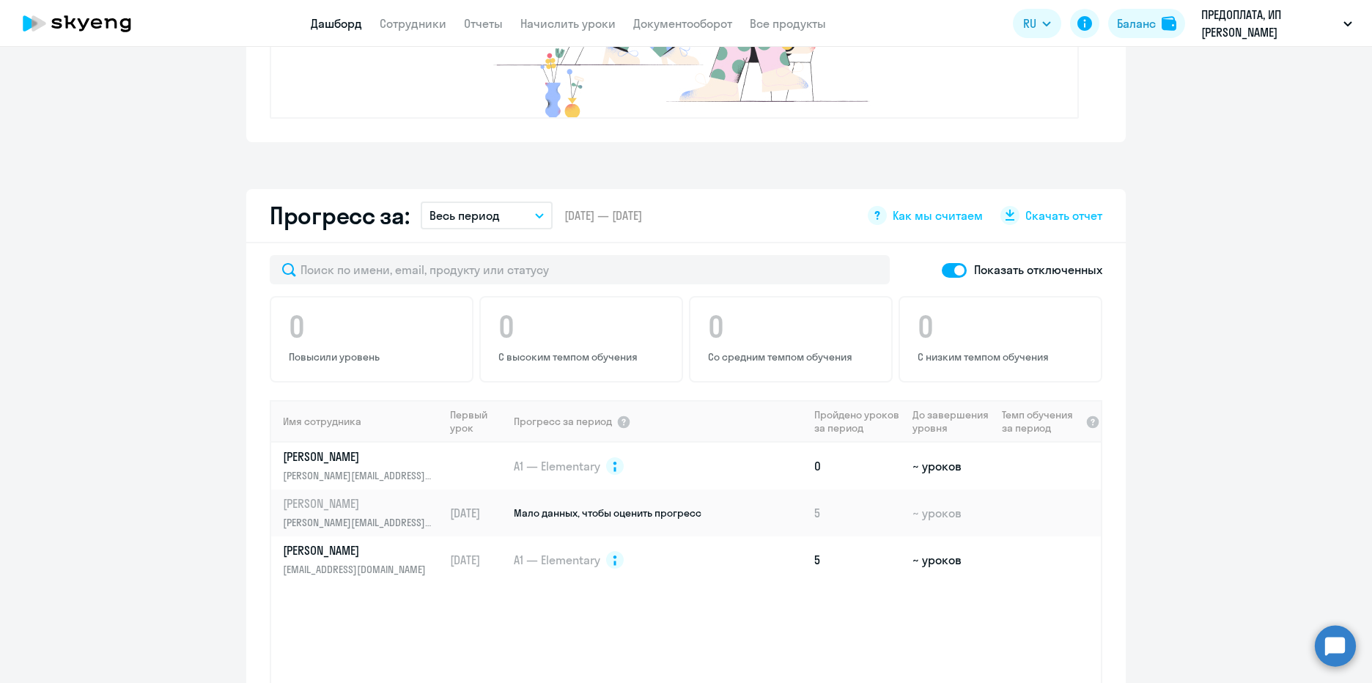
click at [947, 276] on span at bounding box center [954, 270] width 25 height 15
click at [942, 270] on input "checkbox" at bounding box center [941, 270] width 1 height 1
checkbox input "false"
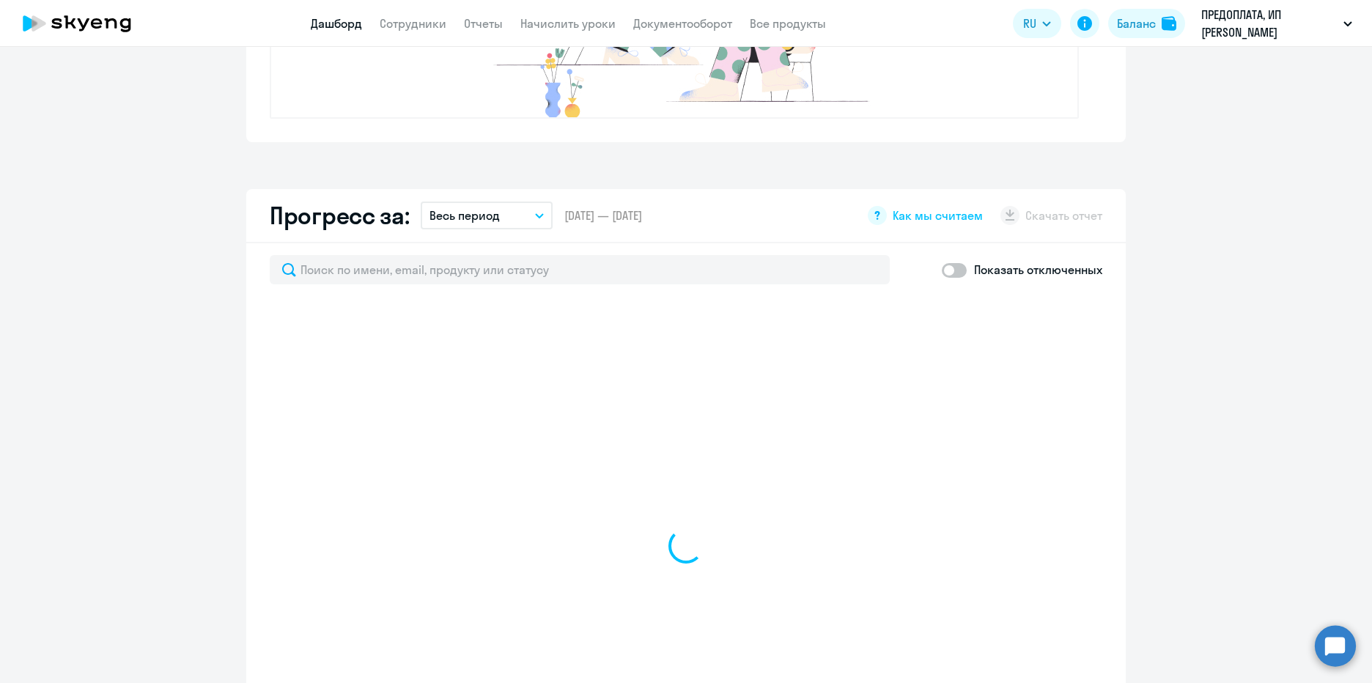
select select "30"
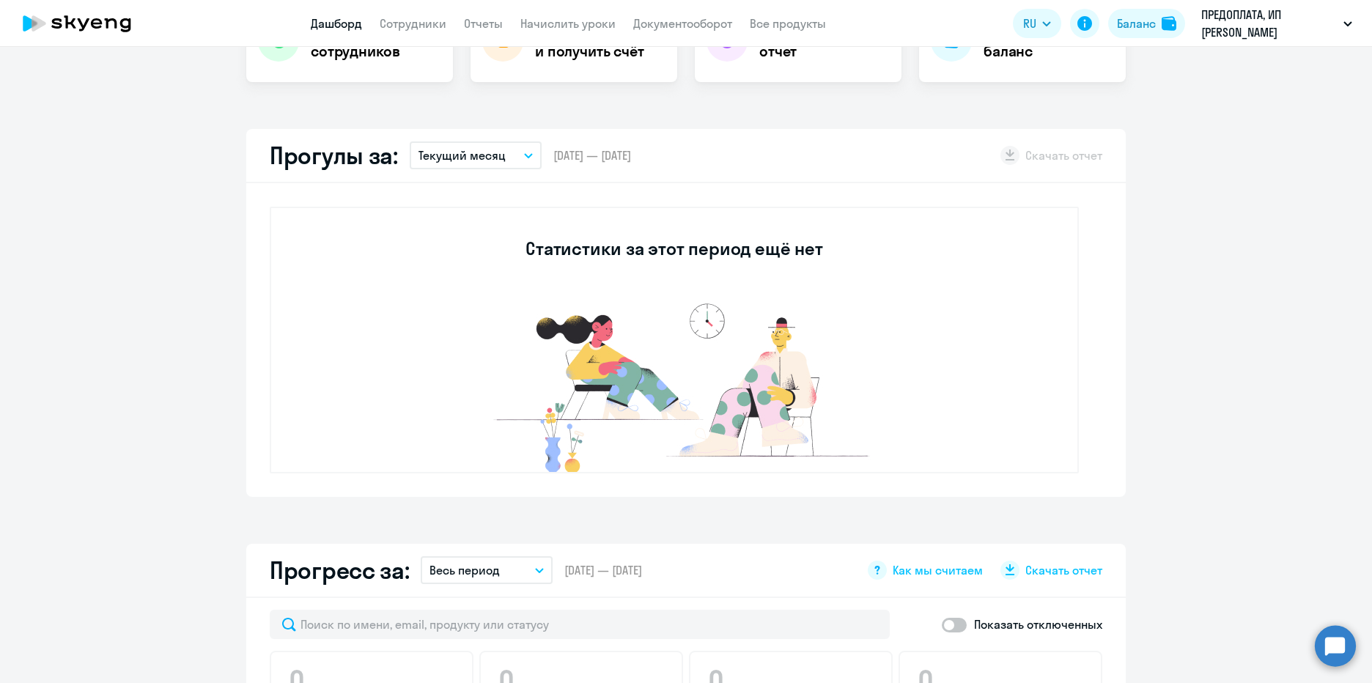
scroll to position [352, 0]
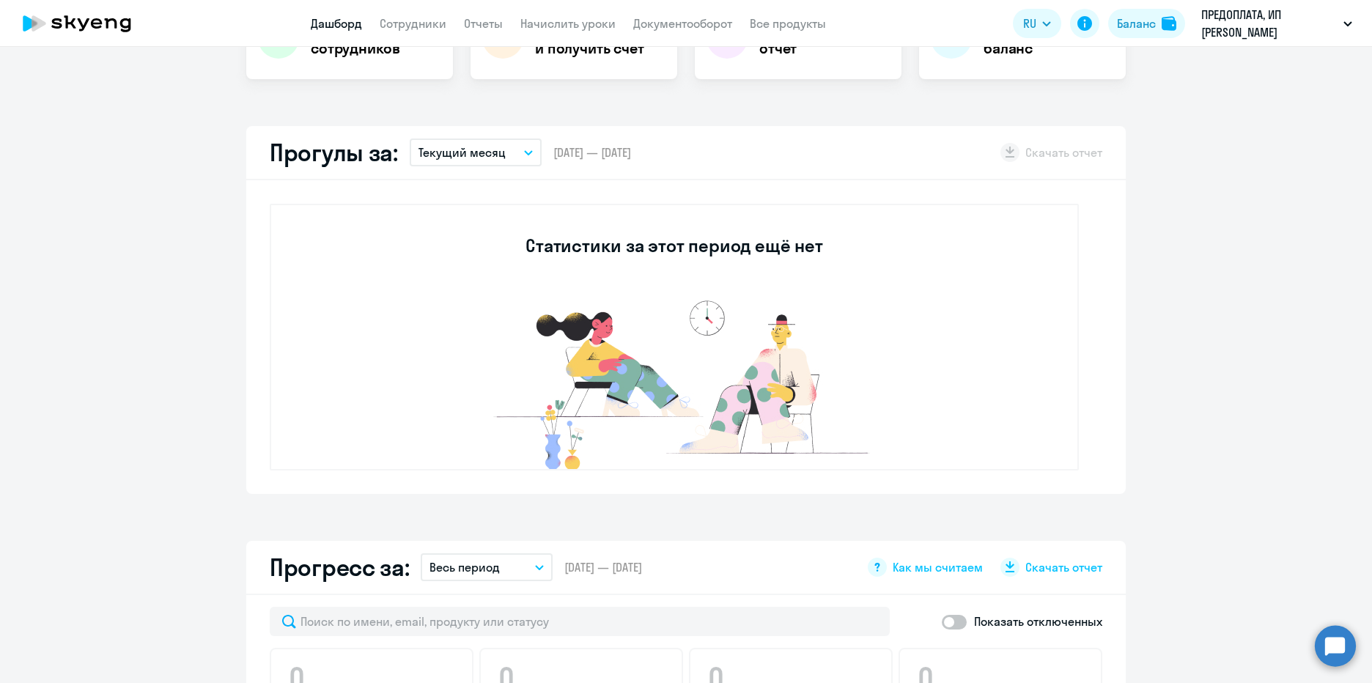
click at [461, 139] on button "Текущий месяц" at bounding box center [476, 153] width 132 height 28
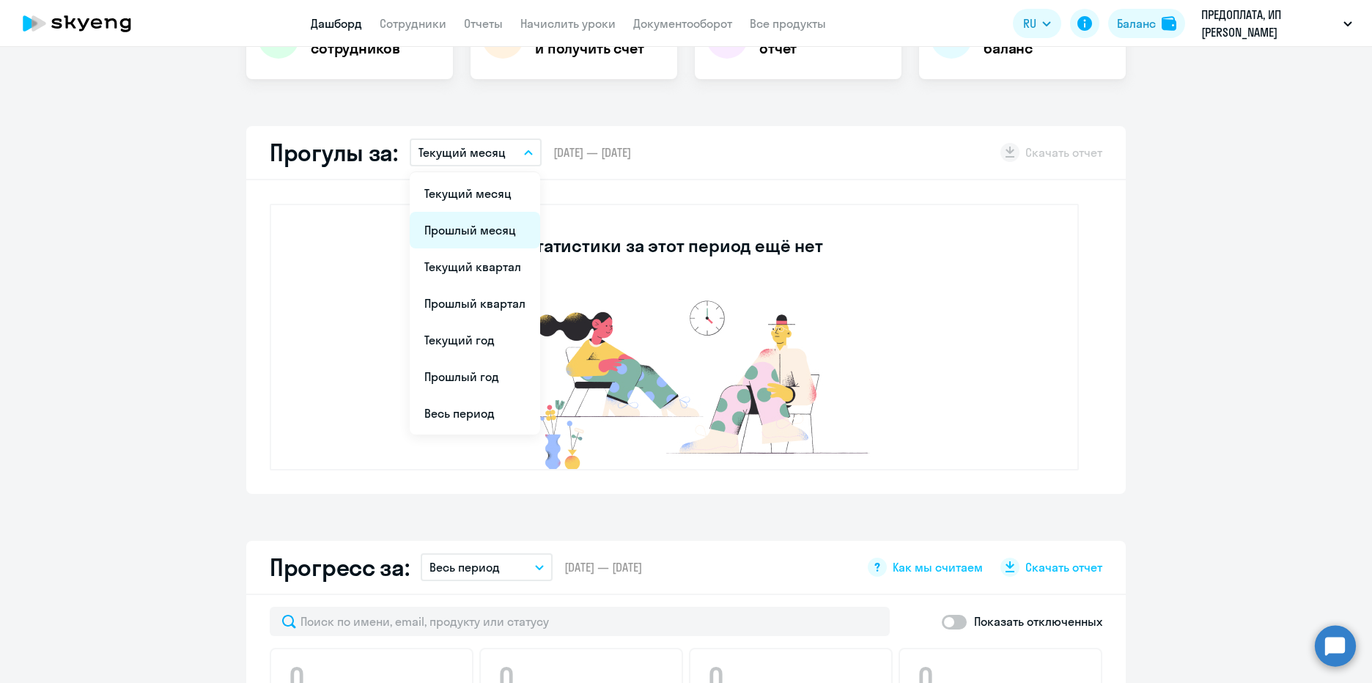
click at [478, 234] on li "Прошлый месяц" at bounding box center [475, 230] width 130 height 37
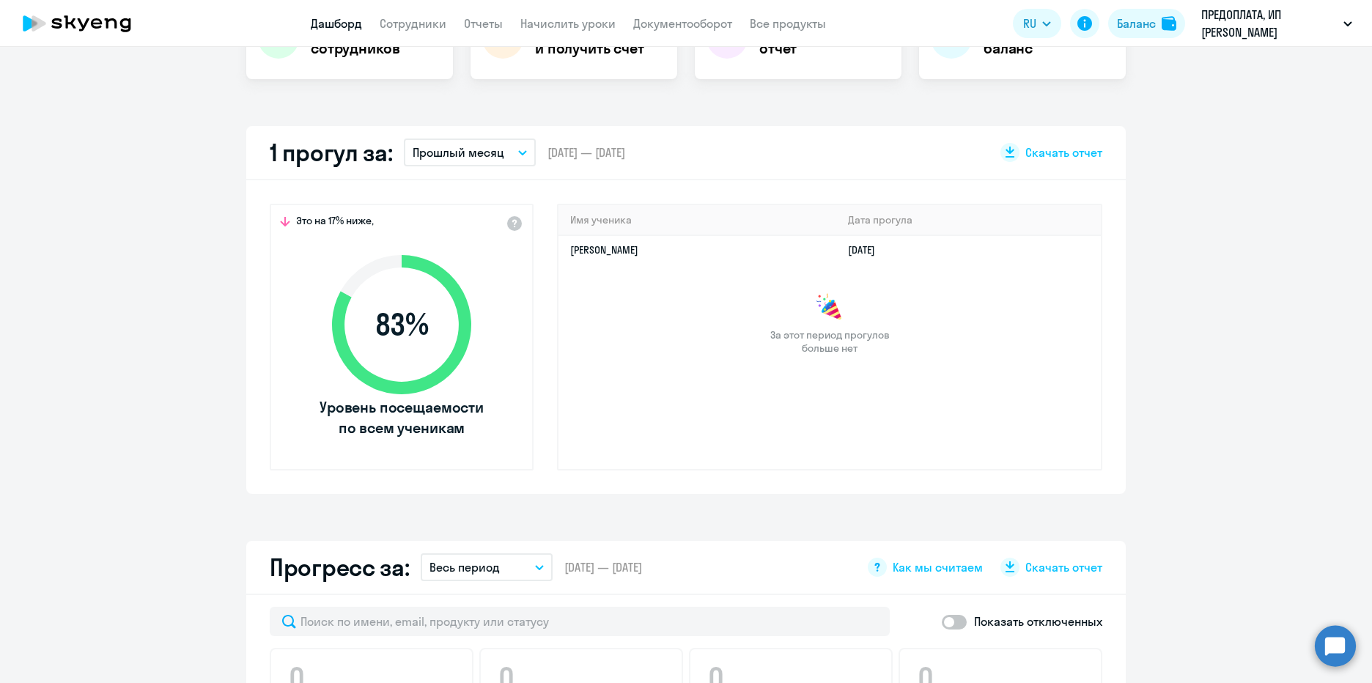
click at [464, 154] on p "Прошлый месяц" at bounding box center [459, 153] width 92 height 18
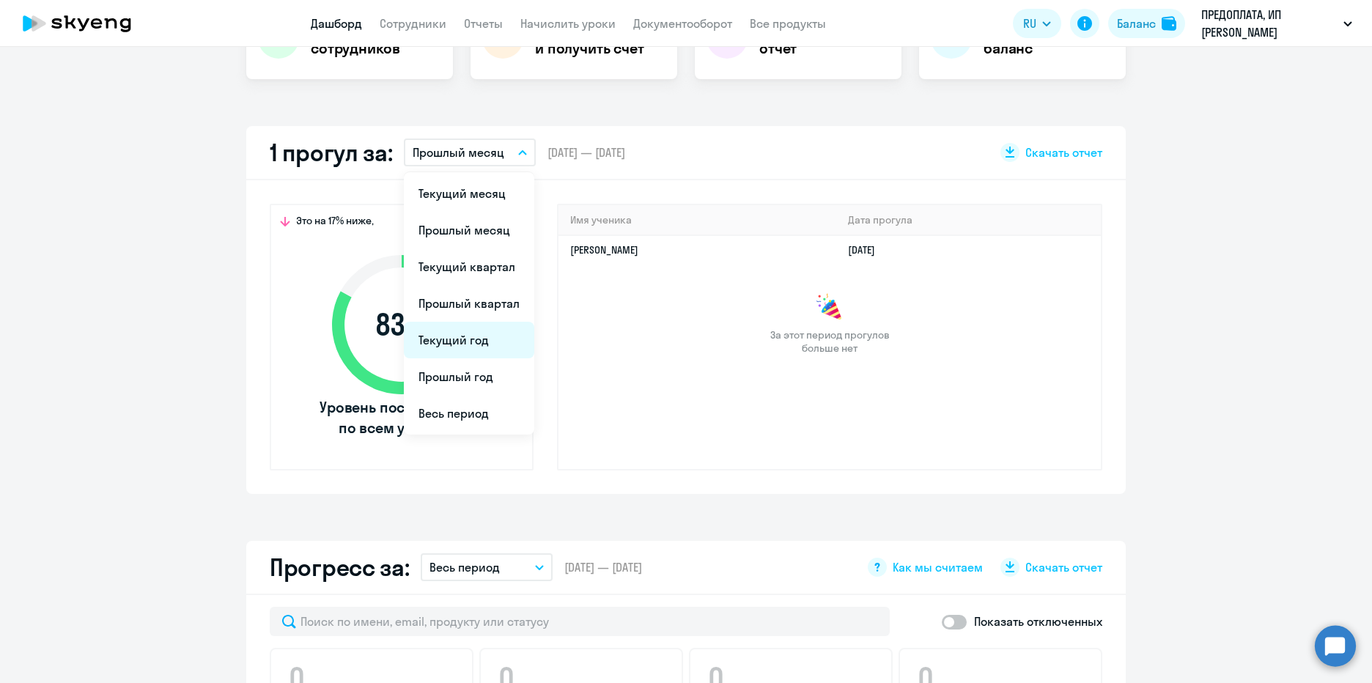
click at [472, 335] on li "Текущий год" at bounding box center [469, 340] width 130 height 37
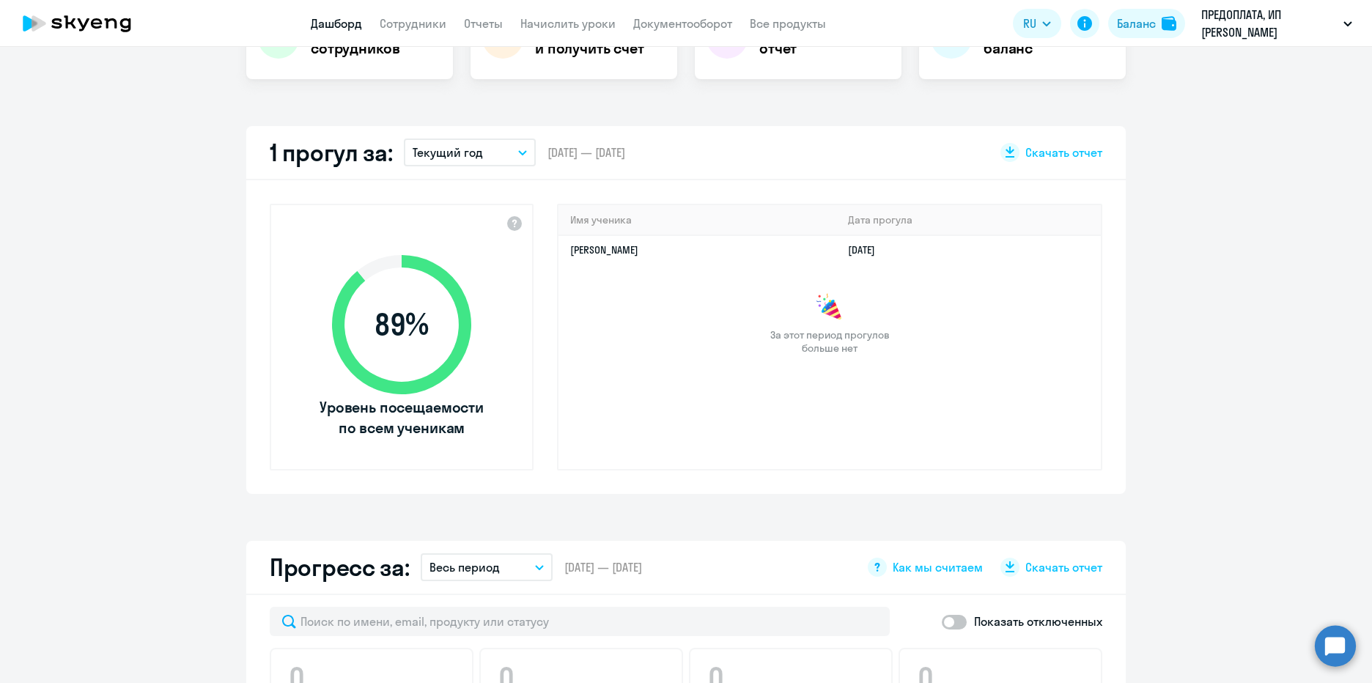
click at [1166, 402] on app-truancy-attendance-dashboard "1 прогул за: Текущий год Текущий месяц Прошлый месяц Текущий квартал [GEOGRAPHI…" at bounding box center [686, 310] width 1372 height 368
click at [1189, 347] on app-truancy-attendance-dashboard "1 прогул за: Текущий год Текущий месяц Прошлый месяц Текущий квартал [GEOGRAPHI…" at bounding box center [686, 310] width 1372 height 368
click at [1171, 448] on app-truancy-attendance-dashboard "1 прогул за: Текущий год Текущий месяц Прошлый месяц Текущий квартал [GEOGRAPHI…" at bounding box center [686, 310] width 1372 height 368
click at [1195, 428] on app-truancy-attendance-dashboard "1 прогул за: Текущий год Текущий месяц Прошлый месяц Текущий квартал [GEOGRAPHI…" at bounding box center [686, 310] width 1372 height 368
click at [1174, 492] on app-truancy-attendance-dashboard "1 прогул за: Текущий год Текущий месяц Прошлый месяц Текущий квартал [GEOGRAPHI…" at bounding box center [686, 310] width 1372 height 368
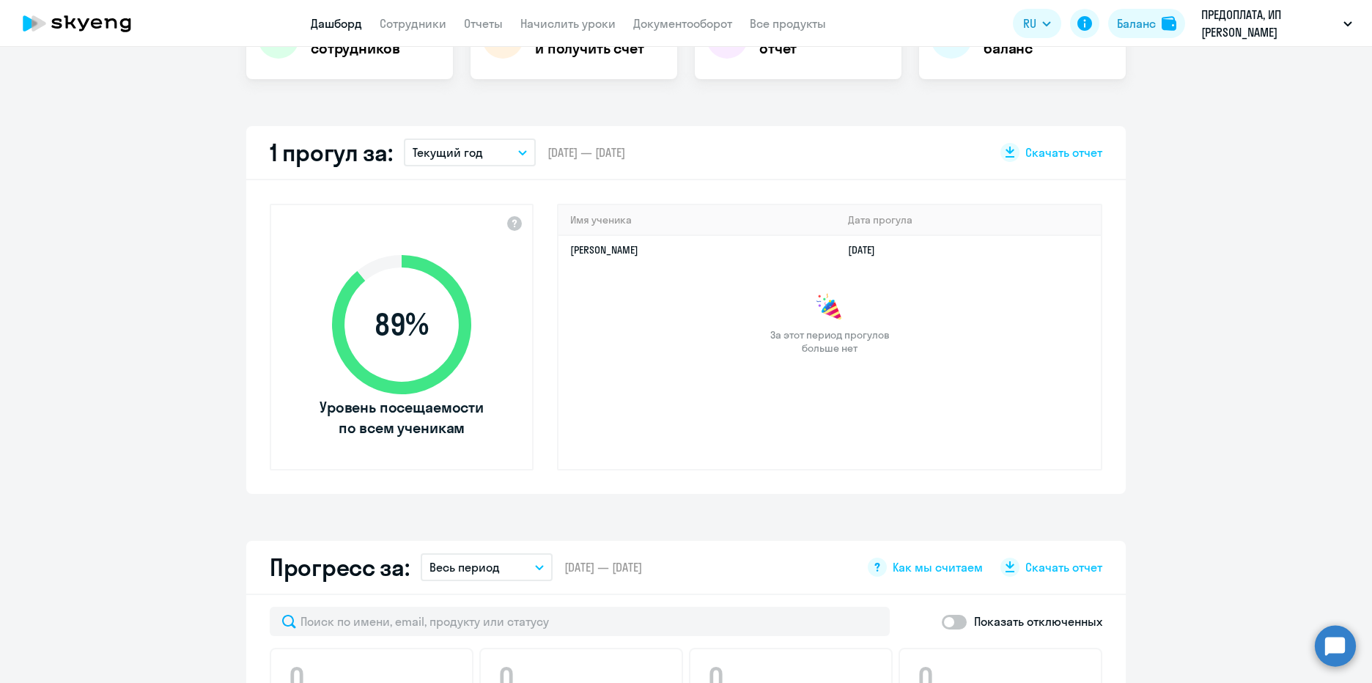
click at [1202, 420] on app-truancy-attendance-dashboard "1 прогул за: Текущий год Текущий месяц Прошлый месяц Текущий квартал [GEOGRAPHI…" at bounding box center [686, 310] width 1372 height 368
click at [1167, 514] on div "Важные контакты Экспресс-чат поддержки Сопровождение компании + документооборот…" at bounding box center [686, 365] width 1372 height 636
click at [1200, 432] on app-truancy-attendance-dashboard "1 прогул за: Текущий год Текущий месяц Прошлый месяц Текущий квартал [GEOGRAPHI…" at bounding box center [686, 310] width 1372 height 368
click at [1170, 506] on div "Важные контакты Экспресс-чат поддержки Сопровождение компании + документооборот…" at bounding box center [686, 365] width 1372 height 636
click at [1197, 466] on app-truancy-attendance-dashboard "1 прогул за: Текущий год Текущий месяц Прошлый месяц Текущий квартал [GEOGRAPHI…" at bounding box center [686, 310] width 1372 height 368
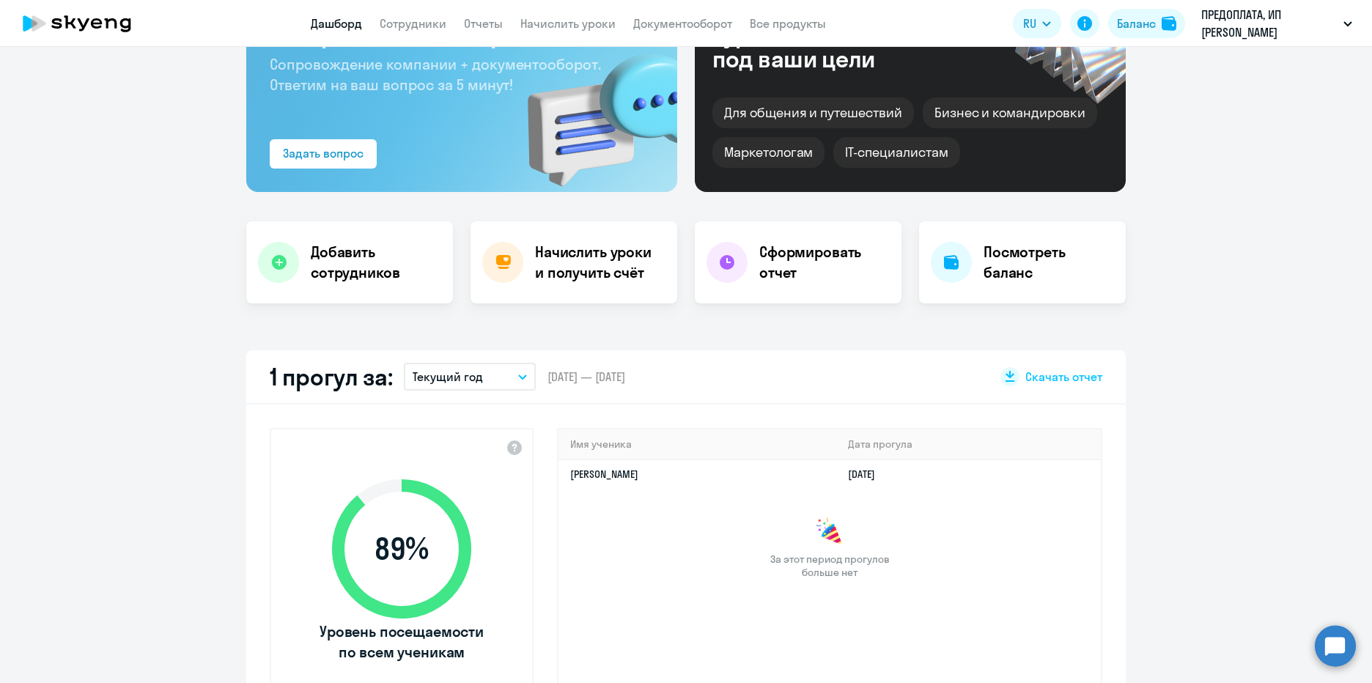
scroll to position [88, 0]
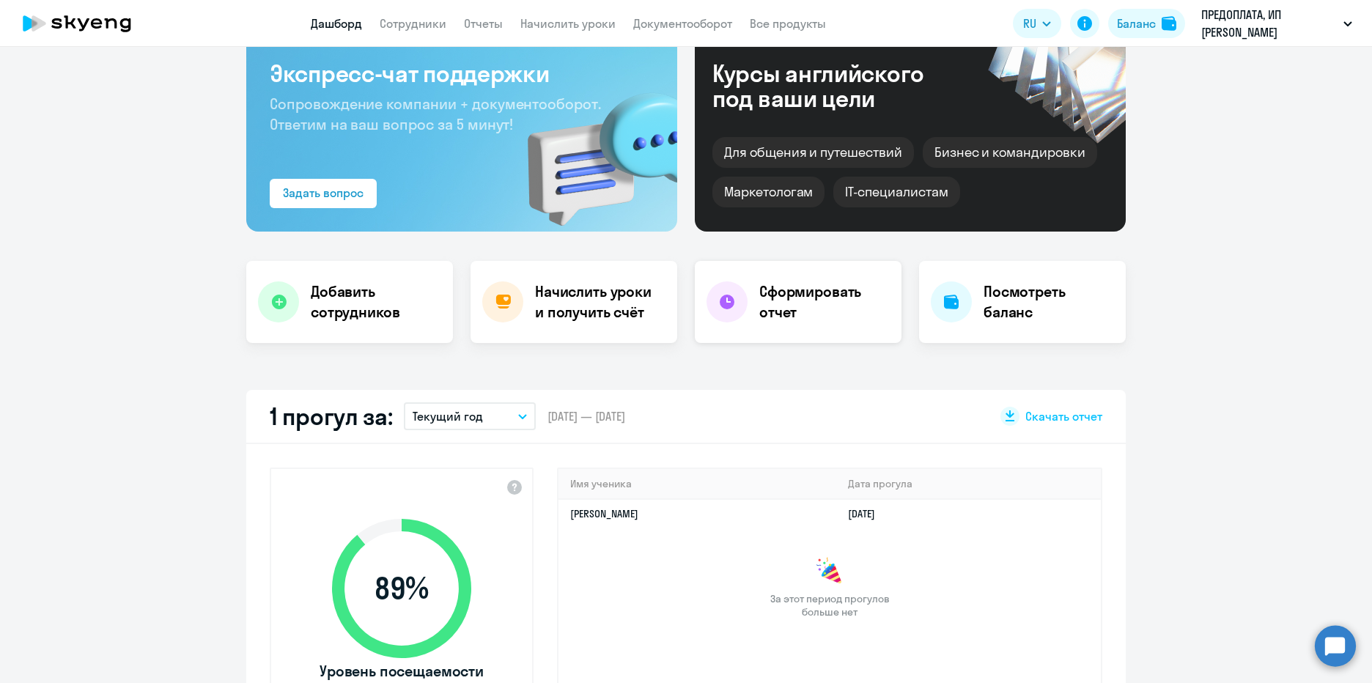
click at [822, 315] on h4 "Сформировать отчет" at bounding box center [824, 301] width 130 height 41
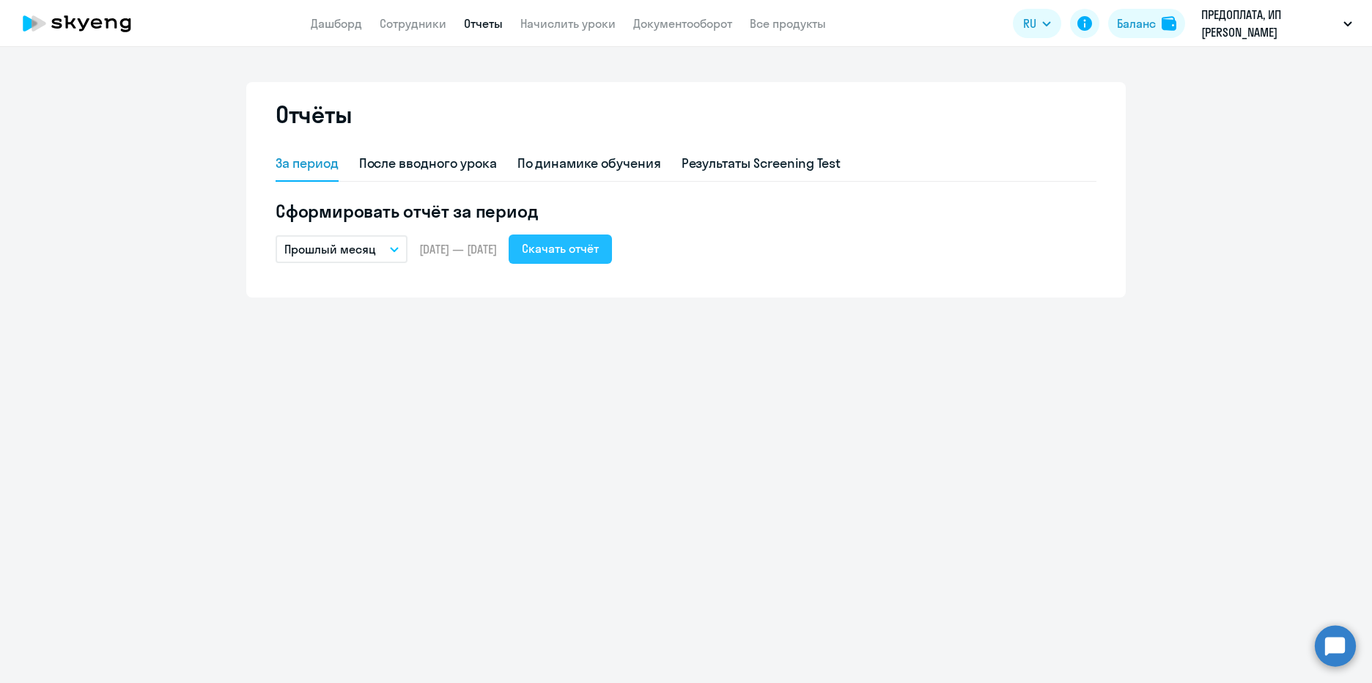
click at [590, 251] on div "Скачать отчёт" at bounding box center [560, 249] width 77 height 18
click at [763, 336] on div "Отчёты За период После вводного урока По динамике обучения Результаты Screening…" at bounding box center [686, 365] width 1372 height 636
click at [713, 16] on link "Документооборот" at bounding box center [682, 23] width 99 height 15
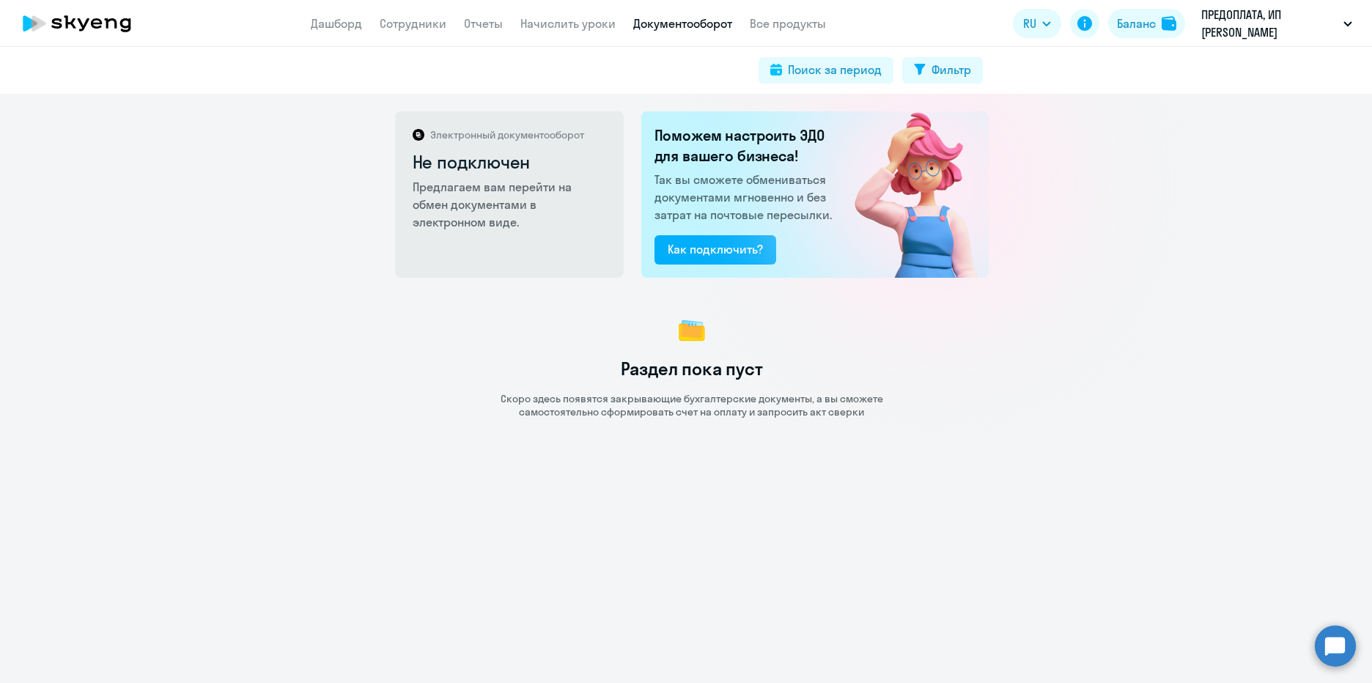
click at [967, 413] on div "Раздел пока пуст Скоро здесь появятся закрывающие бухгалтерские документы, а вы…" at bounding box center [691, 366] width 1361 height 106
click at [898, 466] on div "Электронный документооборот Не подключен Предлагаем вам перейти на обмен докуме…" at bounding box center [686, 388] width 1372 height 589
click at [981, 446] on div "Электронный документооборот Не подключен Предлагаем вам перейти на обмен докуме…" at bounding box center [686, 388] width 1372 height 589
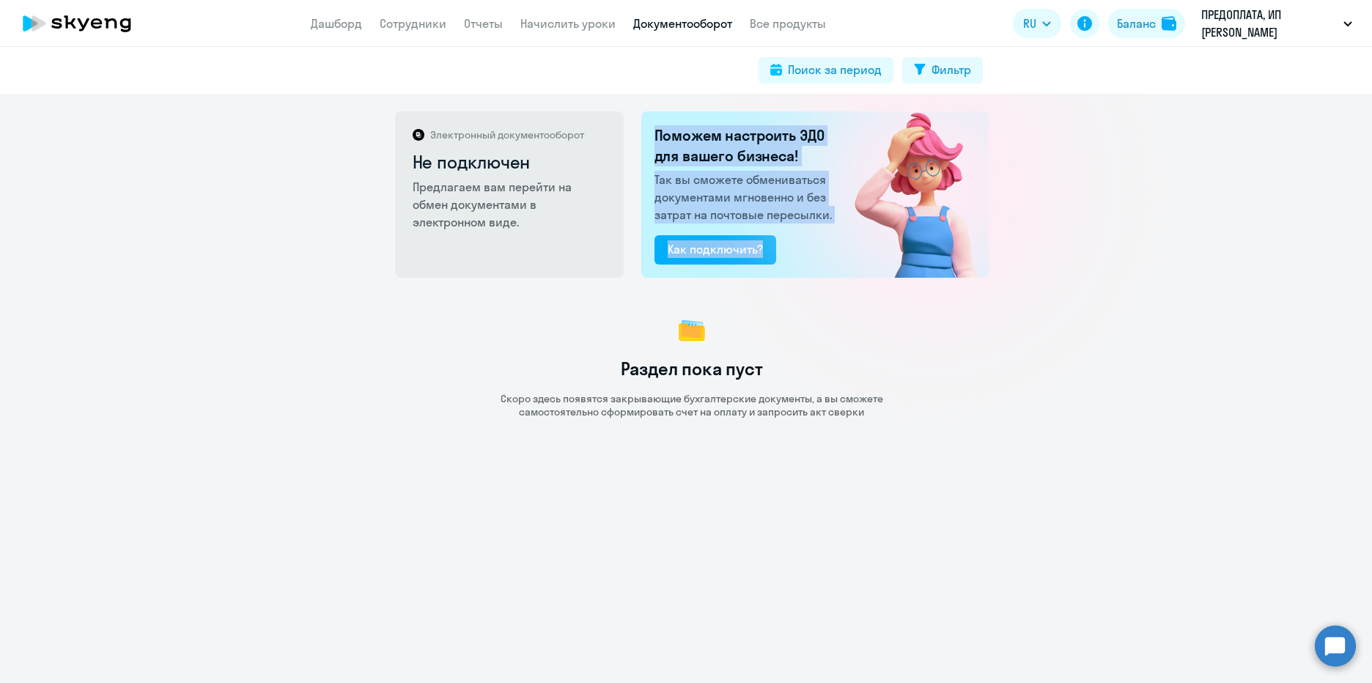
drag, startPoint x: 651, startPoint y: 115, endPoint x: 843, endPoint y: 183, distance: 204.4
click at [843, 183] on div "Поможем настроить ЭДО для вашего бизнеса! Так вы сможете обмениваться документа…" at bounding box center [814, 194] width 347 height 166
click at [754, 210] on p "Так вы сможете обмениваться документами мгновенно и без затрат на почтовые пере…" at bounding box center [745, 197] width 182 height 53
click at [736, 256] on div "Как подключить?" at bounding box center [715, 249] width 95 height 18
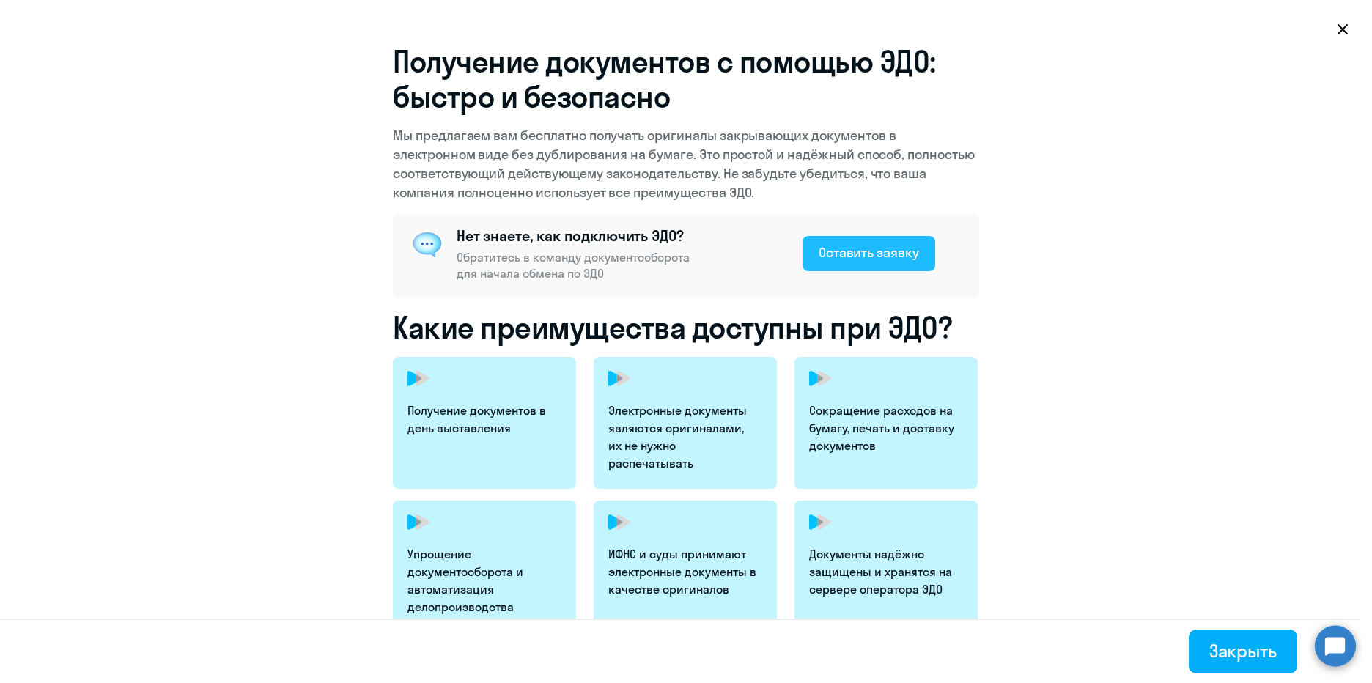
click at [873, 255] on div "Оставить заявку" at bounding box center [869, 252] width 100 height 19
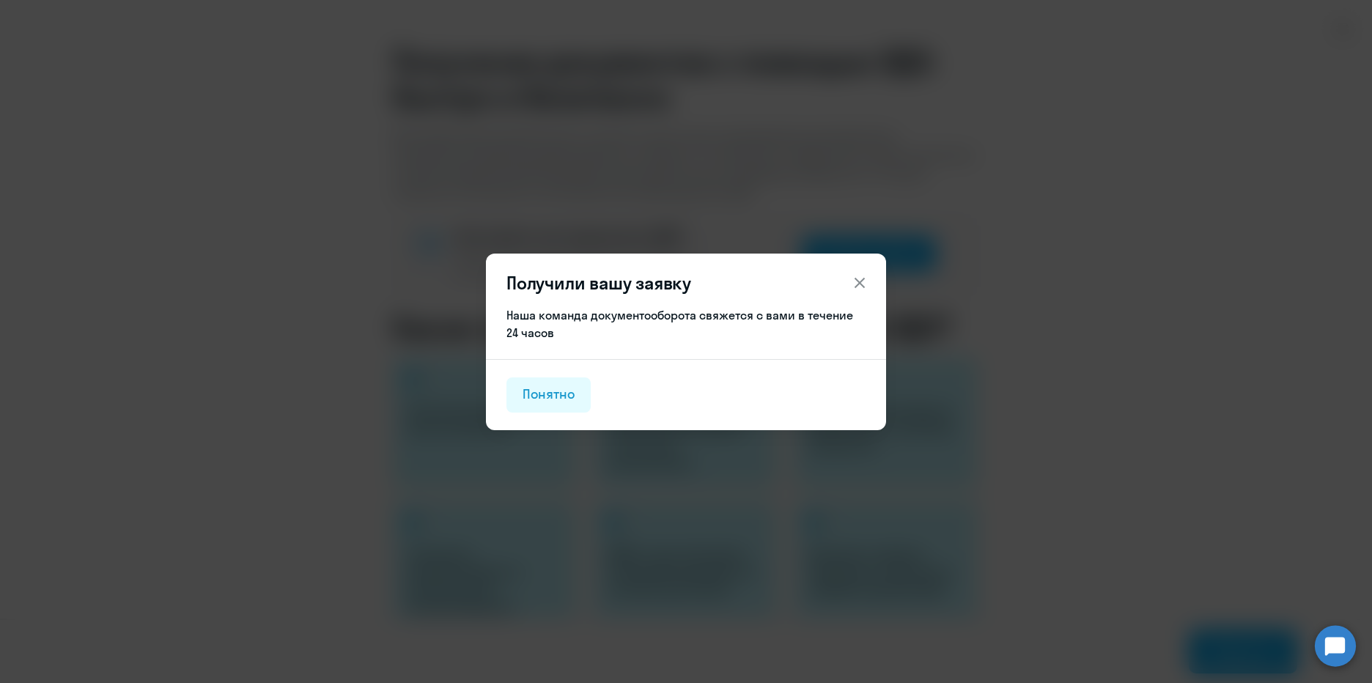
click at [632, 321] on div "Наша команда документооборота свяжется с вами в течение 24 часов" at bounding box center [685, 323] width 359 height 35
click at [707, 314] on div "Наша команда документооборота свяжется с вами в течение 24 часов" at bounding box center [685, 323] width 359 height 35
click at [554, 396] on div "Понятно" at bounding box center [548, 394] width 52 height 19
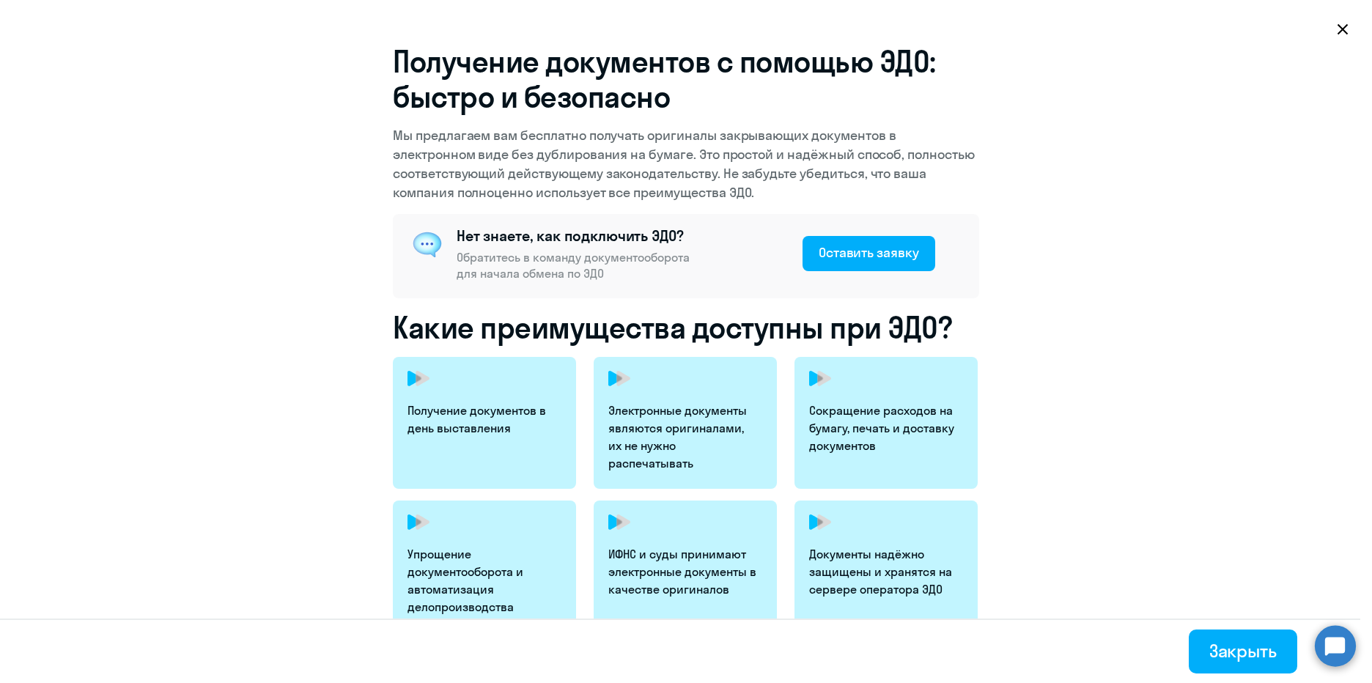
click at [1340, 27] on icon at bounding box center [1342, 29] width 10 height 10
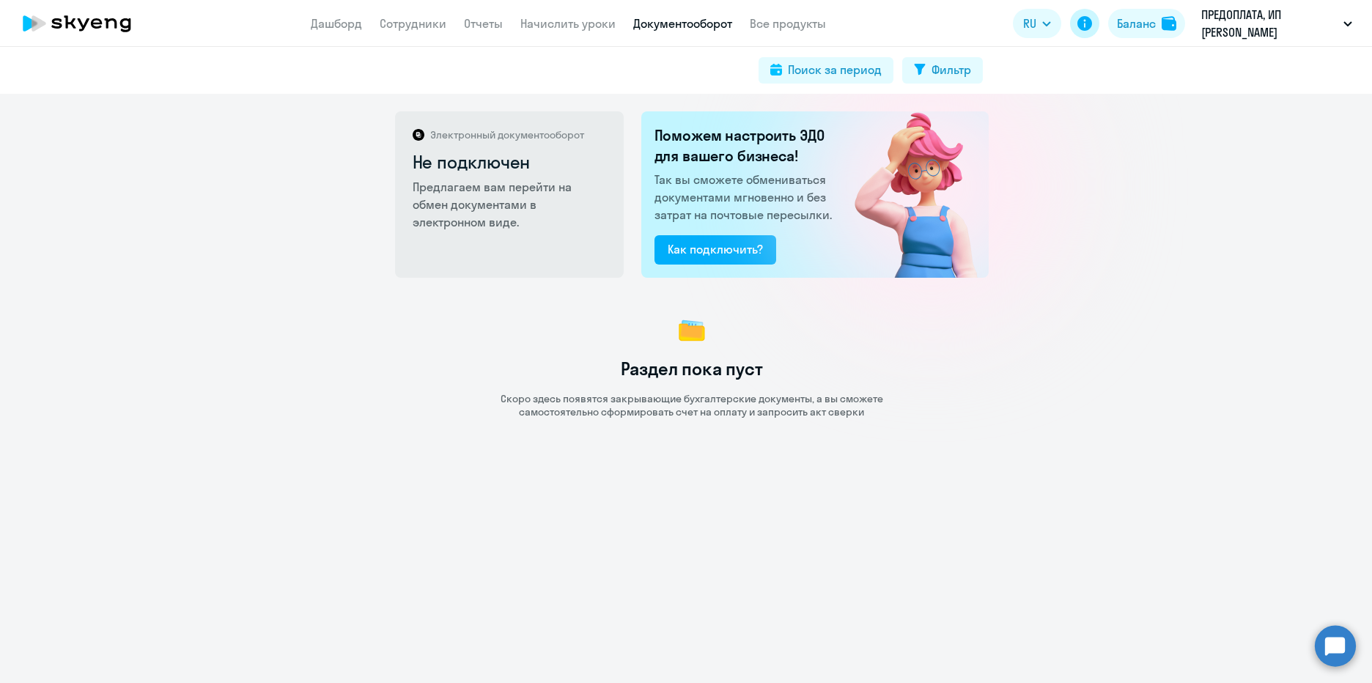
click at [1082, 26] on icon at bounding box center [1084, 23] width 15 height 15
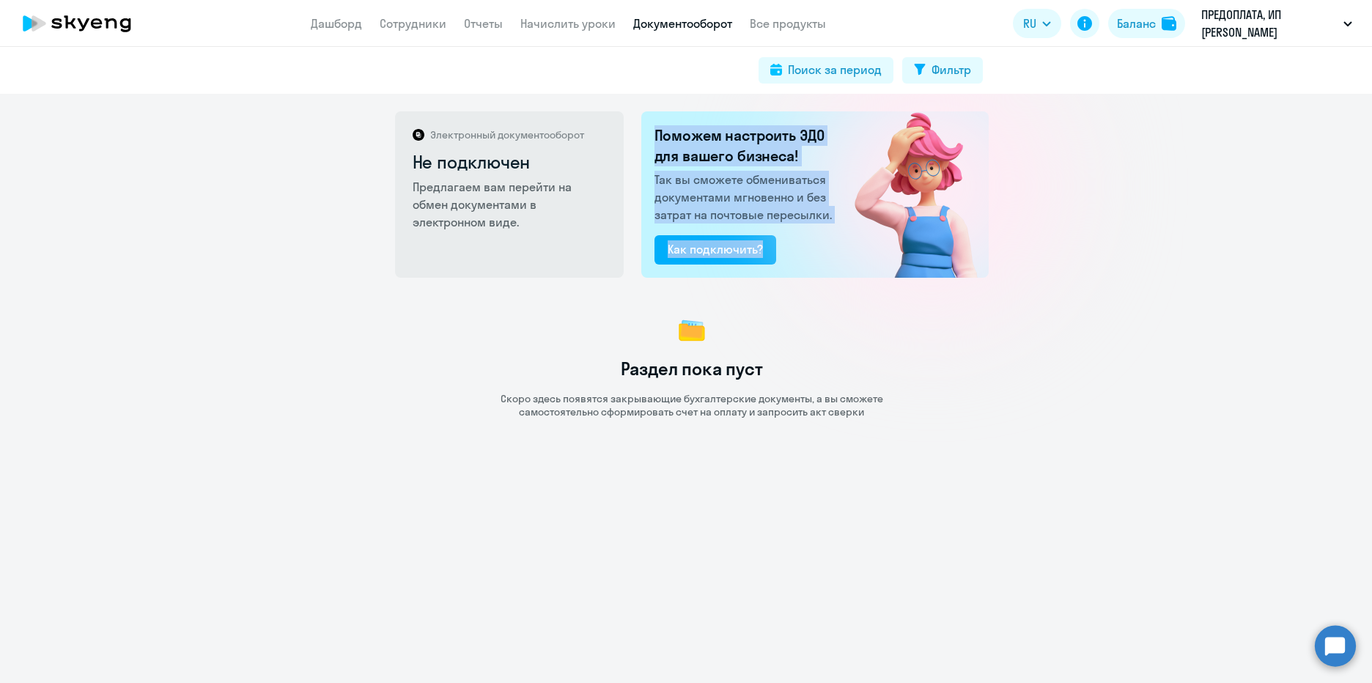
drag, startPoint x: 649, startPoint y: 128, endPoint x: 830, endPoint y: 237, distance: 211.6
click at [830, 237] on div "Поможем настроить ЭДО для вашего бизнеса! Так вы сможете обмениваться документа…" at bounding box center [814, 194] width 347 height 166
click at [1057, 199] on div "Электронный документооборот Не подключен Предлагаем вам перейти на обмен докуме…" at bounding box center [686, 388] width 1372 height 589
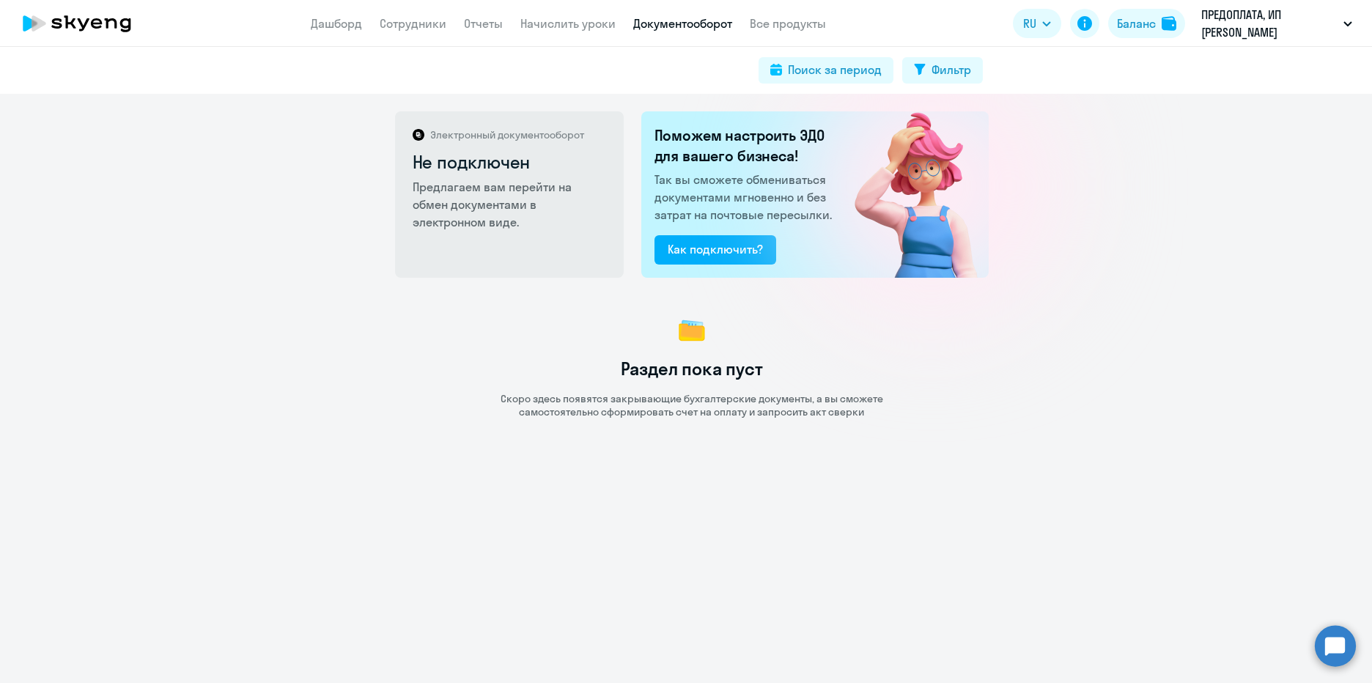
click at [1098, 229] on div "Электронный документооборот Не подключен Предлагаем вам перейти на обмен докуме…" at bounding box center [686, 388] width 1372 height 589
click at [810, 173] on p "Так вы сможете обмениваться документами мгновенно и без затрат на почтовые пере…" at bounding box center [745, 197] width 182 height 53
drag, startPoint x: 787, startPoint y: 200, endPoint x: 854, endPoint y: 194, distance: 67.7
click at [796, 201] on p "Так вы сможете обмениваться документами мгновенно и без затрат на почтовые пере…" at bounding box center [745, 197] width 182 height 53
click at [854, 194] on img at bounding box center [906, 194] width 165 height 166
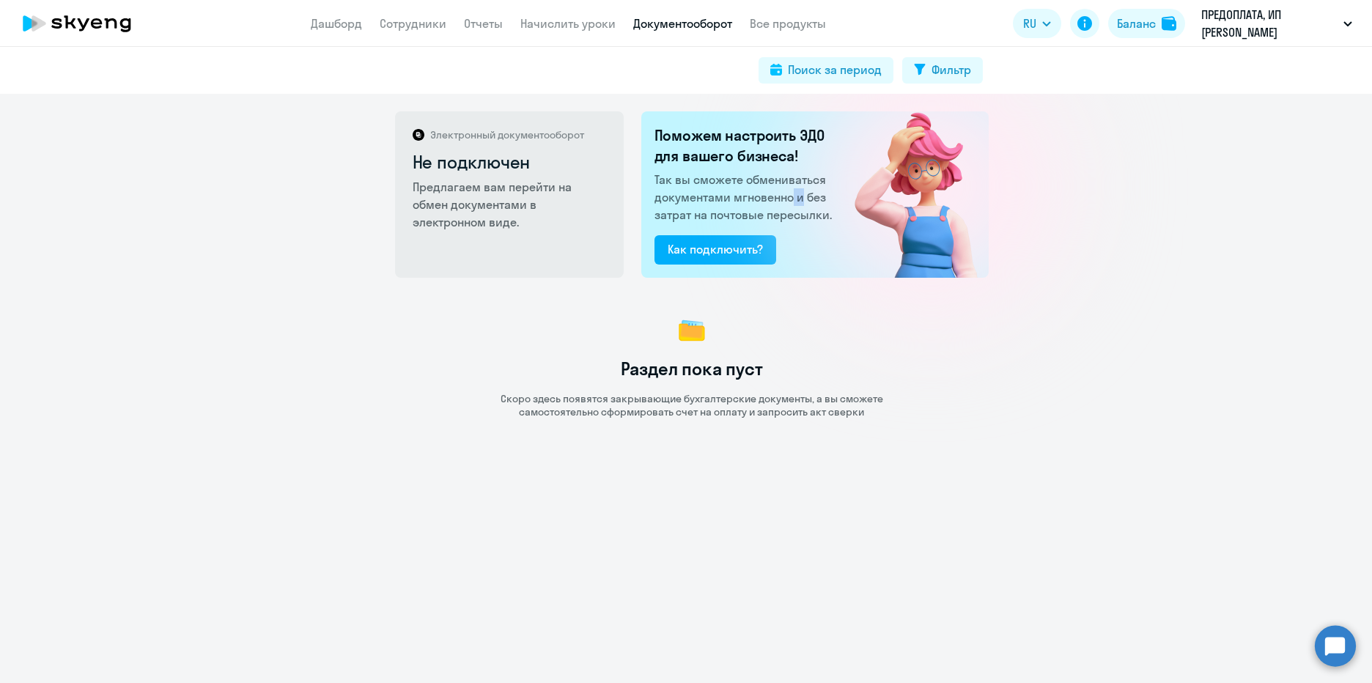
click at [841, 231] on img at bounding box center [906, 194] width 165 height 166
click at [827, 209] on p "Так вы сможете обмениваться документами мгновенно и без затрат на почтовые пере…" at bounding box center [745, 197] width 182 height 53
click at [1146, 237] on div "Электронный документооборот Не подключен Предлагаем вам перейти на обмен докуме…" at bounding box center [686, 388] width 1372 height 589
click at [1017, 272] on div at bounding box center [931, 186] width 261 height 261
click at [1093, 262] on div "Электронный документооборот Не подключен Предлагаем вам перейти на обмен докуме…" at bounding box center [686, 388] width 1372 height 589
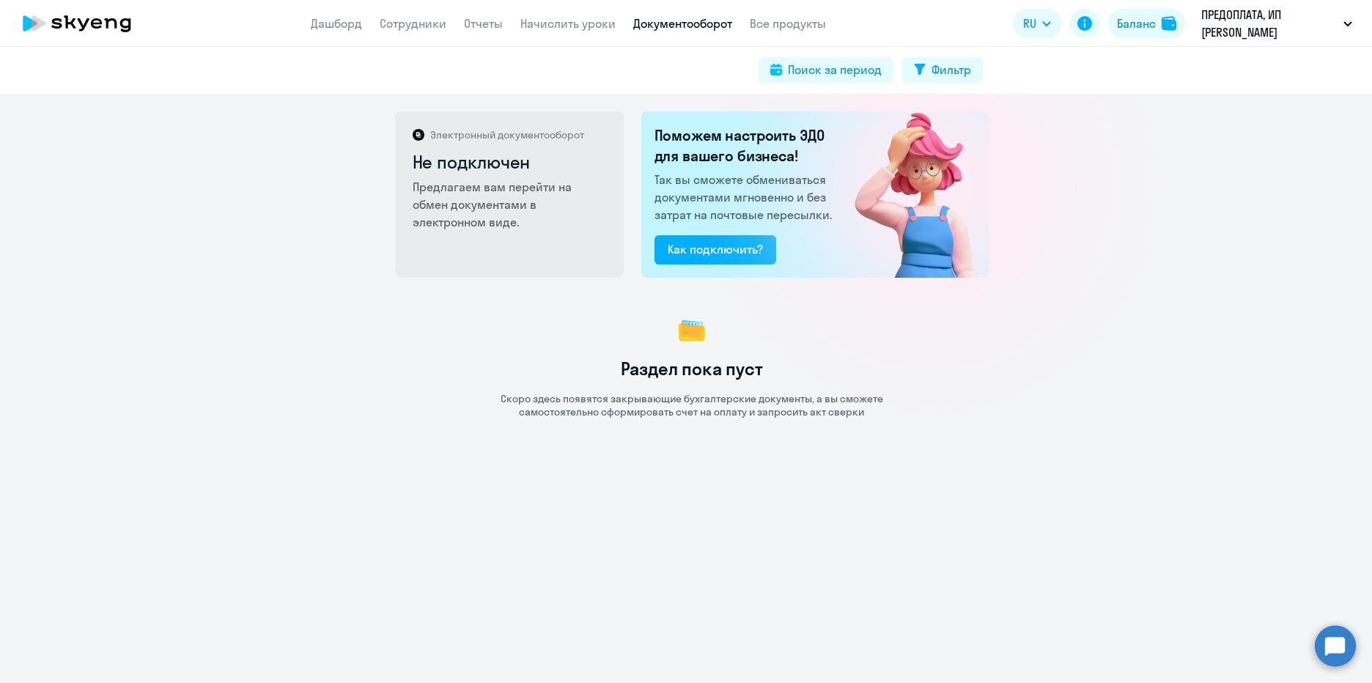
click at [1009, 287] on div "Электронный документооборот Не подключен Предлагаем вам перейти на обмен докуме…" at bounding box center [686, 388] width 1372 height 589
click at [1082, 267] on div "Электронный документооборот Не подключен Предлагаем вам перейти на обмен докуме…" at bounding box center [686, 388] width 1372 height 589
click at [1259, 40] on p "ПРЕДОПЛАТА, ИП [PERSON_NAME]" at bounding box center [1269, 23] width 136 height 35
click at [1253, 29] on p "ПРЕДОПЛАТА, ИП [PERSON_NAME]" at bounding box center [1269, 23] width 136 height 35
click at [1243, 71] on li "ПРЕДОПЛАТА, ИП [PERSON_NAME]" at bounding box center [1265, 68] width 188 height 37
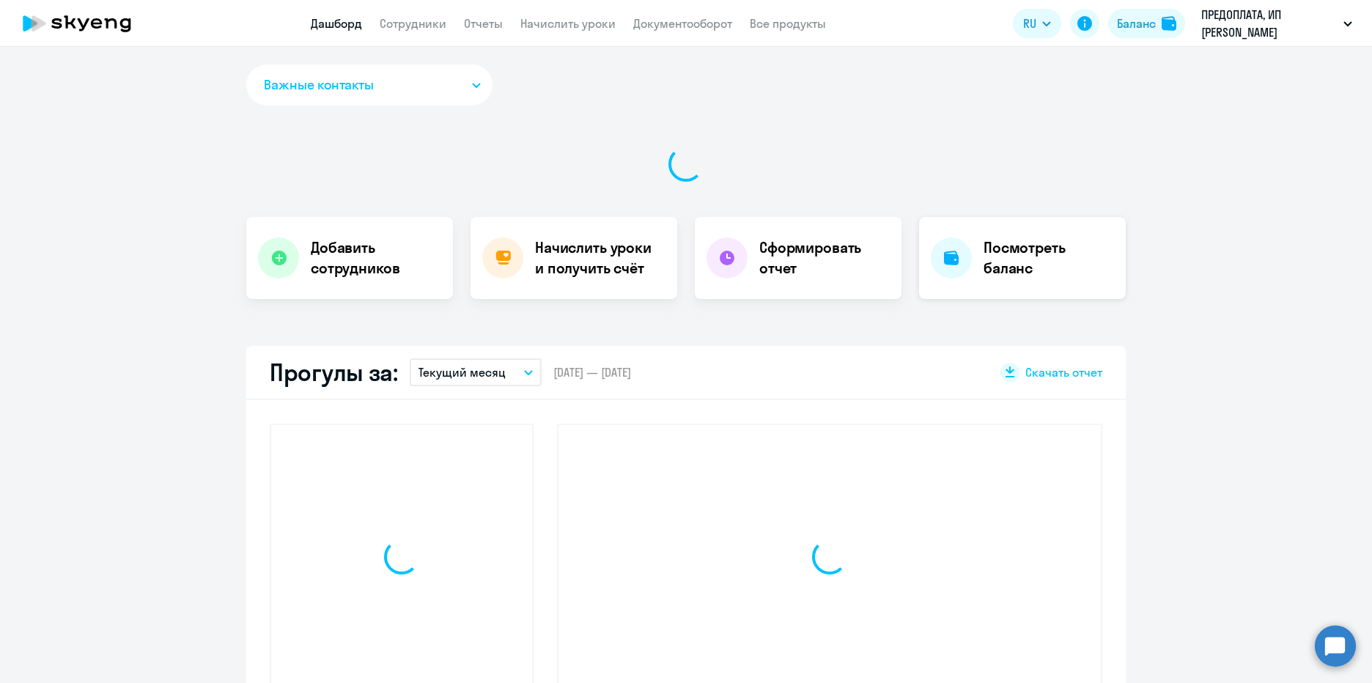
select select "30"
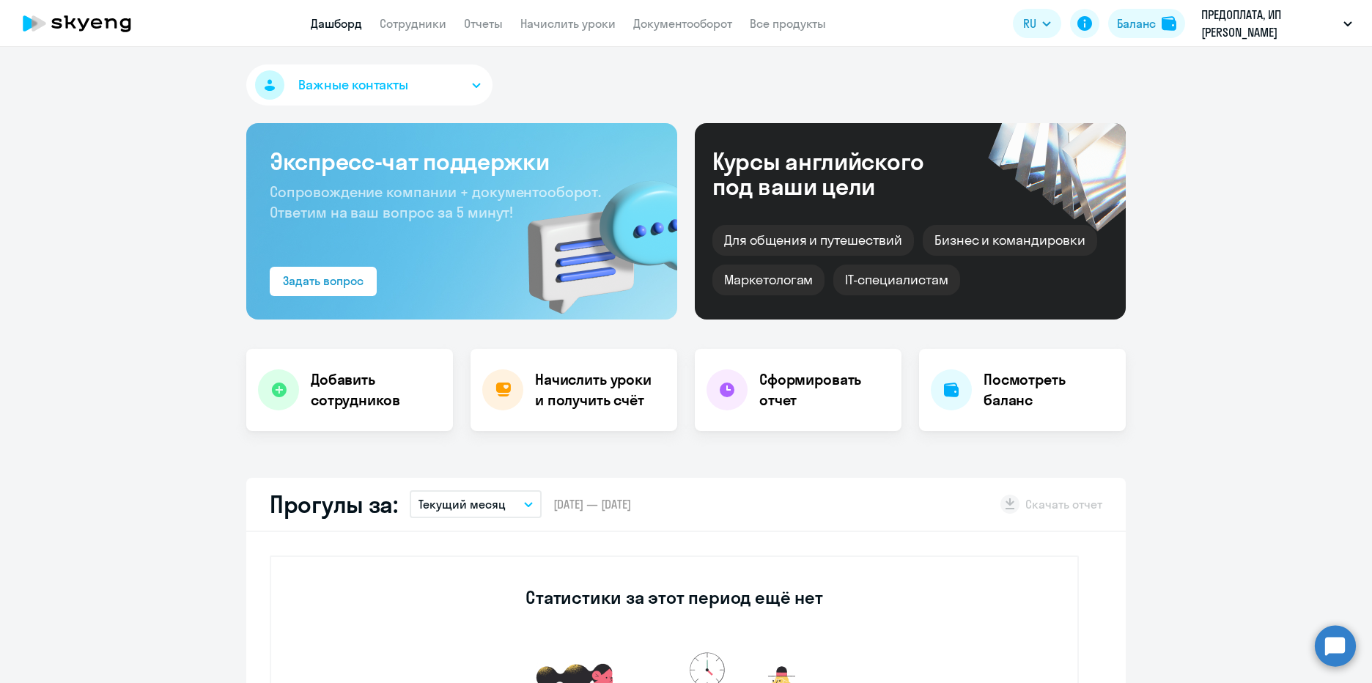
click at [815, 34] on app-header "Дашборд Сотрудники Отчеты Начислить уроки Документооборот Все продукты Дашборд …" at bounding box center [686, 23] width 1372 height 47
click at [815, 21] on link "Все продукты" at bounding box center [788, 23] width 76 height 15
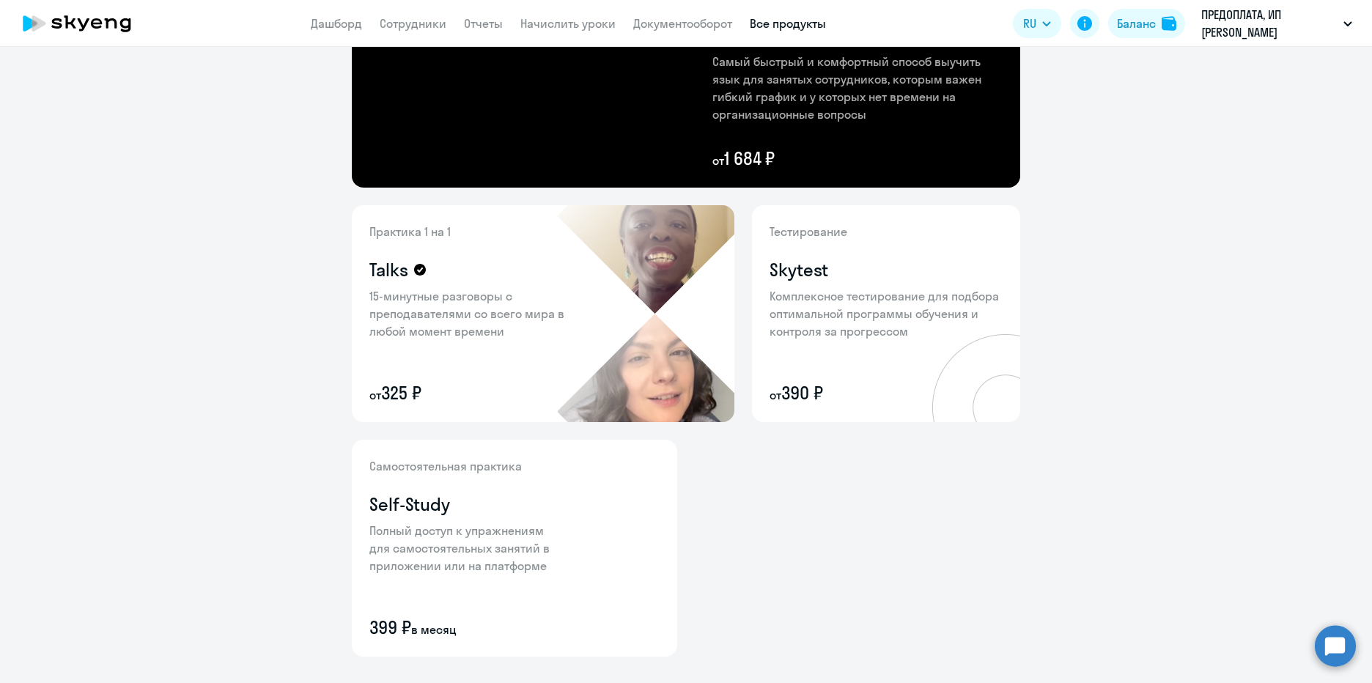
scroll to position [472, 0]
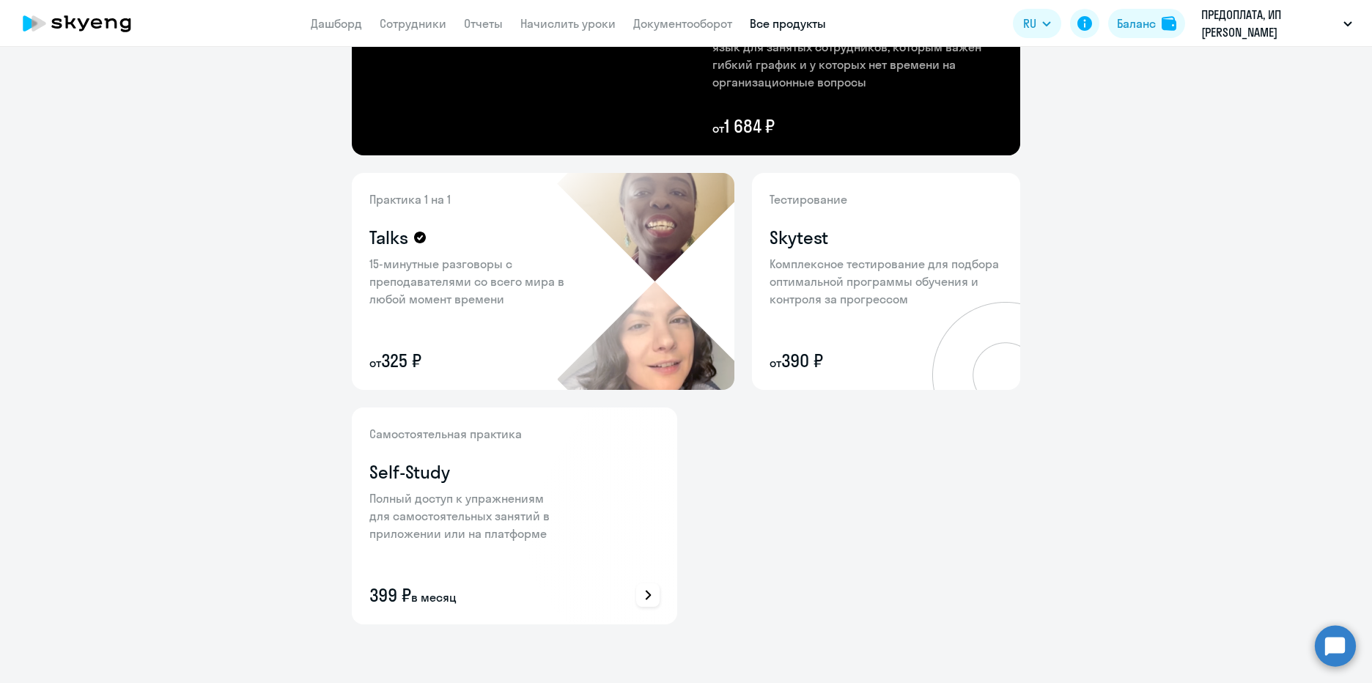
click at [643, 597] on icon at bounding box center [648, 595] width 10 height 10
click at [827, 523] on div at bounding box center [686, 341] width 1372 height 683
drag, startPoint x: 470, startPoint y: 479, endPoint x: 486, endPoint y: 481, distance: 16.4
click at [486, 481] on div "Self-Study" at bounding box center [464, 471] width 191 height 23
click at [764, 485] on div "Уроки 1 на 1 General Комфортное повышение уровня языка индивидуально с учителем…" at bounding box center [686, 164] width 668 height 920
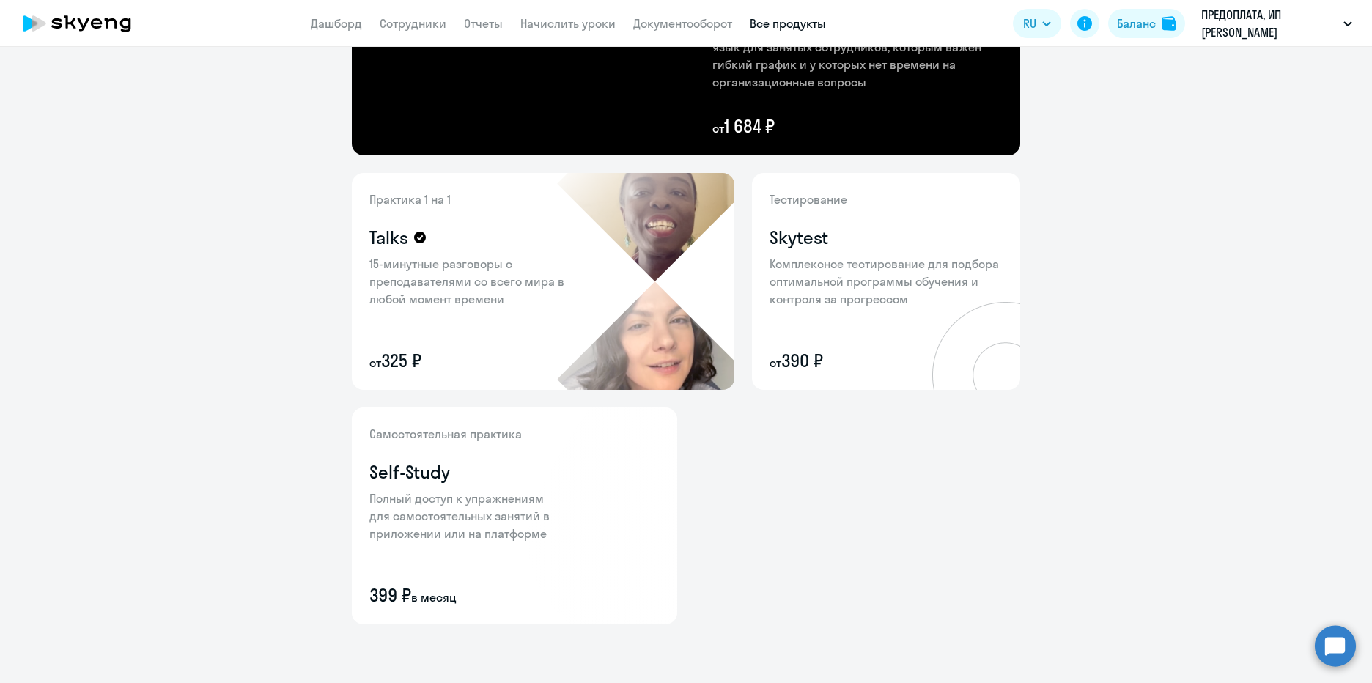
click at [833, 540] on div "Уроки 1 на 1 General Комфортное повышение уровня языка индивидуально с учителем…" at bounding box center [686, 164] width 668 height 920
drag, startPoint x: 362, startPoint y: 599, endPoint x: 451, endPoint y: 599, distance: 89.4
click at [451, 599] on div "Самостоятельная практика Self-Study Полный доступ к упражнениям для самостоятел…" at bounding box center [514, 515] width 325 height 217
click at [798, 561] on div "Уроки 1 на 1 General Комфортное повышение уровня языка индивидуально с учителем…" at bounding box center [686, 164] width 668 height 920
click at [829, 498] on div "Уроки 1 на 1 General Комфортное повышение уровня языка индивидуально с учителем…" at bounding box center [686, 164] width 668 height 920
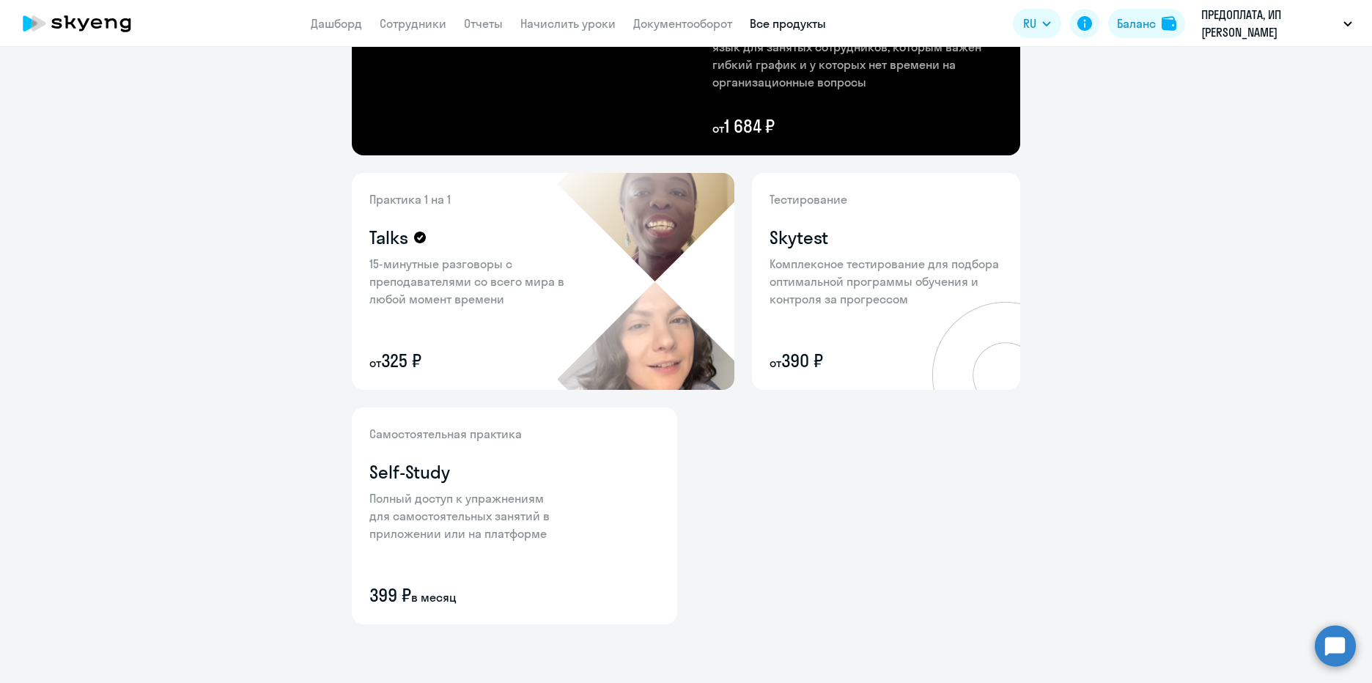
click at [789, 478] on div "Уроки 1 на 1 General Комфортное повышение уровня языка индивидуально с учителем…" at bounding box center [686, 164] width 668 height 920
click at [640, 596] on icon at bounding box center [648, 595] width 18 height 18
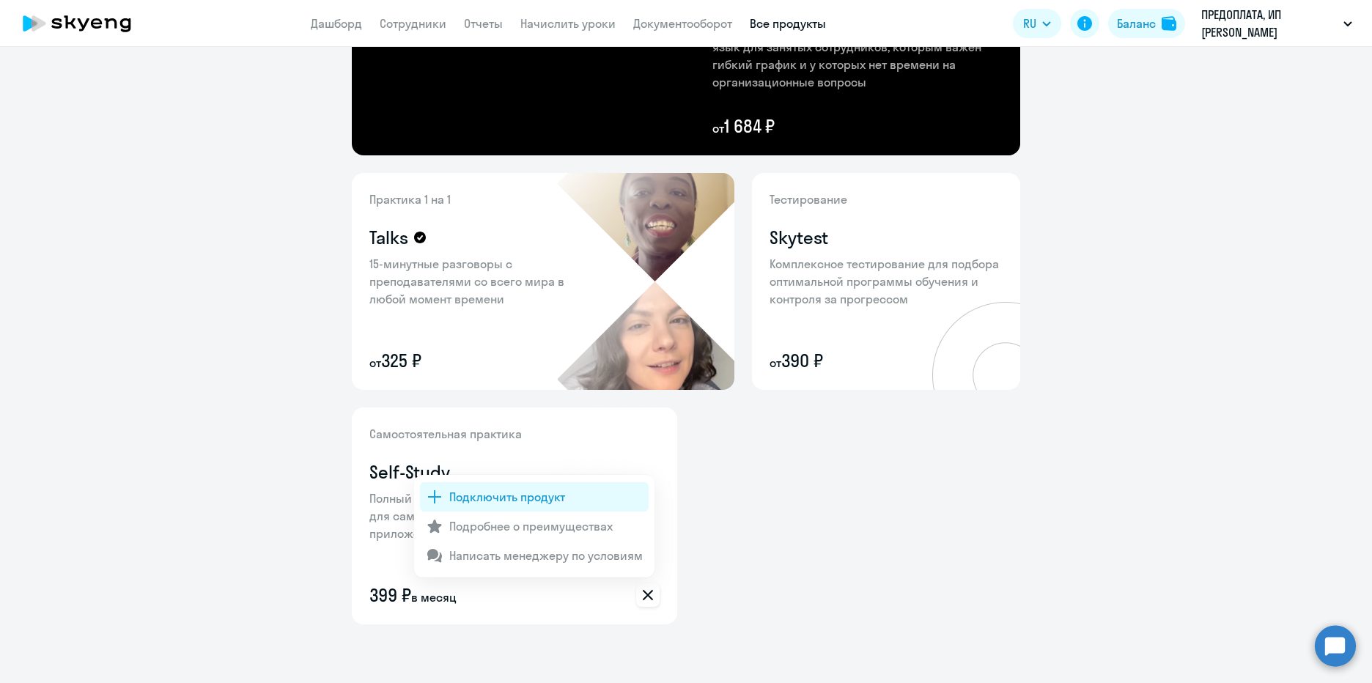
click at [559, 503] on p "Подключить продукт" at bounding box center [507, 497] width 116 height 18
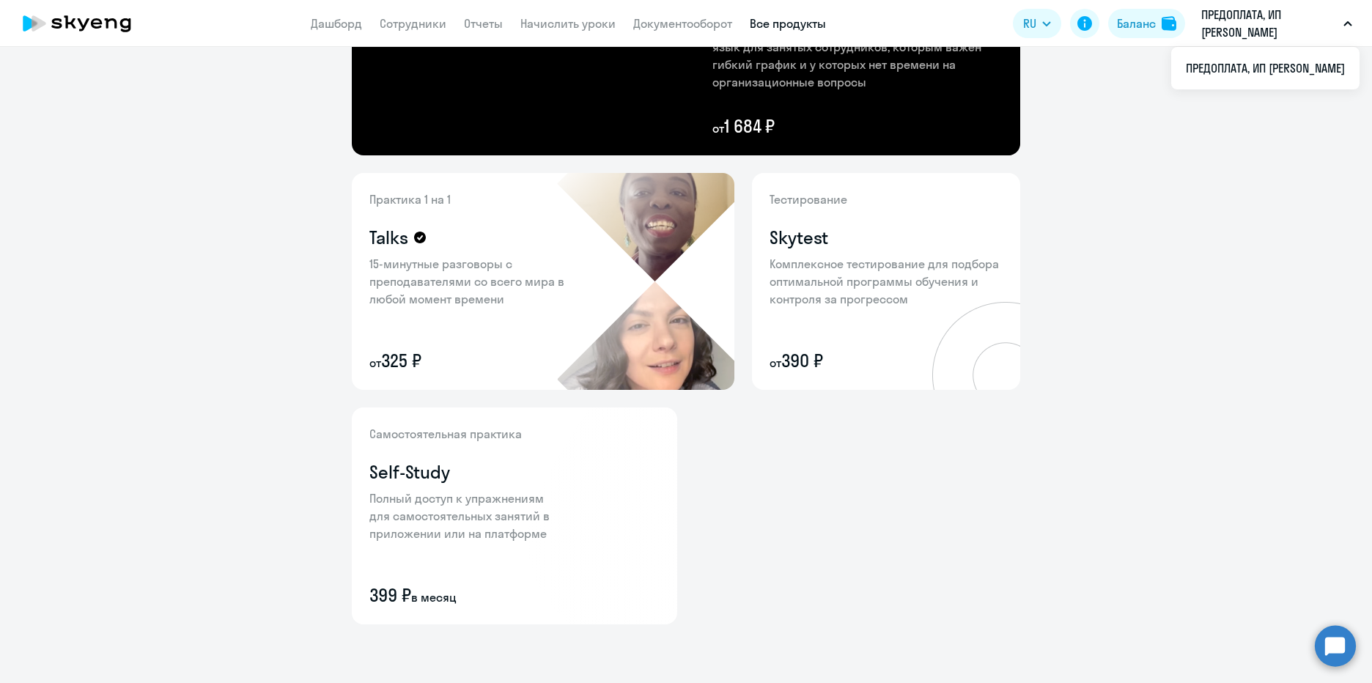
click at [1155, 189] on ng-component "Обучаем сотрудников для достижения бизнес-целей вашей компании Уроки 1 на 1 Gen…" at bounding box center [686, 129] width 1372 height 1108
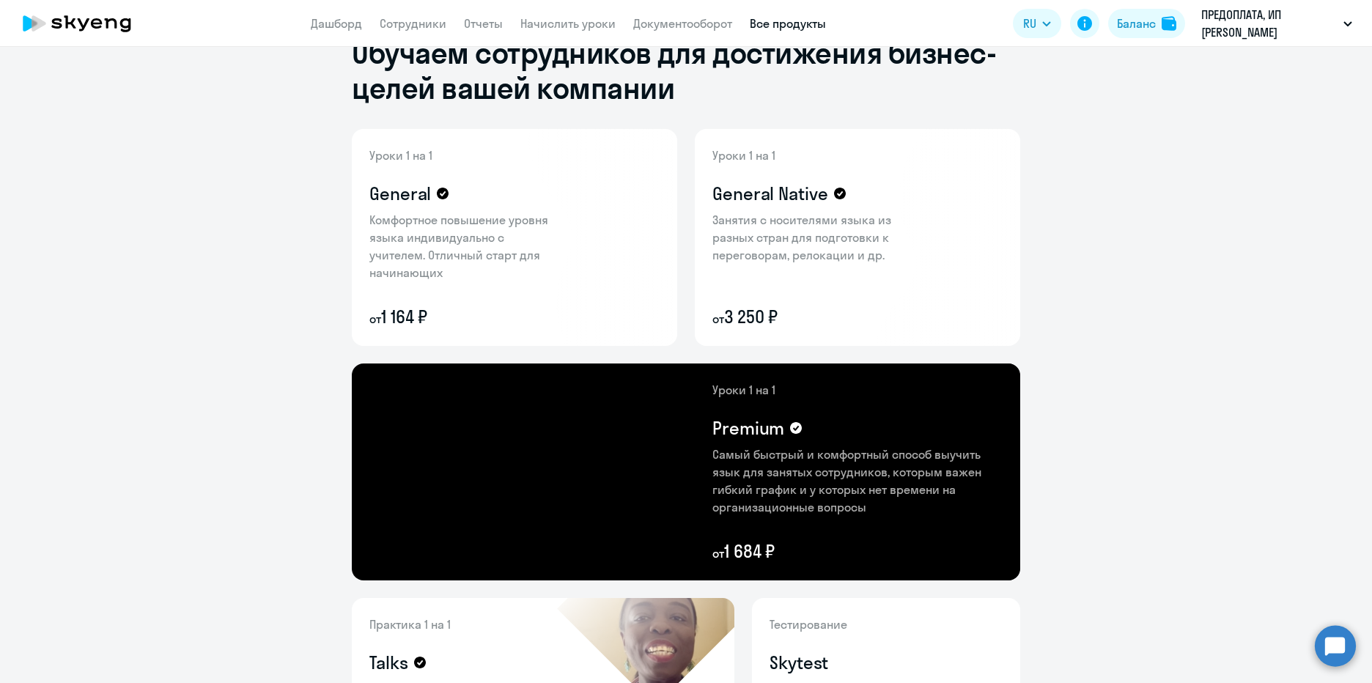
scroll to position [0, 0]
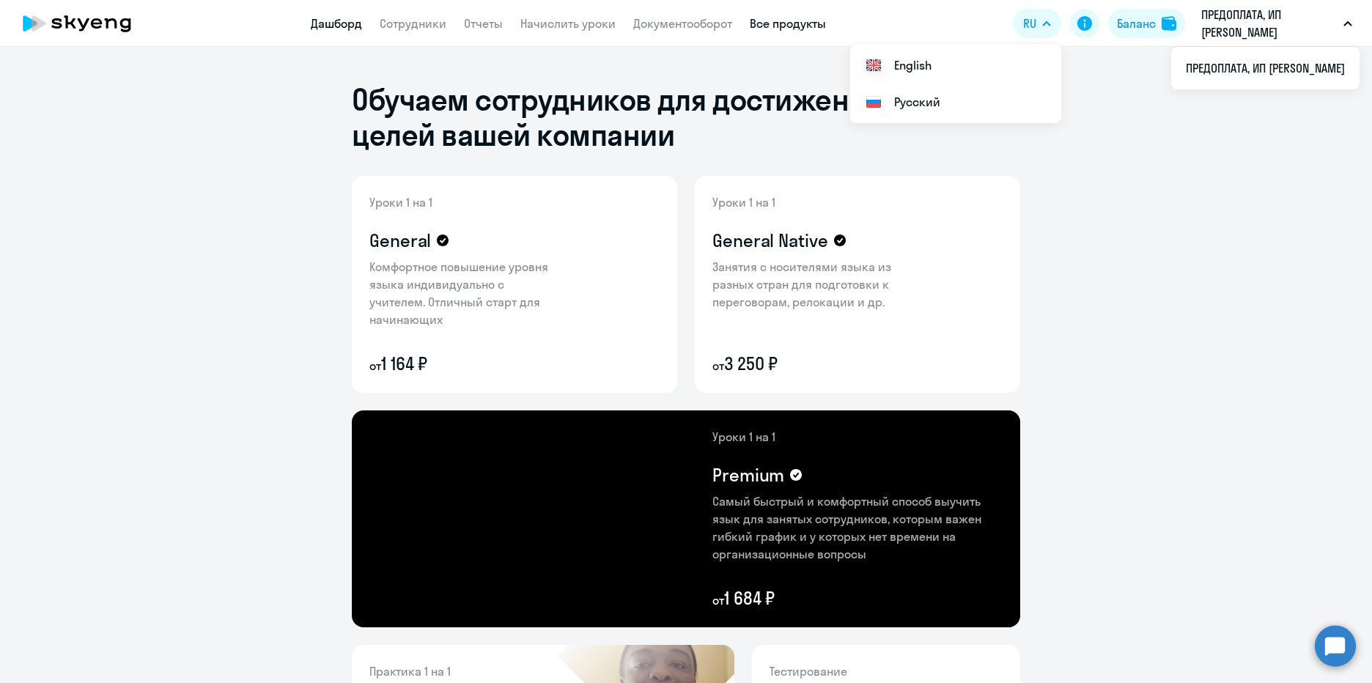
click at [339, 23] on link "Дашборд" at bounding box center [336, 23] width 51 height 15
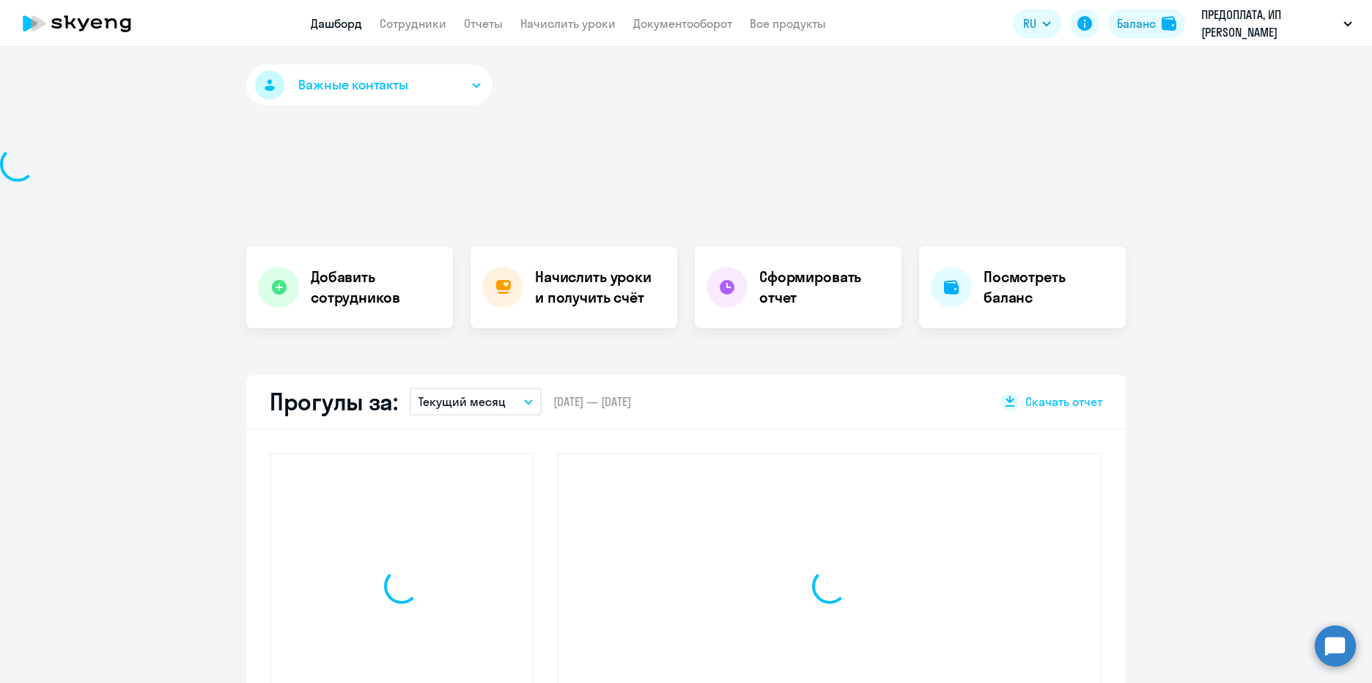
select select "30"
